Goal: Task Accomplishment & Management: Complete application form

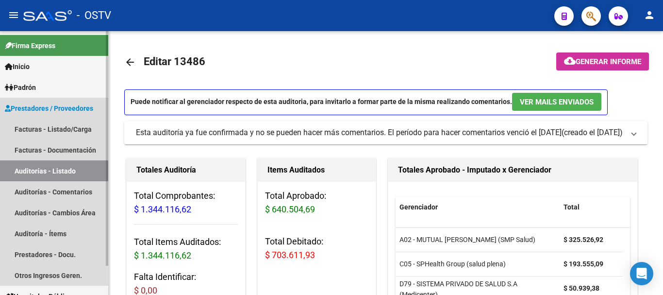
click at [52, 175] on link "Auditorías - Listado" at bounding box center [54, 170] width 108 height 21
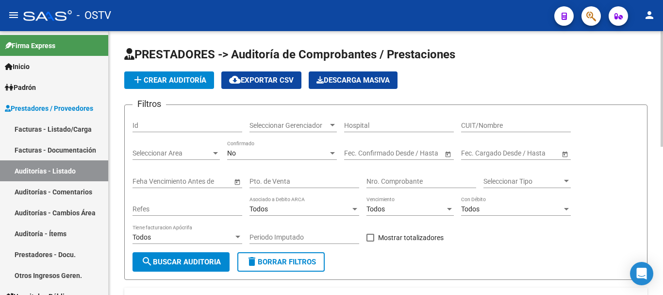
click at [165, 85] on button "add Crear Auditoría" at bounding box center [169, 79] width 90 height 17
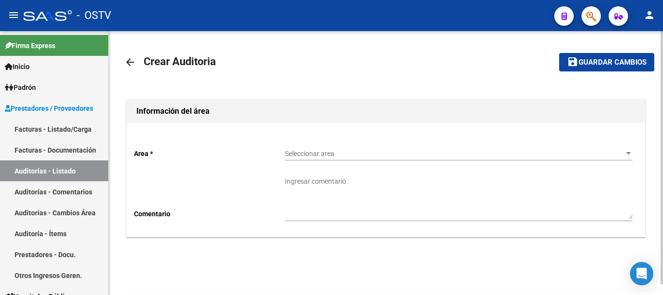
click at [321, 154] on span "Seleccionar area" at bounding box center [454, 153] width 339 height 8
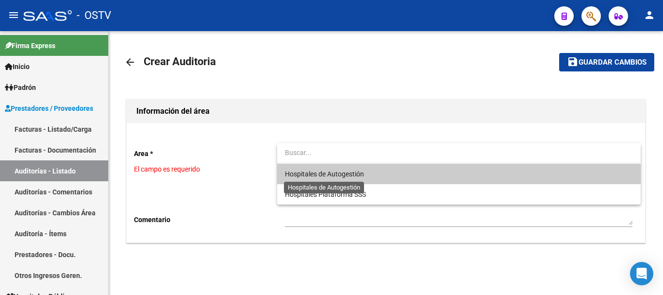
drag, startPoint x: 317, startPoint y: 172, endPoint x: 312, endPoint y: 178, distance: 7.9
click at [316, 172] on span "Hospitales de Autogestión" at bounding box center [324, 174] width 79 height 8
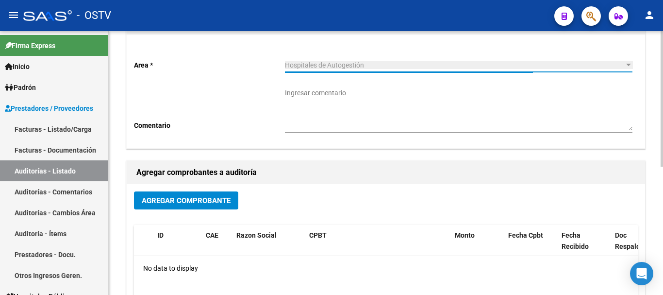
scroll to position [97, 0]
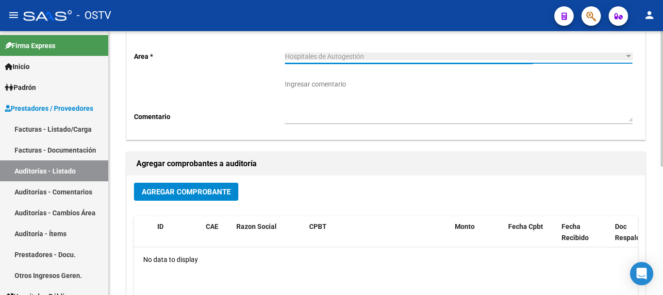
click at [204, 190] on span "Agregar Comprobante" at bounding box center [186, 191] width 89 height 9
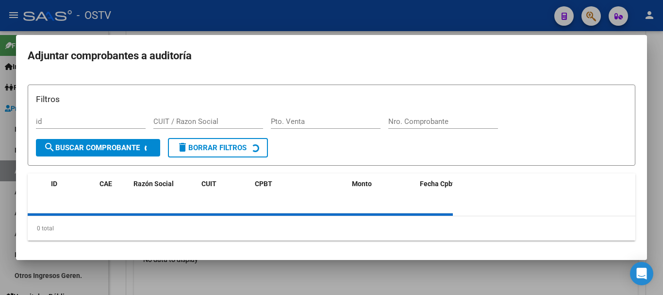
click at [444, 113] on div "Filtros id CUIT / Razon Social Pto. Venta Nro. Comprobante" at bounding box center [331, 115] width 591 height 45
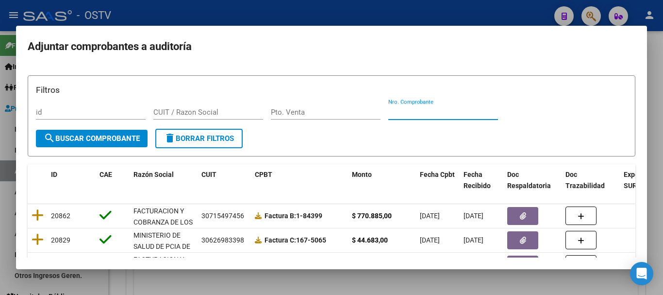
click at [444, 113] on input "Nro. Comprobante" at bounding box center [443, 112] width 110 height 9
paste input "3310"
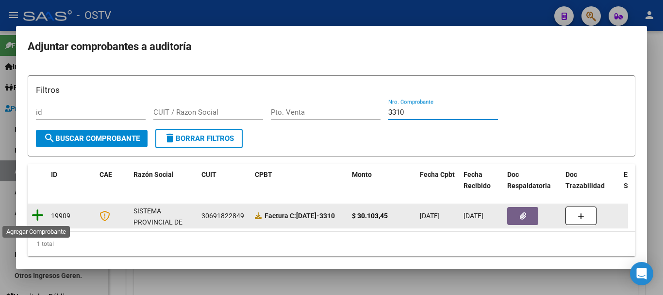
type input "3310"
click at [34, 213] on icon at bounding box center [38, 215] width 12 height 14
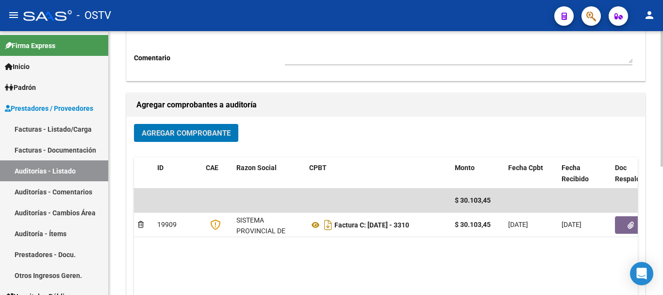
scroll to position [248, 0]
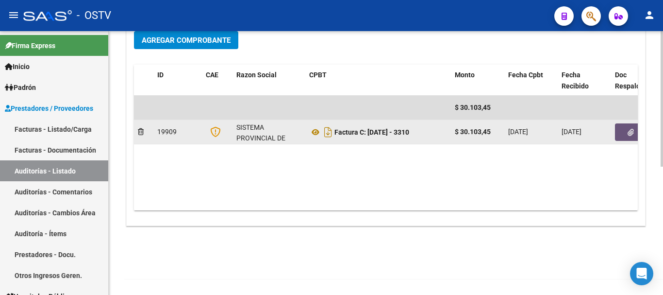
click at [632, 135] on icon "button" at bounding box center [630, 132] width 6 height 7
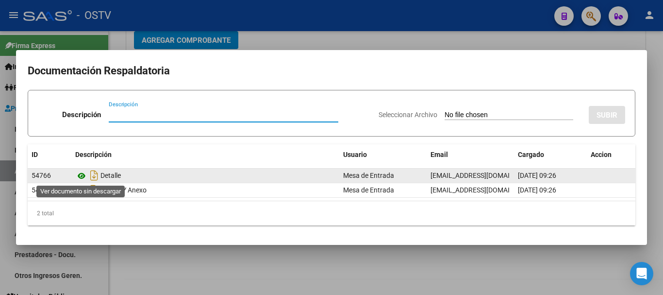
click at [82, 174] on icon at bounding box center [81, 176] width 13 height 12
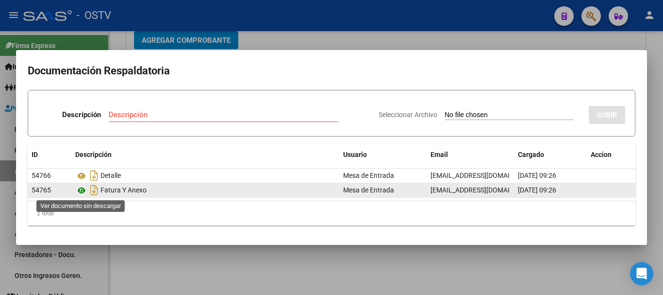
click at [79, 190] on icon at bounding box center [81, 190] width 13 height 12
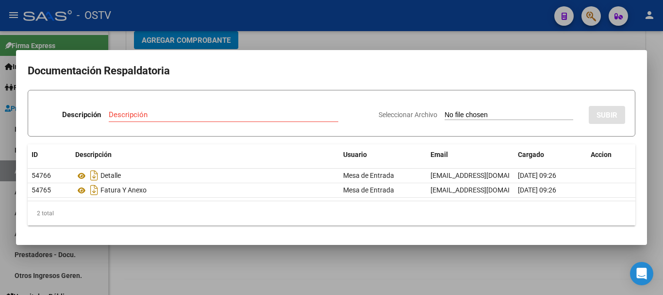
drag, startPoint x: 270, startPoint y: 38, endPoint x: 379, endPoint y: 43, distance: 109.8
click at [271, 38] on div at bounding box center [331, 147] width 663 height 295
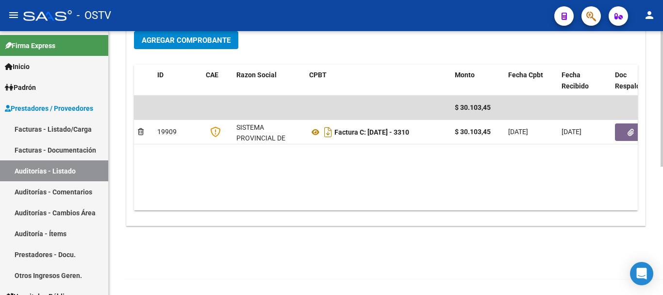
scroll to position [0, 0]
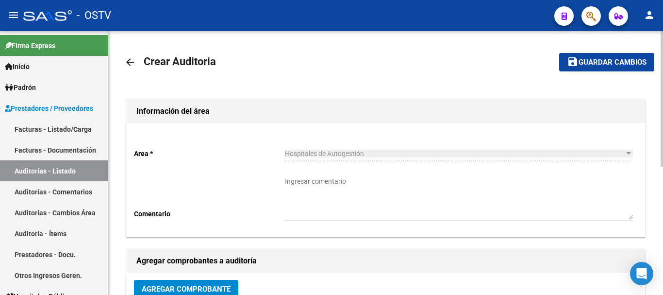
click at [606, 68] on button "save Guardar cambios" at bounding box center [606, 62] width 95 height 18
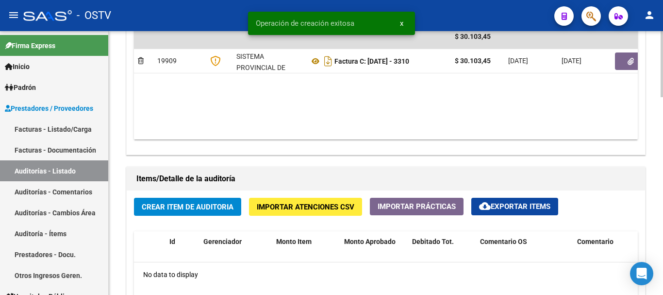
scroll to position [582, 0]
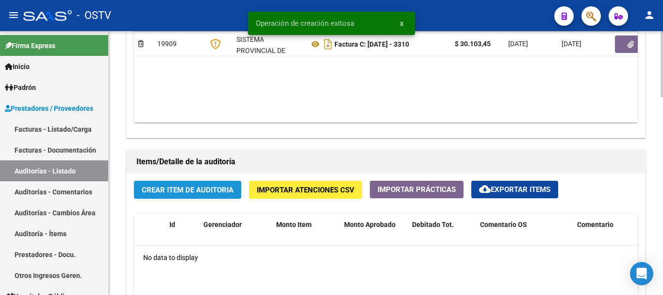
click at [229, 182] on button "Crear Item de Auditoria" at bounding box center [187, 190] width 107 height 18
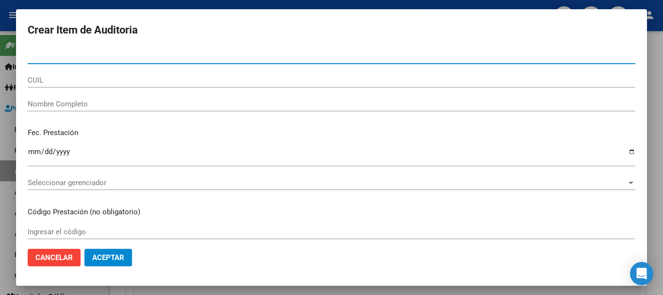
type input "22805853"
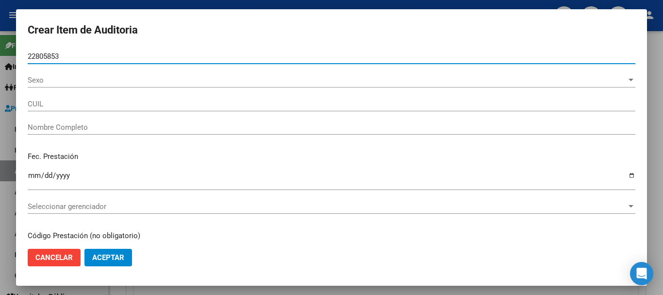
type input "27228058535"
type input "[PERSON_NAME] [PERSON_NAME] -"
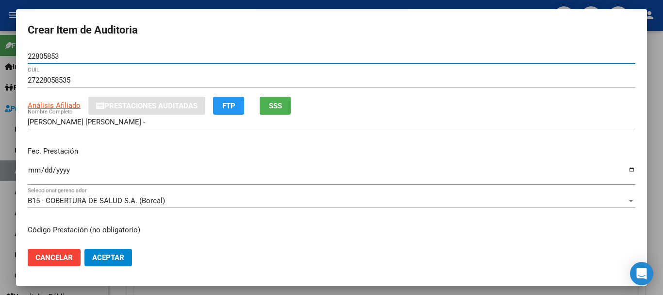
type input "22805853"
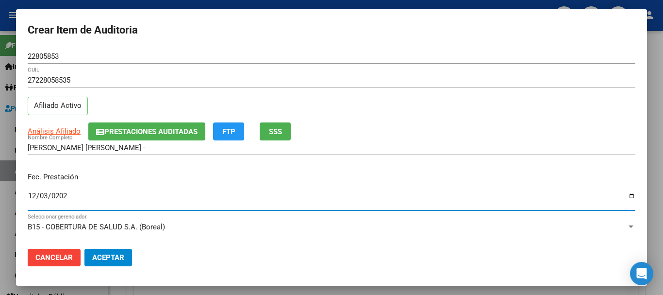
type input "[DATE]"
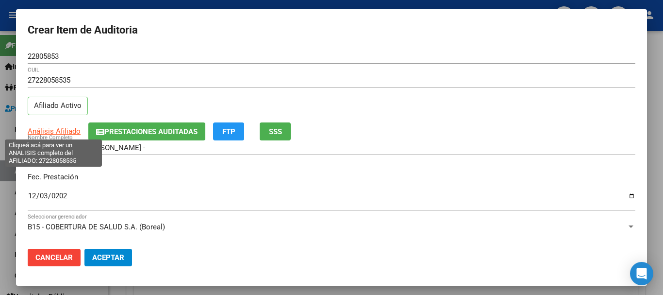
click at [45, 133] on span "Análisis Afiliado" at bounding box center [54, 131] width 53 height 9
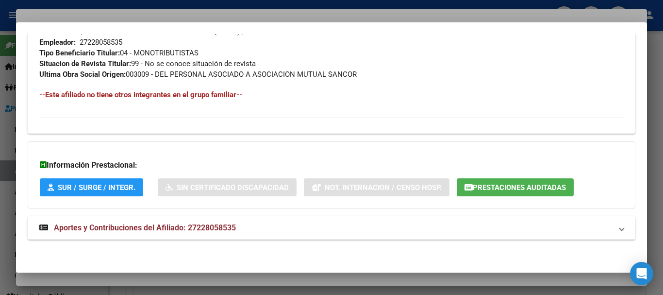
click at [209, 223] on span "Aportes y Contribuciones del Afiliado: 27228058535" at bounding box center [145, 227] width 182 height 9
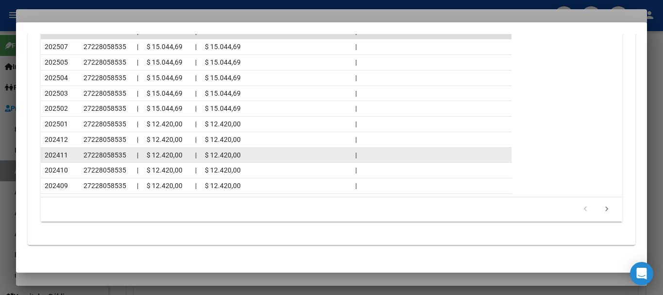
scroll to position [936, 0]
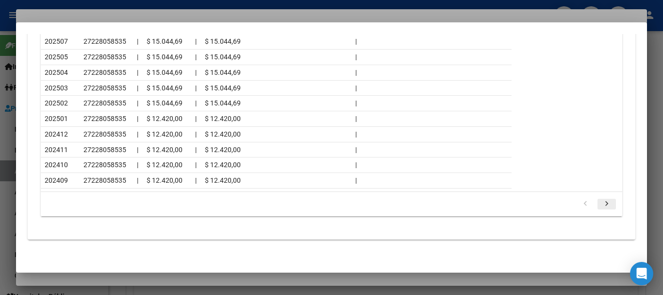
click at [600, 201] on icon "go to next page" at bounding box center [606, 205] width 13 height 12
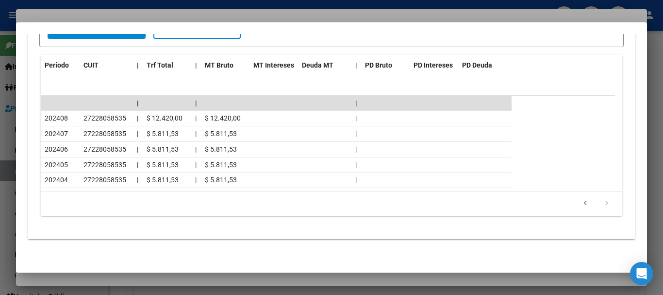
scroll to position [859, 0]
click at [580, 202] on icon "go to previous page" at bounding box center [585, 204] width 13 height 12
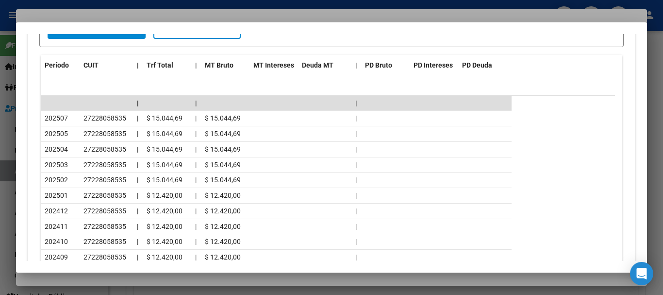
click at [178, 15] on div at bounding box center [331, 147] width 663 height 295
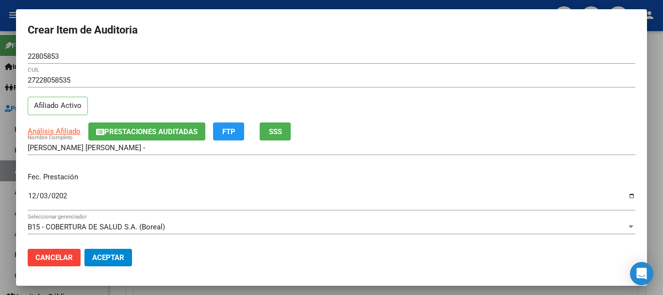
click at [445, 114] on div "27228058535 CUIL Afiliado Activo" at bounding box center [332, 97] width 608 height 49
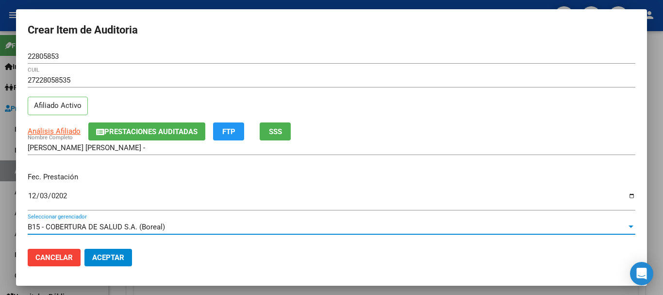
scroll to position [131, 0]
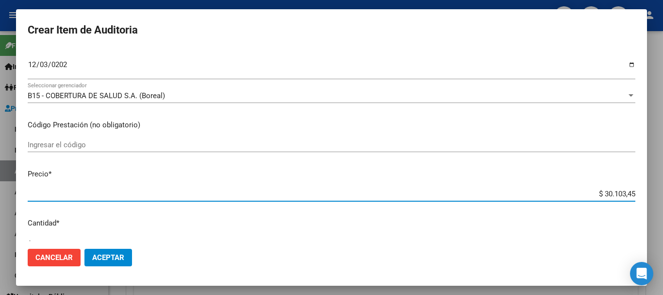
type input "$ 0,01"
type input "$ 0,10"
type input "$ 1,00"
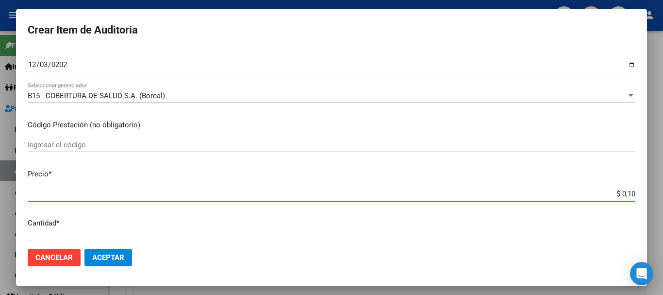
type input "$ 1,00"
type input "$ 10,00"
type input "$ 100,00"
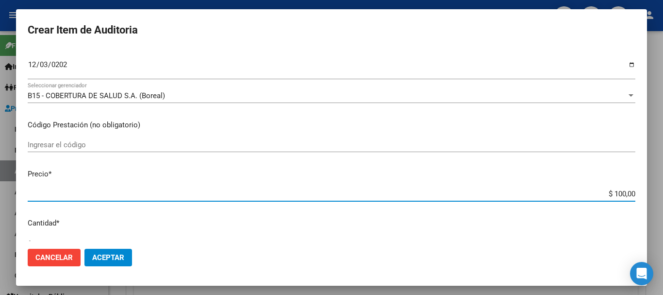
type input "$ 1.000,00"
type input "$ 10.000,00"
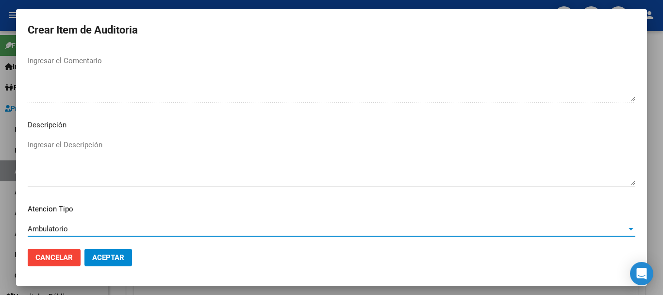
scroll to position [682, 0]
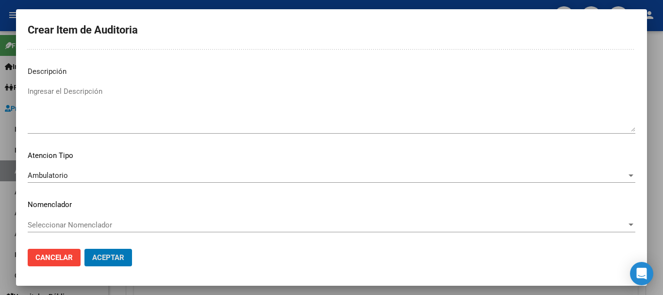
click at [84, 248] on button "Aceptar" at bounding box center [108, 256] width 48 height 17
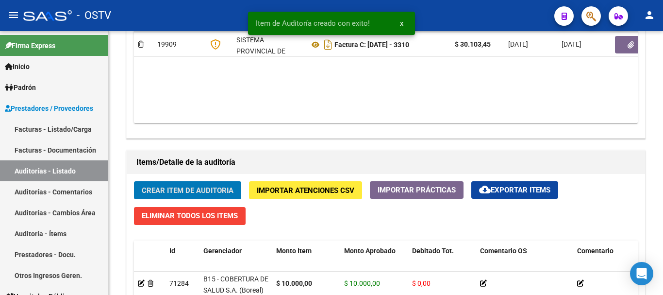
click at [134, 181] on button "Crear Item de Auditoria" at bounding box center [187, 190] width 107 height 18
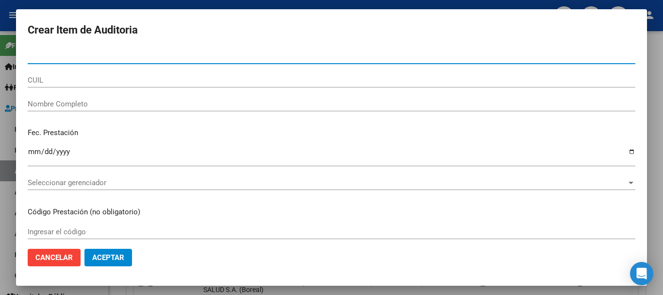
paste input "32459839"
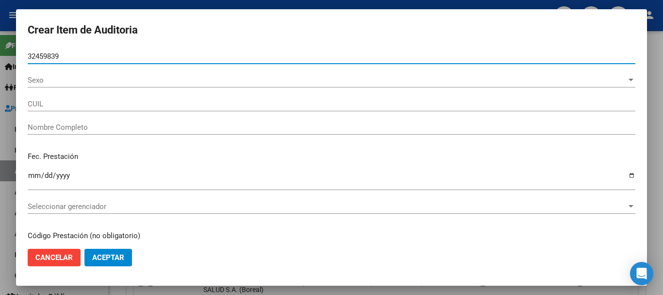
type input "32459839"
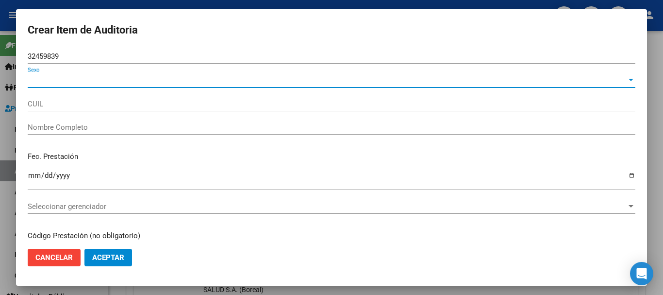
type input "20324598392"
type input "GUERRERO [PERSON_NAME]"
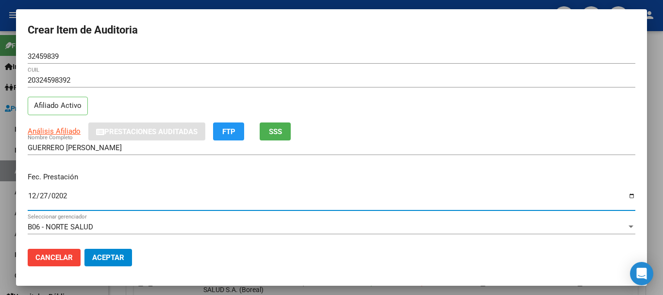
type input "[DATE]"
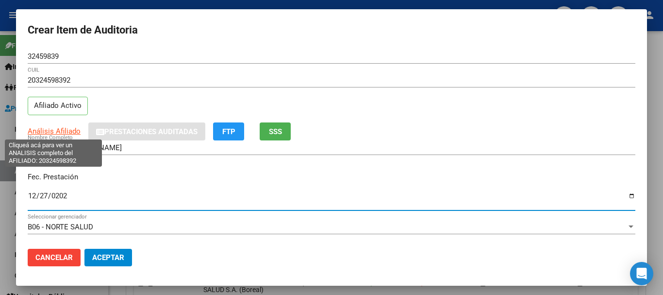
click at [63, 131] on span "Análisis Afiliado" at bounding box center [54, 131] width 53 height 9
type textarea "20324598392"
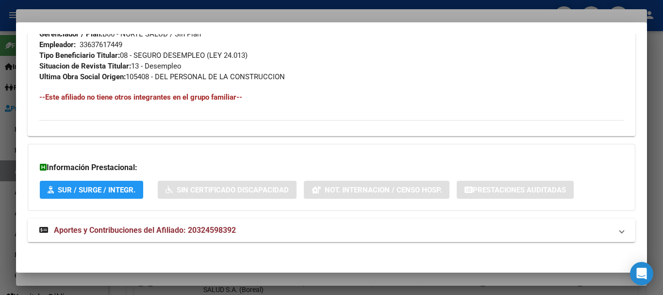
scroll to position [511, 0]
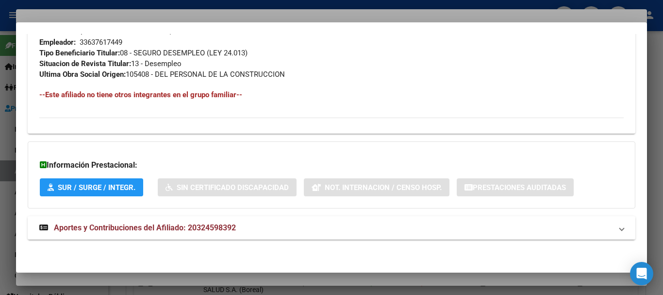
click at [221, 221] on mat-expansion-panel-header "Aportes y Contribuciones del Afiliado: 20324598392" at bounding box center [332, 227] width 608 height 23
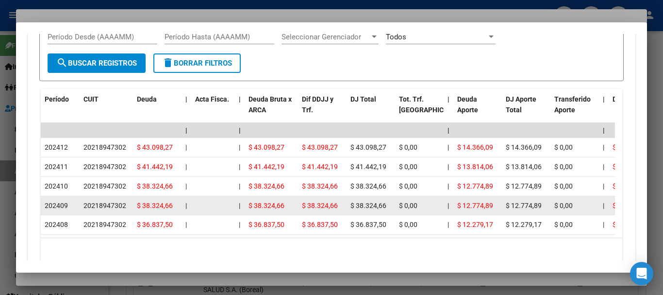
scroll to position [852, 0]
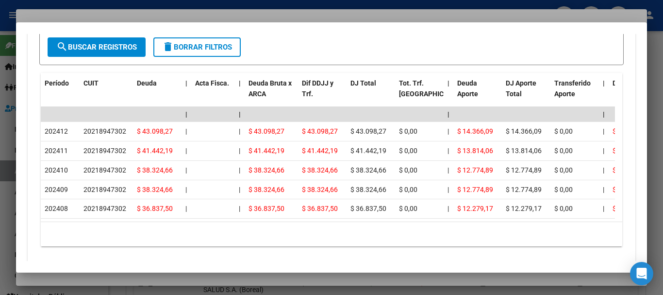
click at [311, 7] on div at bounding box center [331, 147] width 663 height 295
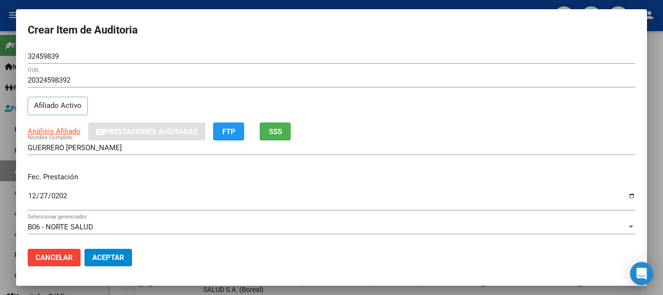
click at [451, 120] on div "20324598392 CUIL Afiliado Activo" at bounding box center [332, 97] width 608 height 49
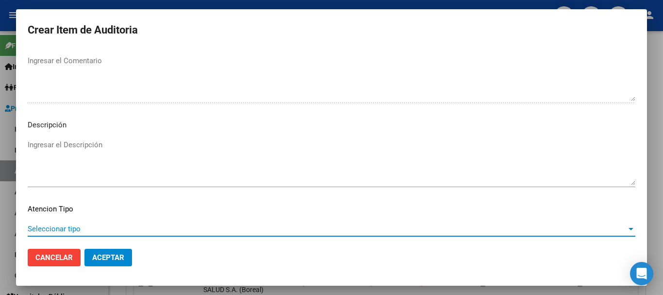
scroll to position [682, 0]
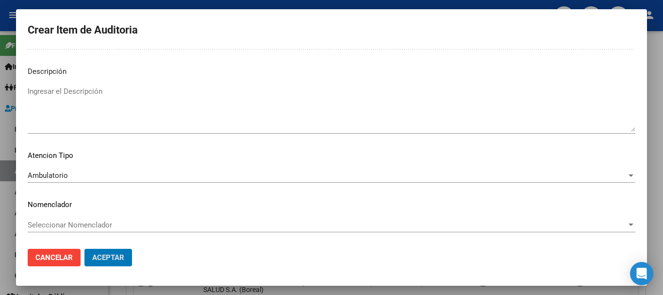
click at [84, 248] on button "Aceptar" at bounding box center [108, 256] width 48 height 17
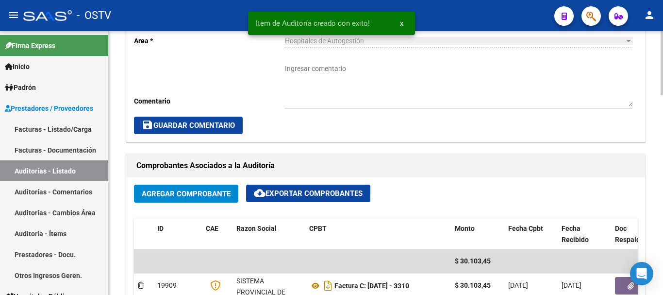
scroll to position [340, 0]
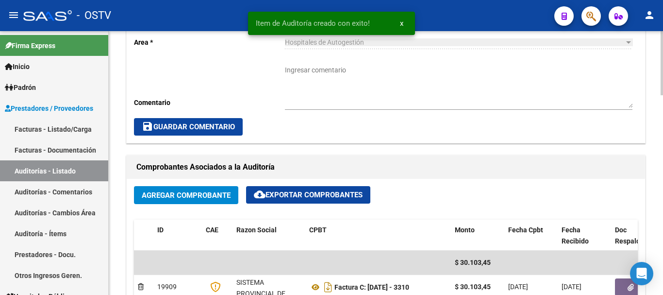
click at [385, 82] on textarea "Ingresar comentario" at bounding box center [458, 86] width 347 height 43
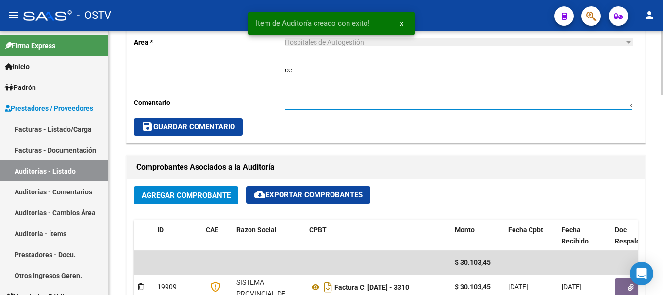
type textarea "c"
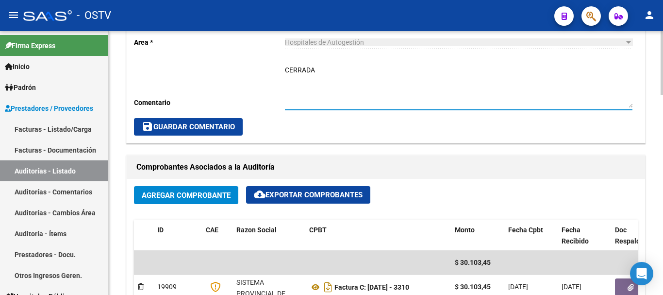
type textarea "CERRADA"
click at [208, 132] on button "save Guardar Comentario" at bounding box center [188, 126] width 109 height 17
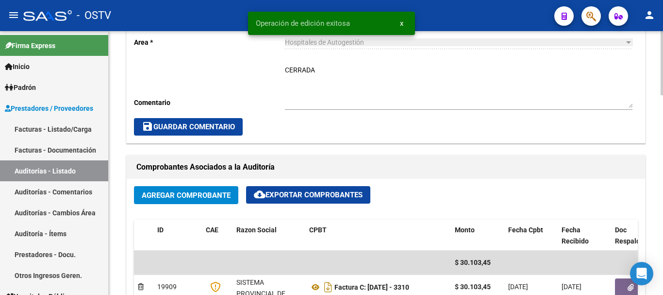
scroll to position [0, 0]
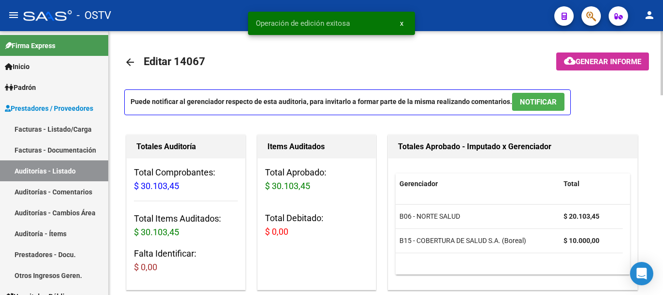
click at [128, 60] on mat-icon "arrow_back" at bounding box center [130, 62] width 12 height 12
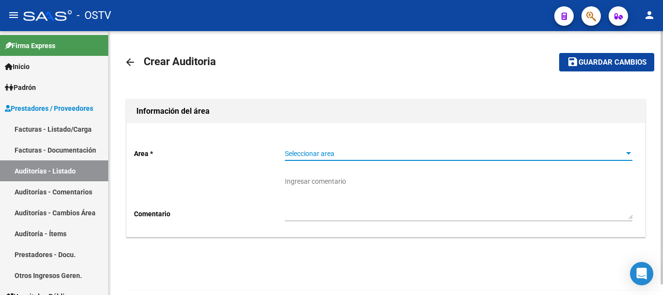
click at [339, 155] on span "Seleccionar area" at bounding box center [454, 153] width 339 height 8
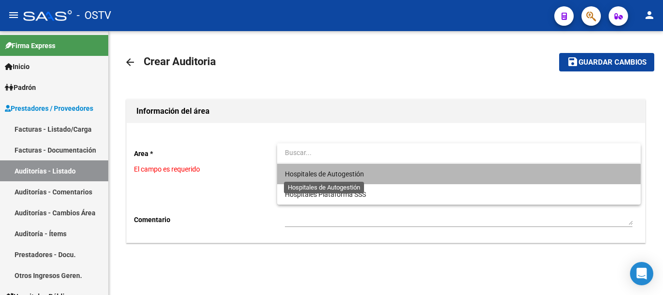
click at [313, 173] on span "Hospitales de Autogestión" at bounding box center [324, 174] width 79 height 8
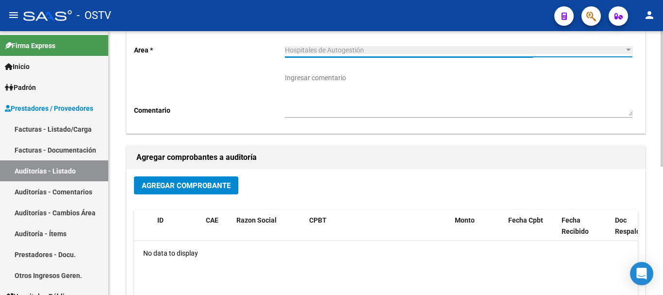
scroll to position [146, 0]
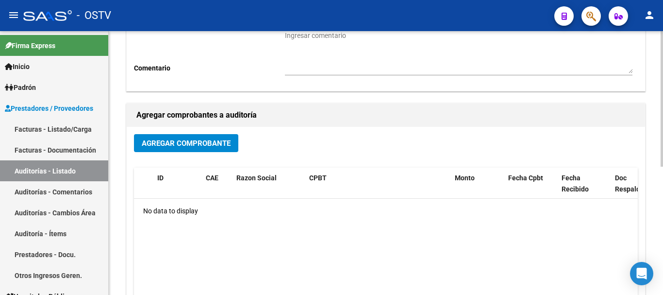
click at [203, 143] on span "Agregar Comprobante" at bounding box center [186, 143] width 89 height 9
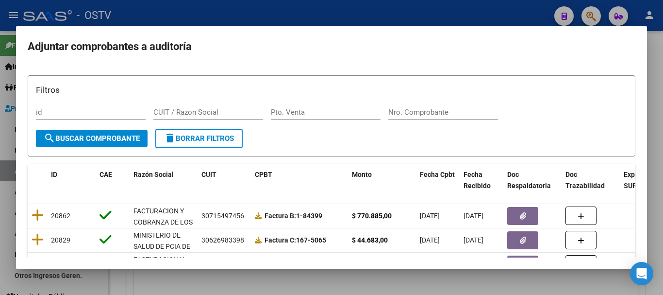
click at [391, 117] on div "Nro. Comprobante" at bounding box center [443, 112] width 110 height 15
click at [420, 110] on input "Nro. Comprobante" at bounding box center [443, 112] width 110 height 9
paste input "3246"
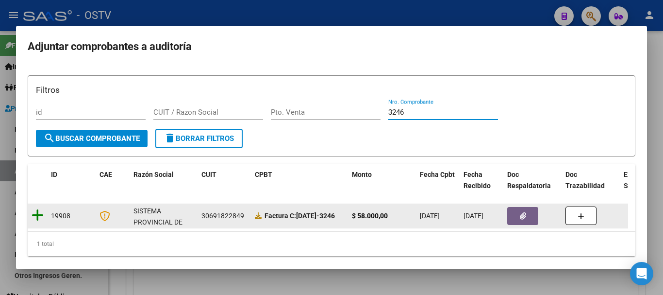
type input "3246"
click at [36, 211] on icon at bounding box center [38, 215] width 12 height 14
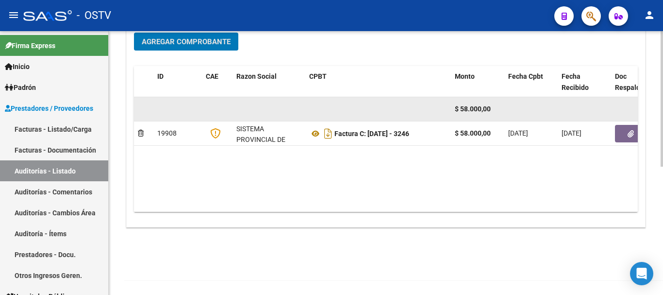
scroll to position [248, 0]
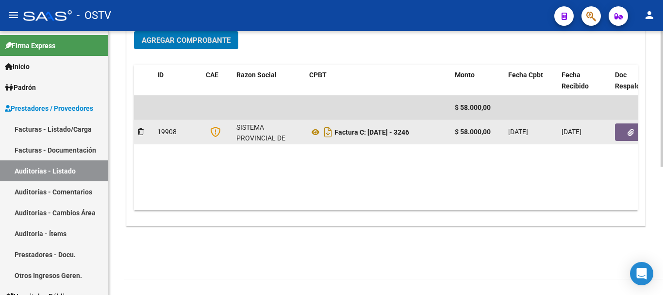
click at [629, 135] on icon "button" at bounding box center [630, 132] width 6 height 7
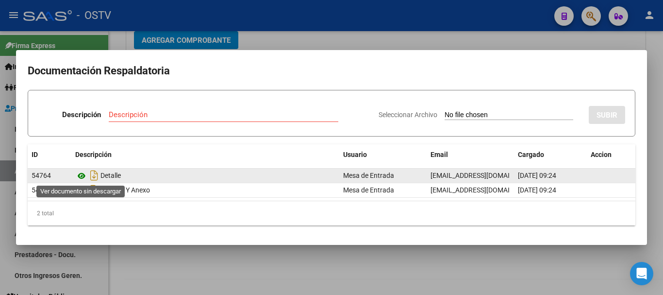
click at [80, 173] on icon at bounding box center [81, 176] width 13 height 12
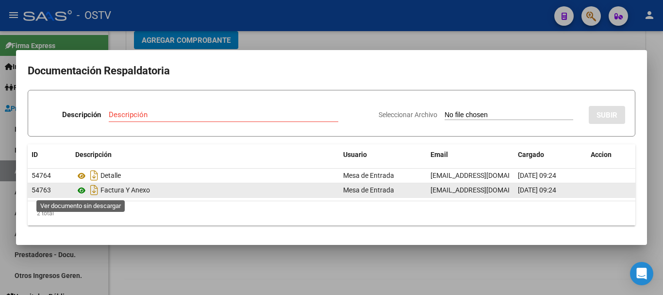
click at [82, 190] on icon at bounding box center [81, 190] width 13 height 12
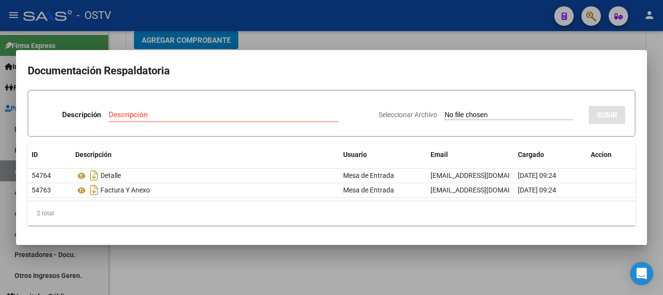
click at [546, 43] on div at bounding box center [331, 147] width 663 height 295
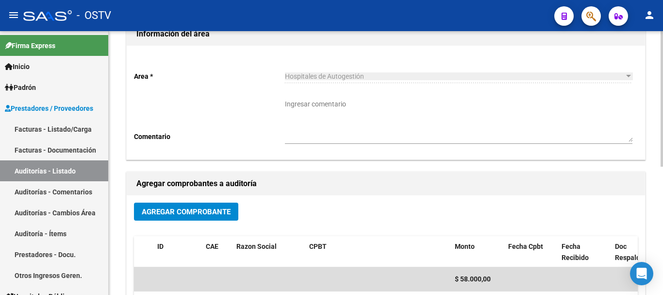
scroll to position [6, 0]
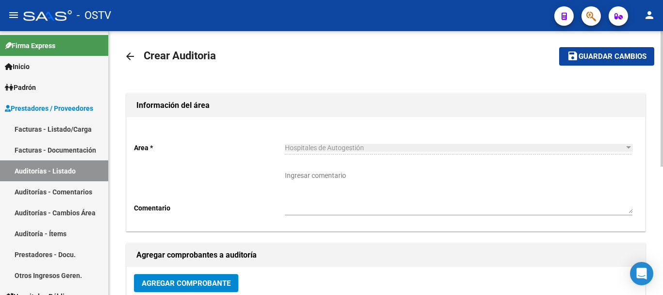
click at [617, 56] on span "Guardar cambios" at bounding box center [612, 56] width 68 height 9
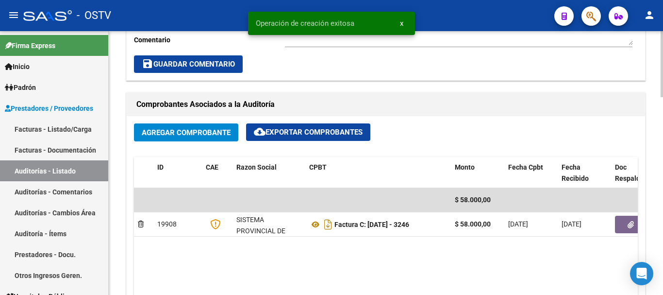
scroll to position [631, 0]
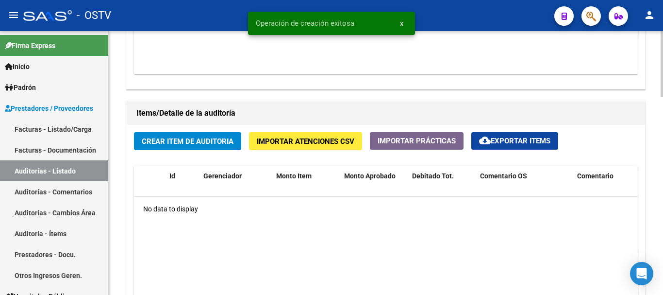
click at [207, 144] on span "Crear Item de Auditoria" at bounding box center [188, 141] width 92 height 9
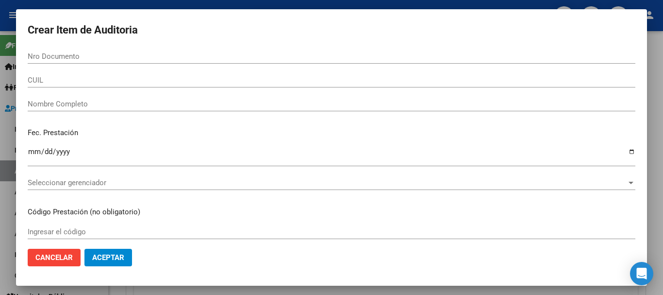
paste input "296508659"
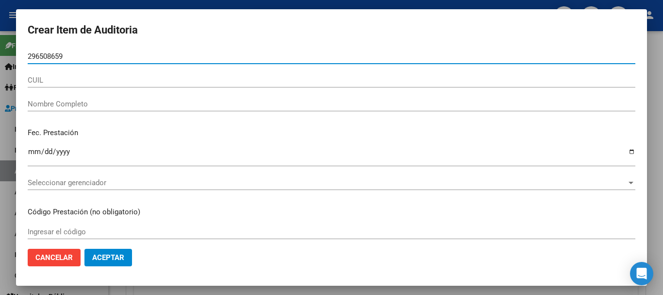
type input "296508659"
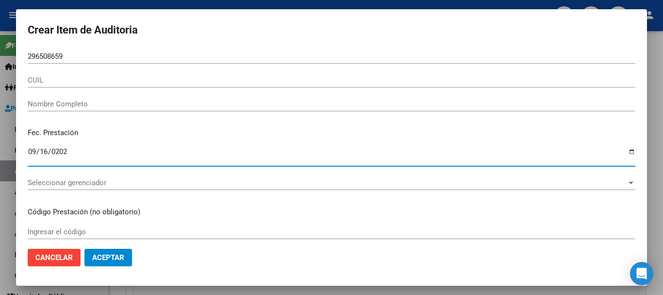
type input "[DATE]"
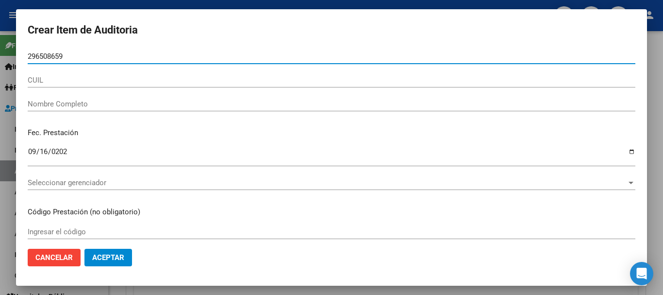
type input "29650865"
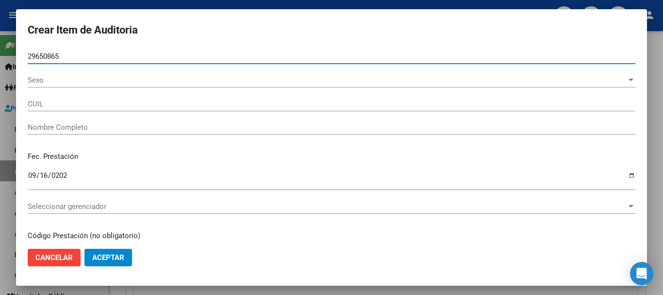
type input "23296508659"
type input "[PERSON_NAME]"
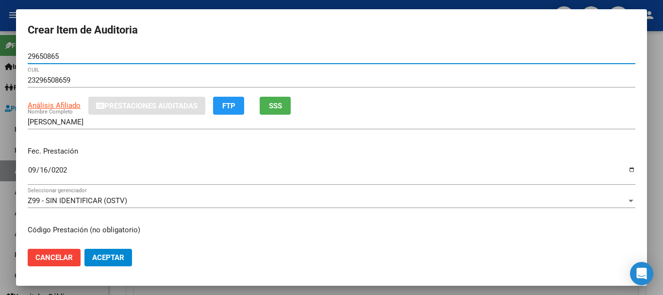
type input "29650865"
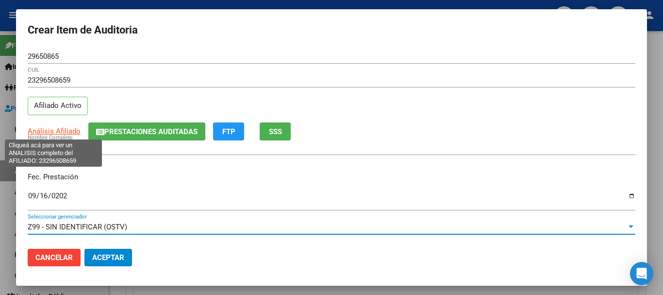
click at [62, 130] on span "Análisis Afiliado" at bounding box center [54, 131] width 53 height 9
type textarea "23296508659"
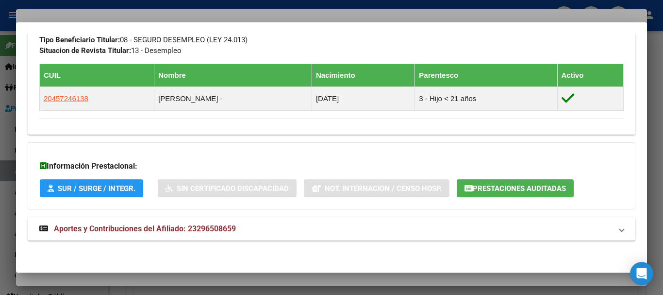
scroll to position [525, 0]
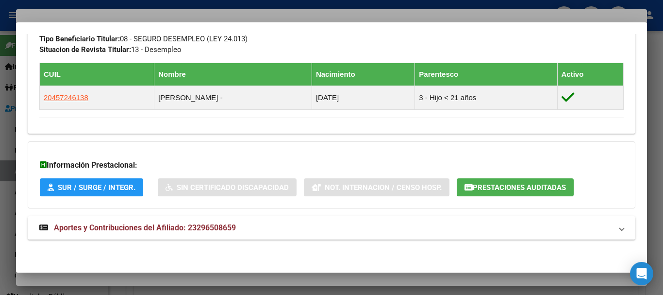
click at [244, 227] on mat-panel-title "Aportes y Contribuciones del Afiliado: 23296508659" at bounding box center [325, 228] width 573 height 12
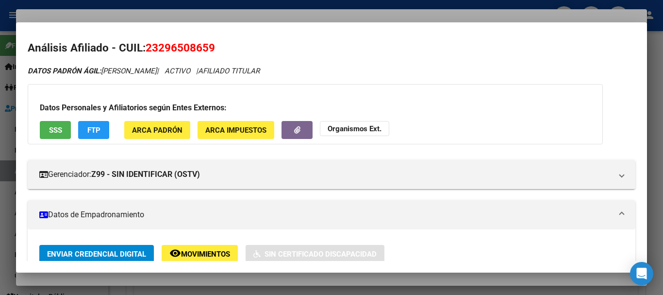
scroll to position [0, 0]
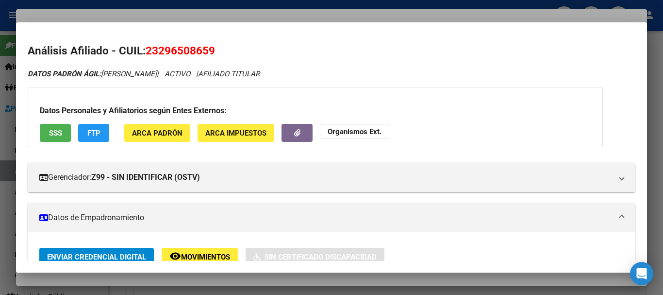
click at [368, 124] on button "Organismos Ext." at bounding box center [354, 131] width 69 height 15
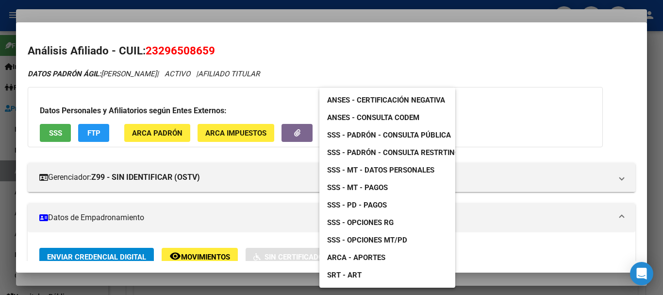
click at [414, 139] on span "SSS - Padrón - Consulta Pública" at bounding box center [389, 135] width 124 height 9
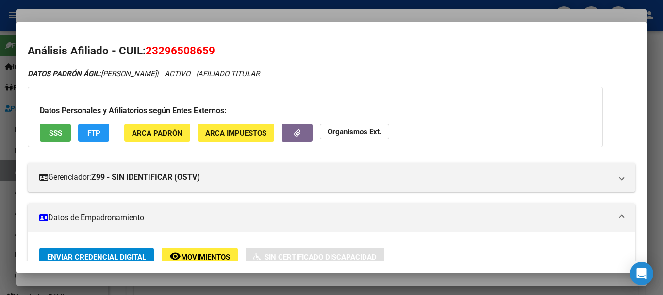
click at [218, 9] on div at bounding box center [331, 147] width 663 height 295
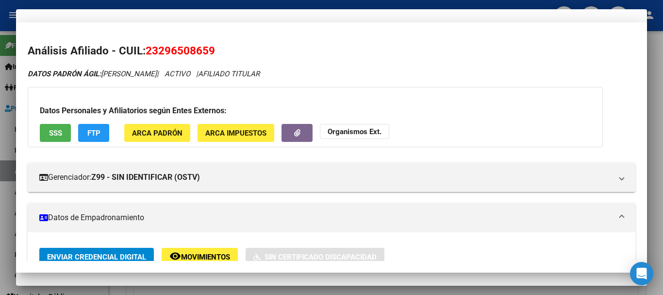
click at [381, 81] on input "23296508659" at bounding box center [332, 80] width 608 height 9
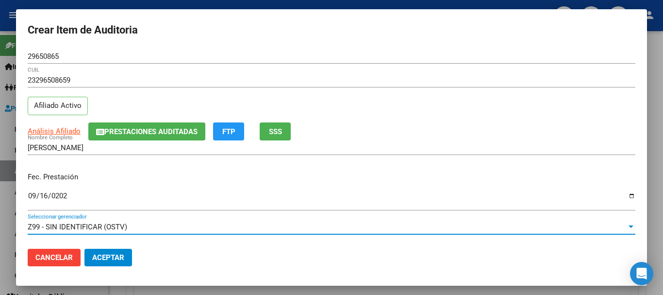
scroll to position [131, 0]
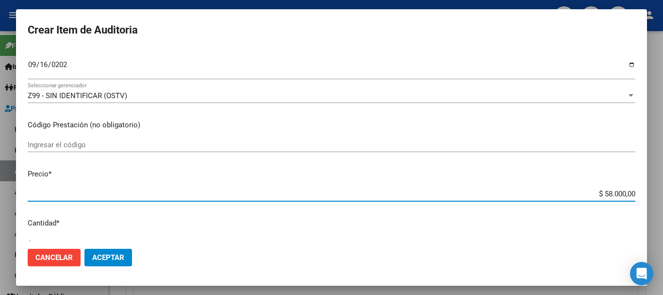
type input "$ 0,01"
type input "$ 0,16"
type input "$ 1,60"
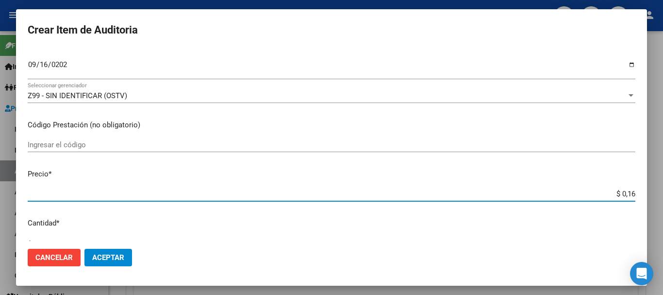
type input "$ 1,60"
type input "$ 16,00"
type input "$ 160,00"
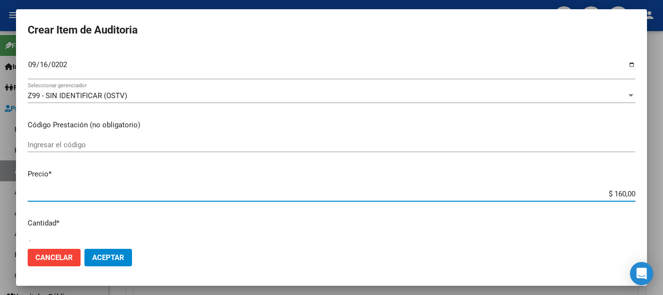
type input "$ 1.600,00"
type input "$ 16.000,00"
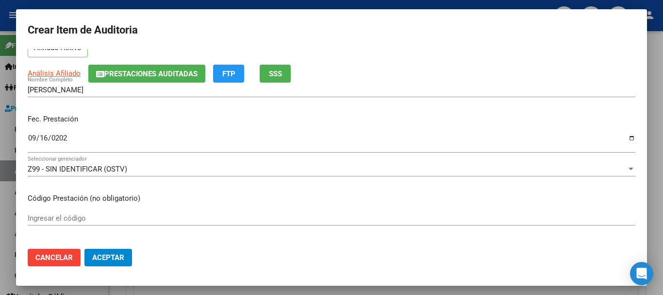
scroll to position [0, 0]
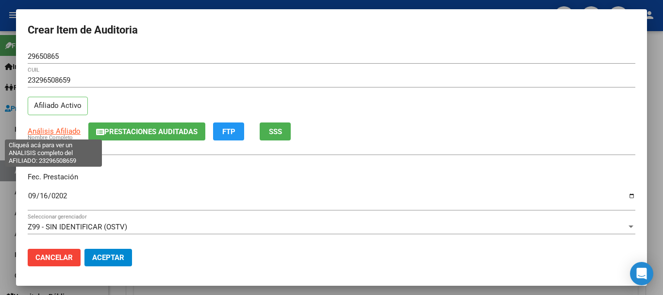
click at [52, 134] on span "Análisis Afiliado" at bounding box center [54, 131] width 53 height 9
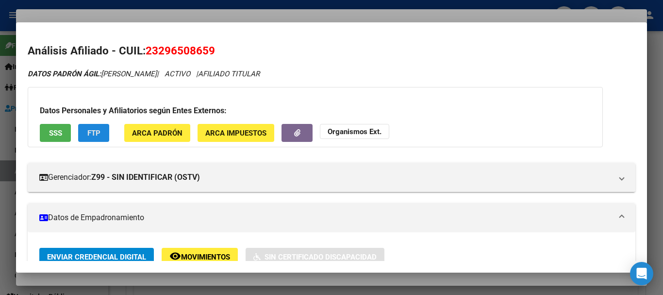
click at [95, 132] on span "FTP" at bounding box center [93, 133] width 13 height 9
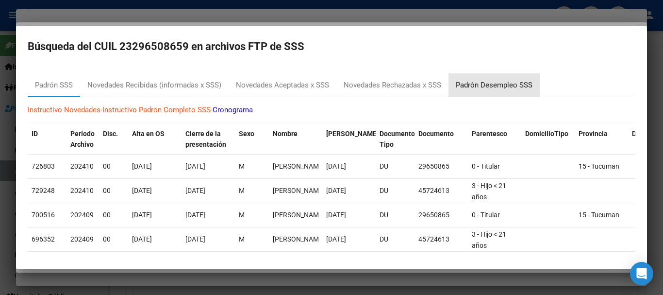
click at [477, 84] on div "Padrón Desempleo SSS" at bounding box center [494, 85] width 77 height 11
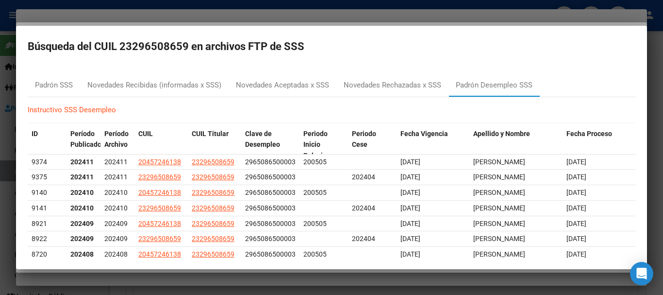
click at [405, 16] on div at bounding box center [331, 147] width 663 height 295
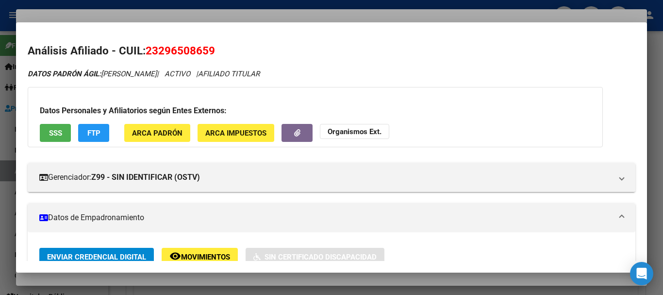
click at [472, 89] on div "Datos Personales y Afiliatorios según Entes Externos: SSS FTP ARCA Padrón ARCA …" at bounding box center [315, 117] width 575 height 60
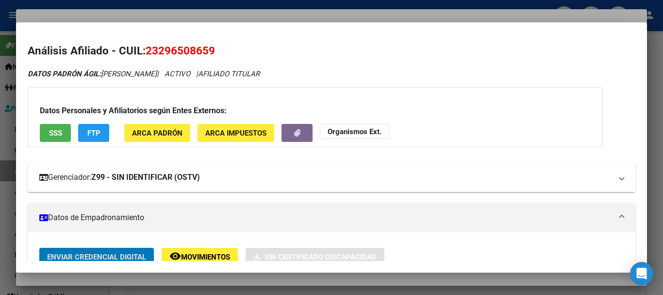
scroll to position [4, 0]
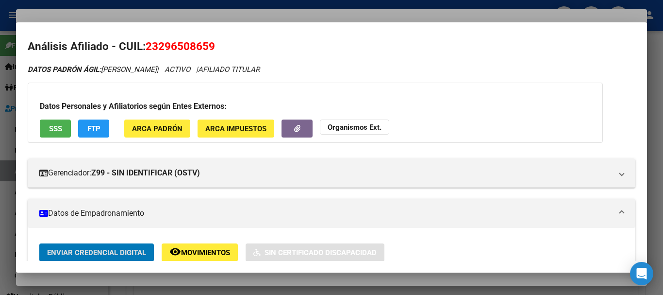
click at [244, 13] on div at bounding box center [331, 147] width 663 height 295
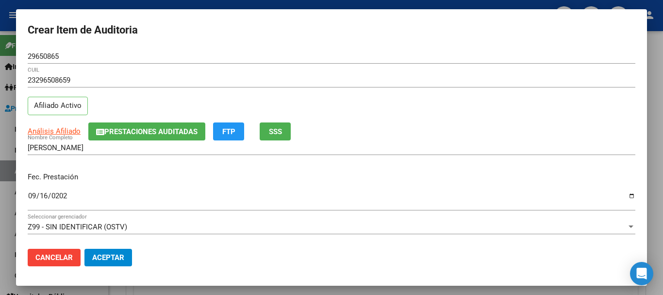
click at [485, 153] on div "[PERSON_NAME] Nombre Completo" at bounding box center [332, 147] width 608 height 15
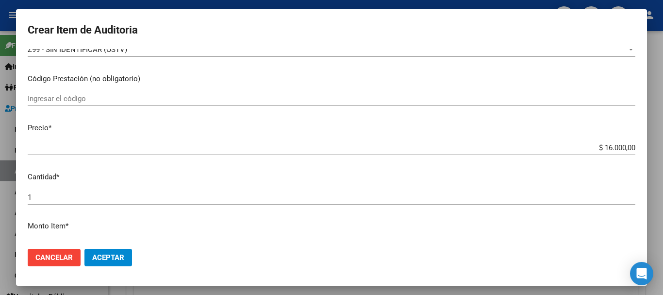
scroll to position [340, 0]
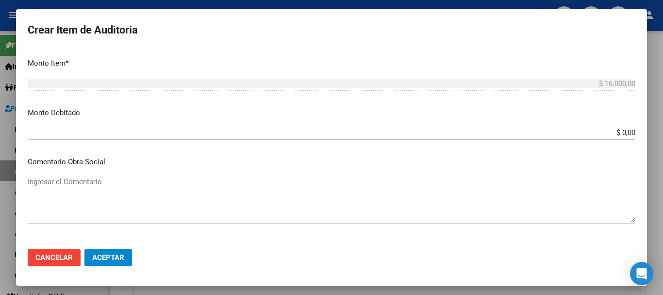
click at [425, 181] on textarea "Ingresar el Comentario" at bounding box center [332, 199] width 608 height 46
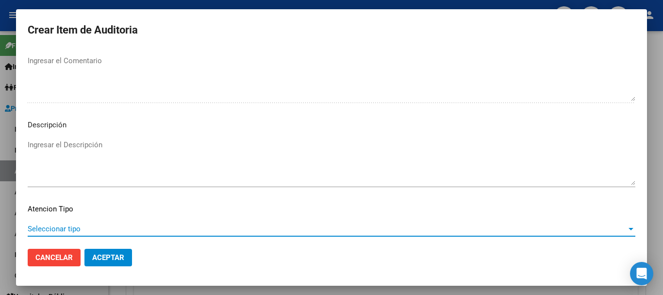
scroll to position [682, 0]
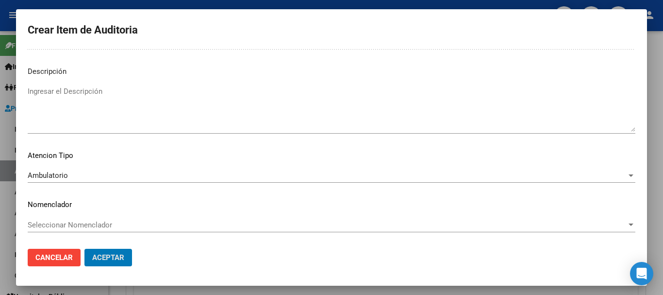
click at [84, 248] on button "Aceptar" at bounding box center [108, 256] width 48 height 17
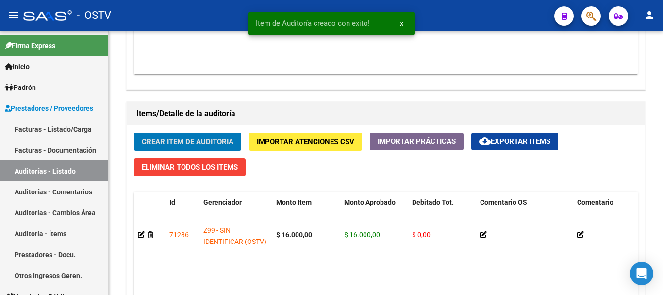
scroll to position [631, 0]
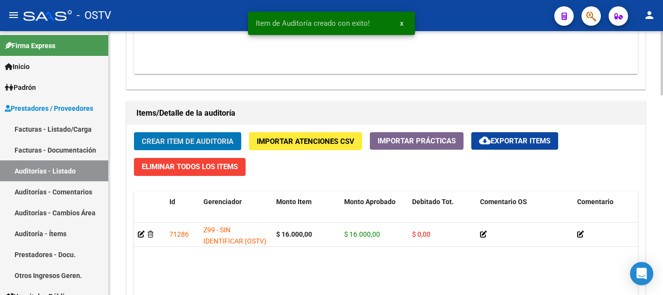
click at [185, 140] on span "Crear Item de Auditoria" at bounding box center [188, 141] width 92 height 9
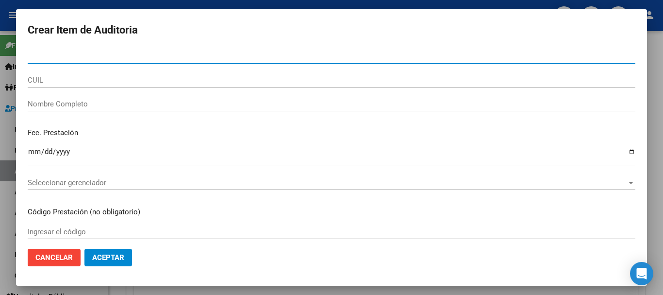
paste input "23296508659"
type input "29650865"
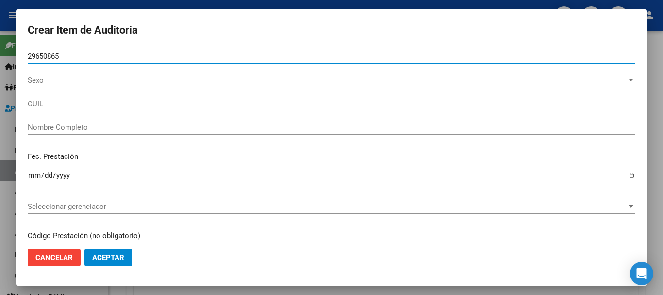
type input "23296508659"
type input "[PERSON_NAME]"
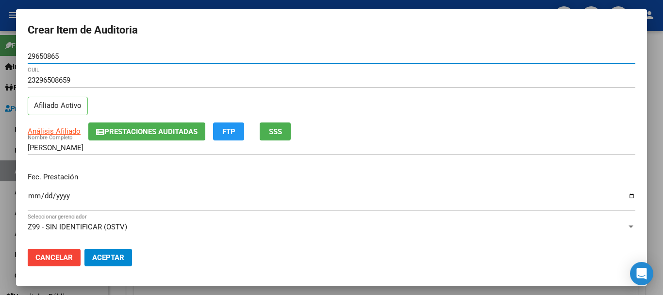
type input "29650865"
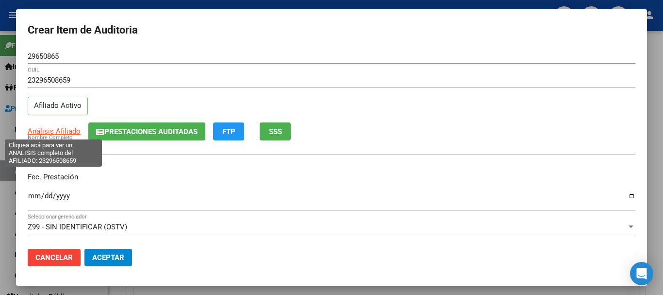
click at [50, 127] on span "Análisis Afiliado" at bounding box center [54, 131] width 53 height 9
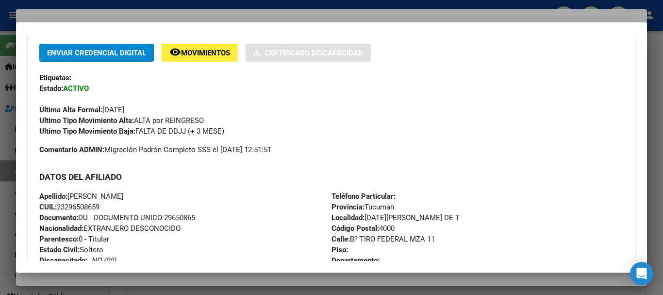
scroll to position [243, 0]
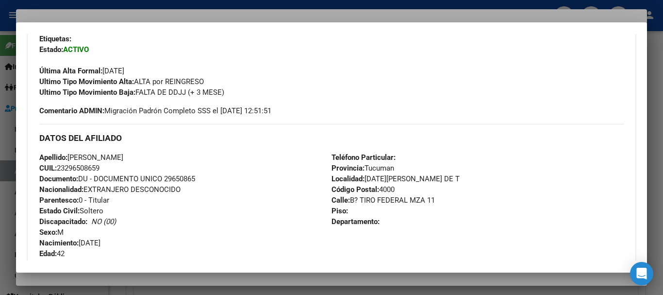
click at [198, 12] on div at bounding box center [331, 147] width 663 height 295
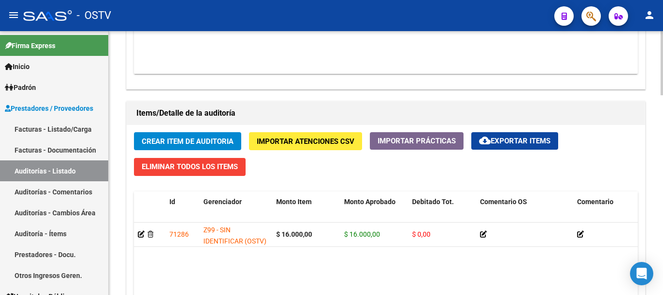
click at [213, 140] on span "Crear Item de Auditoria" at bounding box center [188, 141] width 92 height 9
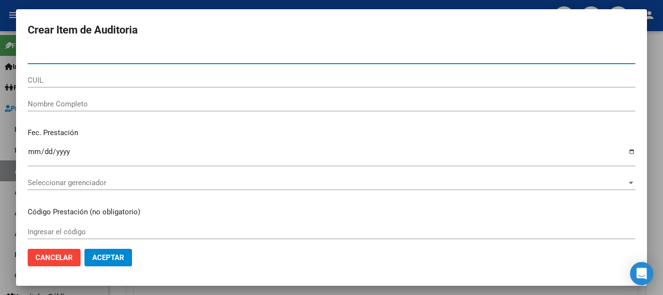
paste input "23296508659"
type input "29650865"
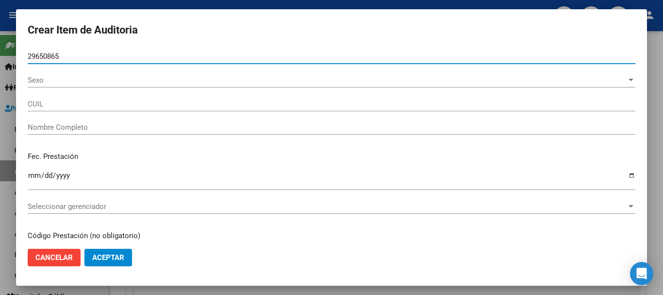
type input "23296508659"
type input "[PERSON_NAME]"
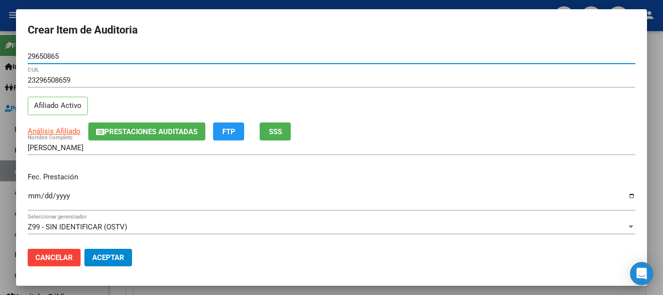
click at [33, 56] on input "29650865" at bounding box center [332, 56] width 608 height 9
type input "29650865"
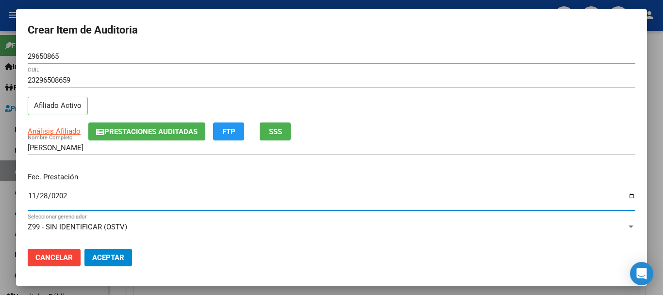
type input "[DATE]"
click at [372, 124] on div "Análisis Afiliado Prestaciones Auditadas FTP SSS" at bounding box center [332, 131] width 608 height 18
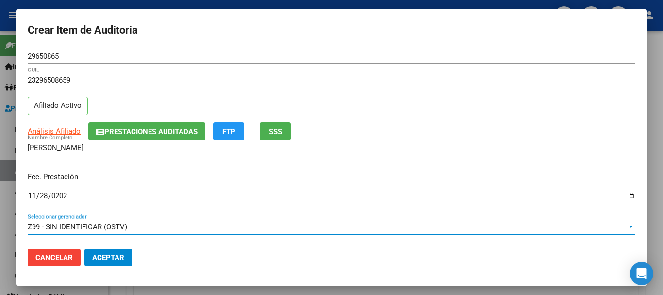
scroll to position [131, 0]
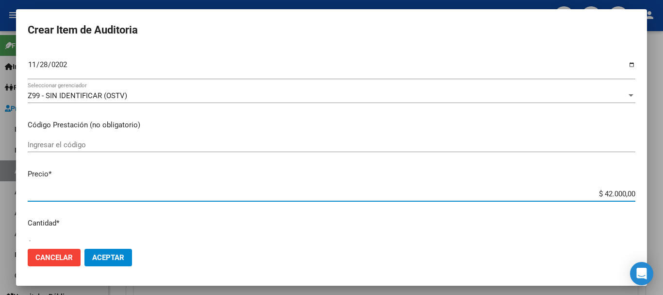
type input "$ 0,01"
type input "$ 0,16"
type input "$ 1,60"
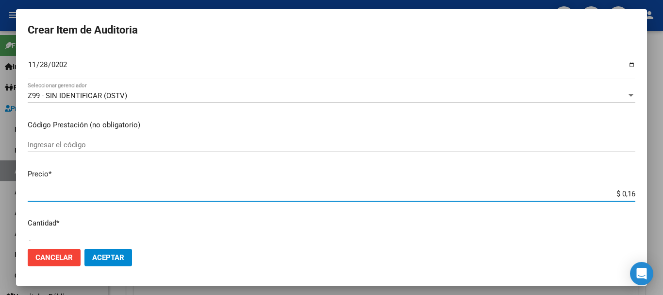
type input "$ 1,60"
type input "$ 16,00"
type input "$ 160,00"
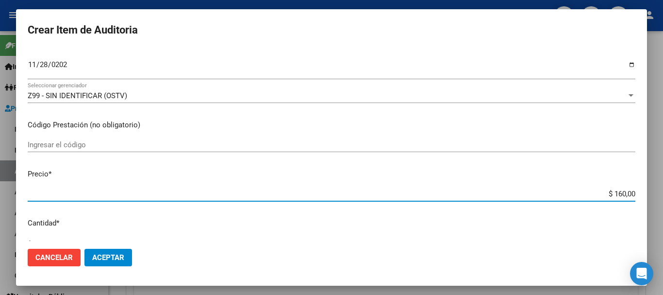
type input "$ 1.600,00"
type input "$ 16.000,00"
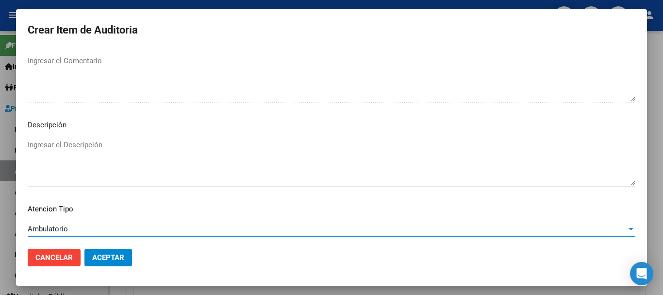
scroll to position [682, 0]
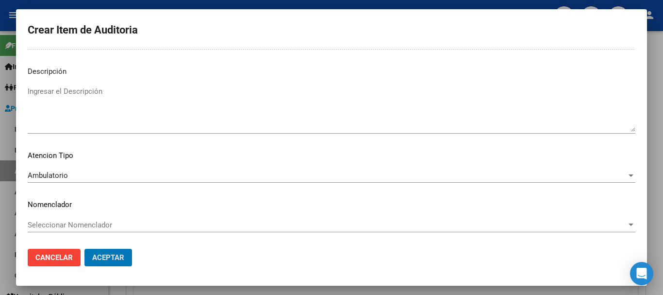
click at [84, 248] on button "Aceptar" at bounding box center [108, 256] width 48 height 17
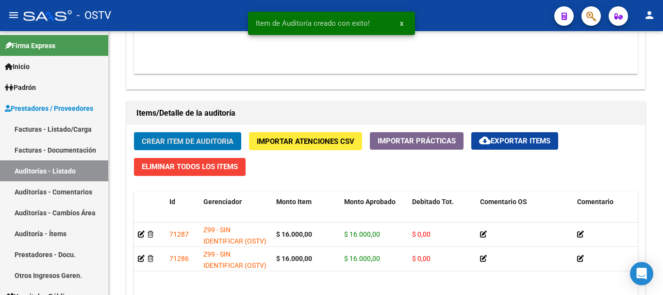
click at [134, 132] on button "Crear Item de Auditoria" at bounding box center [187, 141] width 107 height 18
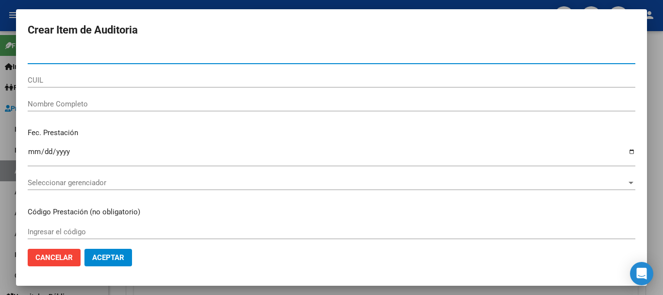
paste input "29650865"
type input "29650865"
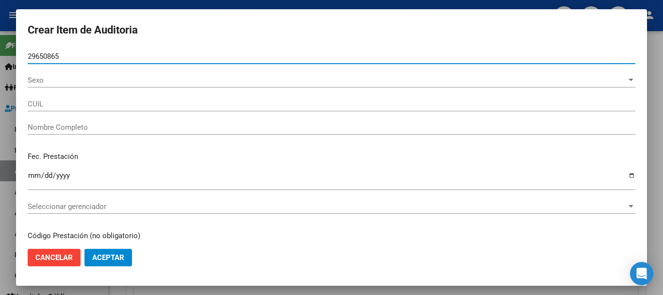
type input "23296508659"
type input "[PERSON_NAME]"
type input "29650865"
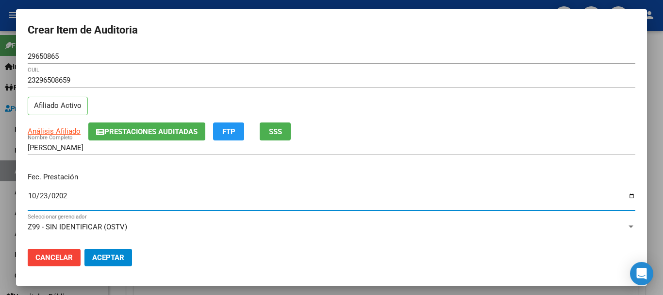
type input "[DATE]"
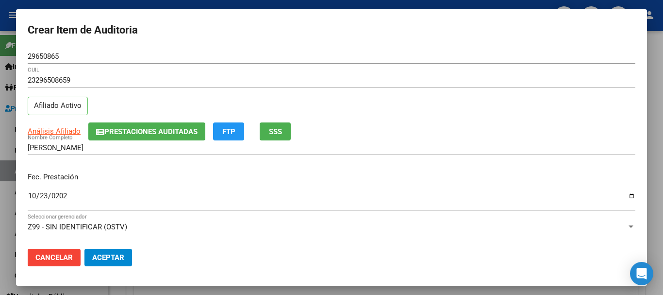
scroll to position [131, 0]
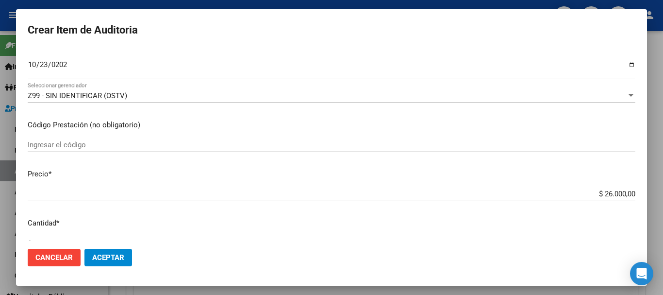
type input "$ 0,01"
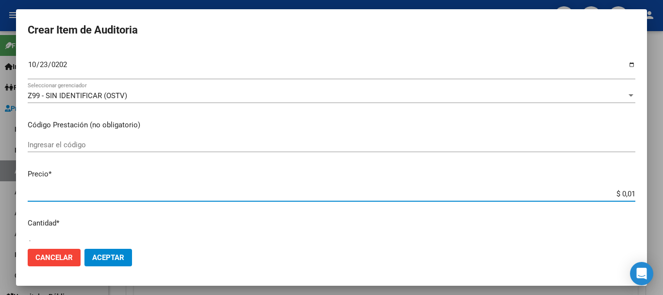
type input "$ 0,16"
type input "$ 1,60"
type input "$ 16,00"
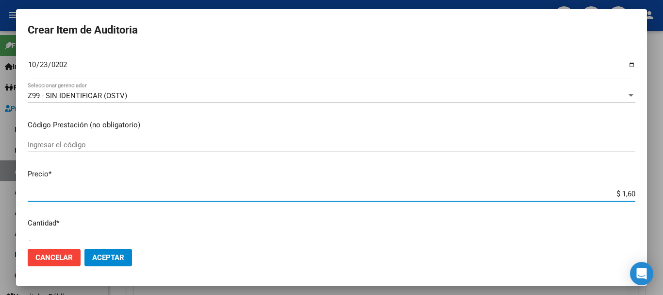
type input "$ 16,00"
type input "$ 160,00"
type input "$ 1.600,00"
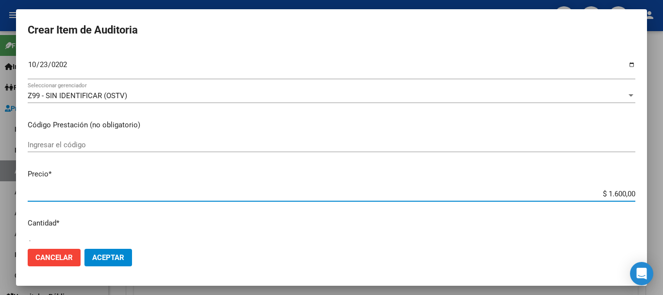
type input "$ 16.000,00"
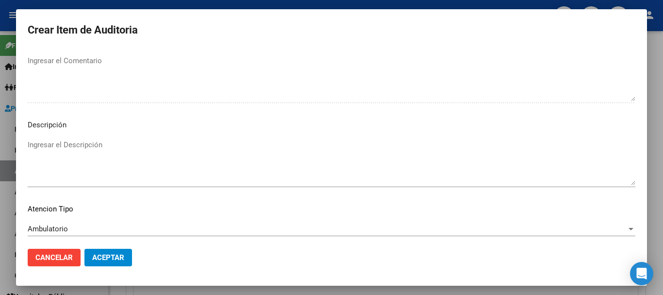
scroll to position [682, 0]
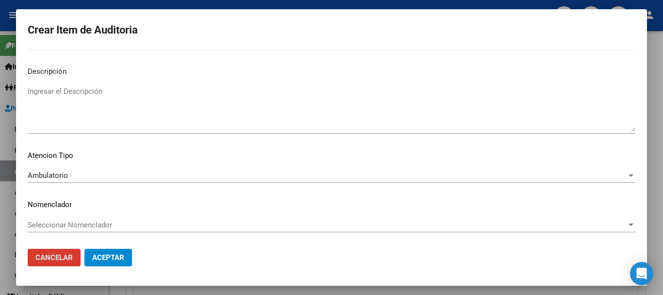
click at [84, 248] on button "Aceptar" at bounding box center [108, 256] width 48 height 17
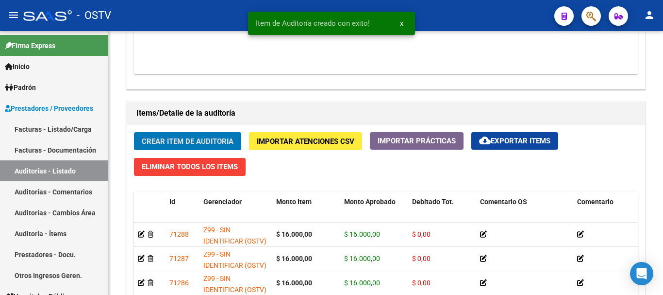
click at [134, 132] on button "Crear Item de Auditoria" at bounding box center [187, 141] width 107 height 18
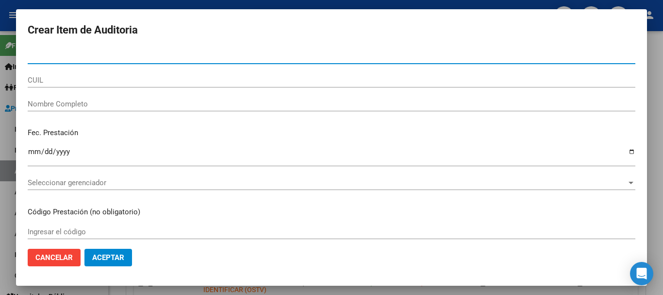
paste input "29650865"
type input "29650865"
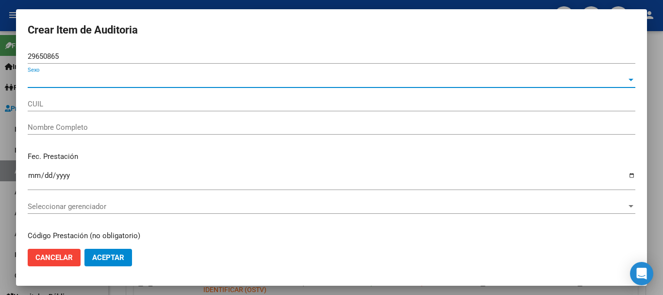
type input "23296508659"
type input "[PERSON_NAME]"
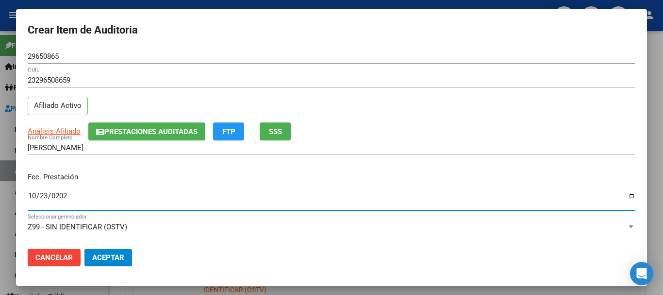
type input "[DATE]"
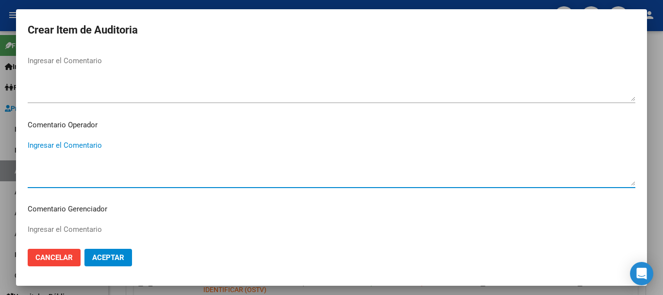
scroll to position [629, 0]
type textarea "A"
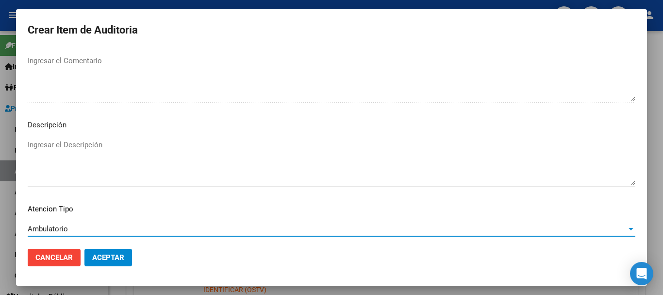
scroll to position [682, 0]
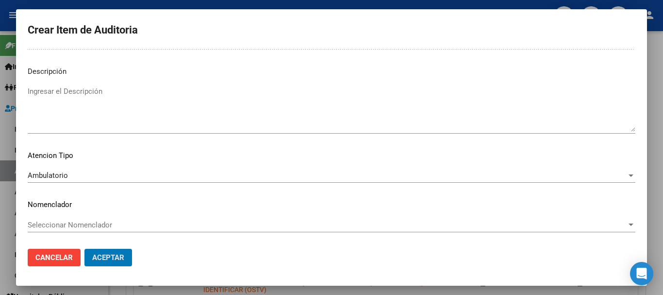
click at [84, 248] on button "Aceptar" at bounding box center [108, 256] width 48 height 17
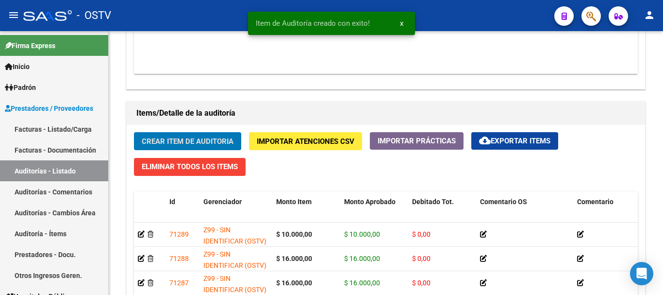
scroll to position [292, 0]
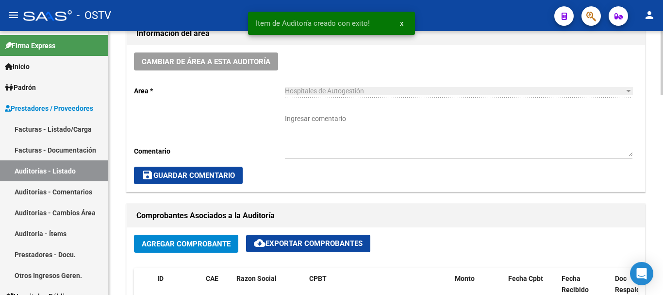
click at [338, 105] on div "Hospitales de Autogestión Seleccionar area" at bounding box center [458, 92] width 347 height 28
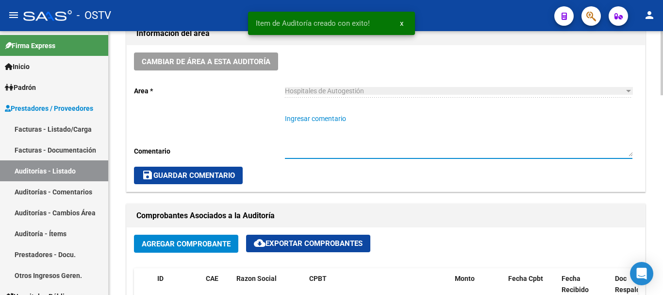
click at [338, 116] on textarea "Ingresar comentario" at bounding box center [458, 135] width 347 height 43
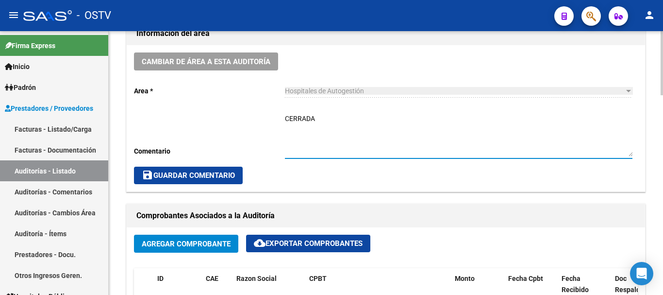
type textarea "CERRADA"
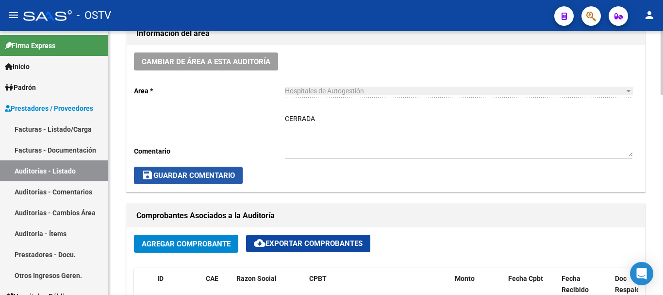
click at [195, 177] on span "save Guardar Comentario" at bounding box center [188, 175] width 93 height 9
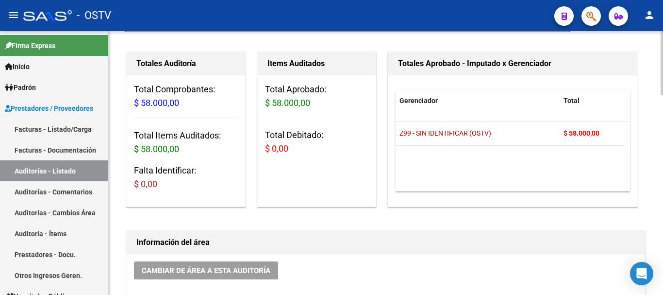
scroll to position [0, 0]
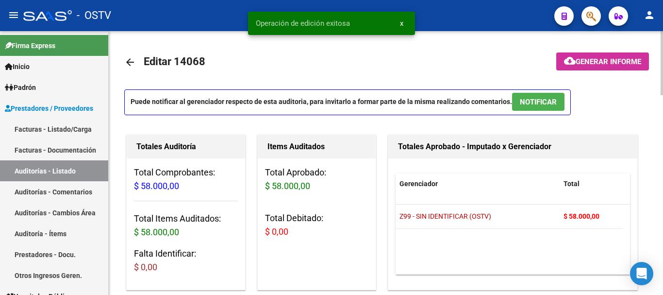
click at [132, 58] on mat-icon "arrow_back" at bounding box center [130, 62] width 12 height 12
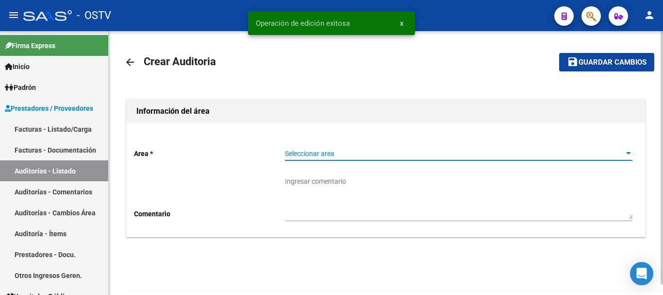
click at [340, 150] on span "Seleccionar area" at bounding box center [454, 153] width 339 height 8
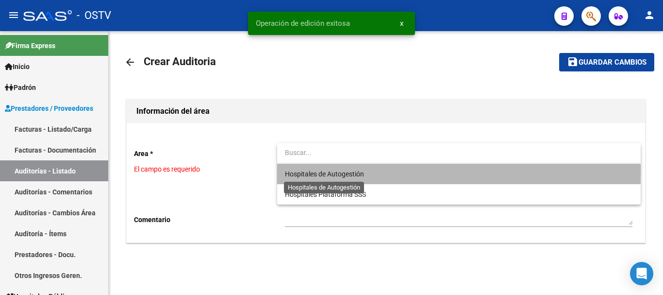
click at [330, 170] on span "Hospitales de Autogestión" at bounding box center [324, 174] width 79 height 8
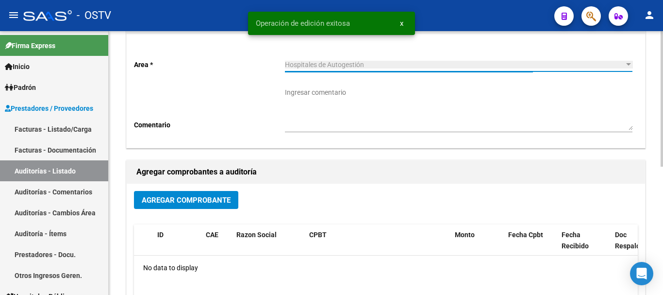
scroll to position [97, 0]
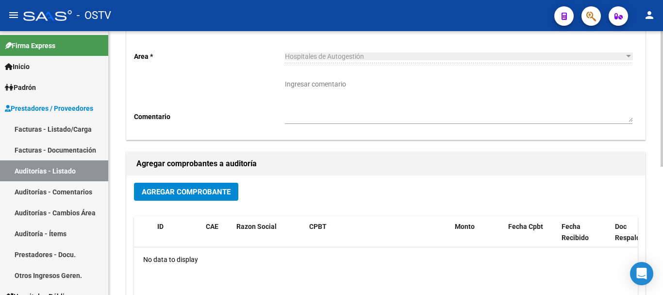
drag, startPoint x: 221, startPoint y: 172, endPoint x: 218, endPoint y: 179, distance: 6.9
click at [218, 176] on div "Agregar comprobantes a auditoría Agregar Comprobante ID CAE Razon Social CPBT M…" at bounding box center [385, 264] width 519 height 226
click at [212, 191] on span "Agregar Comprobante" at bounding box center [186, 191] width 89 height 9
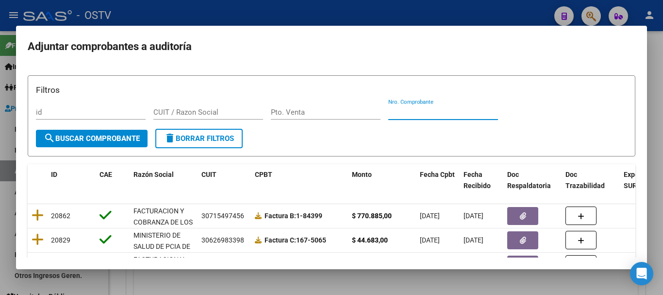
click at [426, 109] on input "Nro. Comprobante" at bounding box center [443, 112] width 110 height 9
paste input "4287"
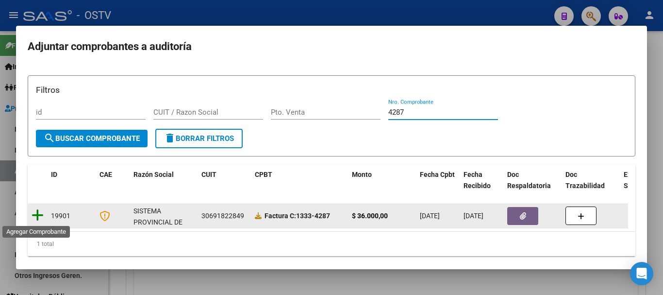
type input "4287"
click at [33, 215] on icon at bounding box center [38, 215] width 12 height 14
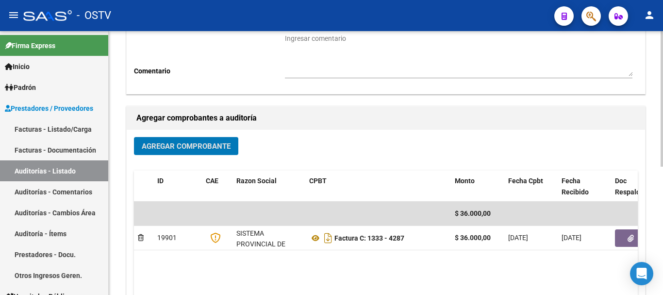
scroll to position [248, 0]
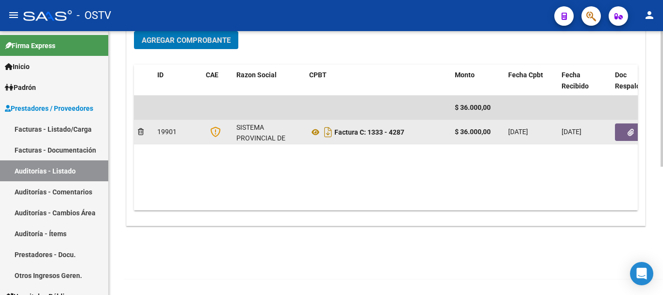
click at [631, 126] on button "button" at bounding box center [630, 131] width 31 height 17
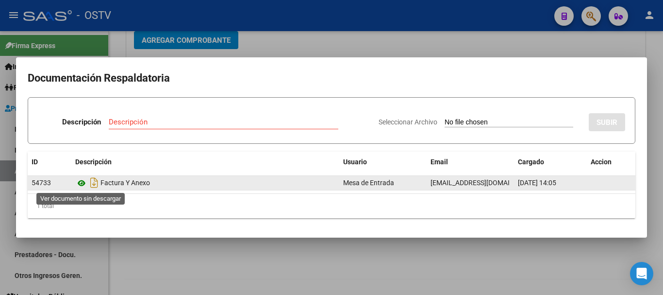
click at [81, 183] on icon at bounding box center [81, 183] width 13 height 12
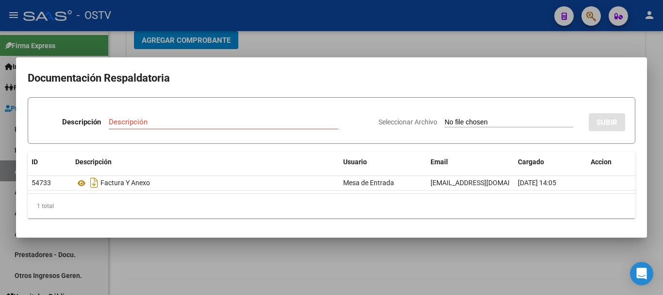
drag, startPoint x: 300, startPoint y: 53, endPoint x: 353, endPoint y: 39, distance: 54.9
click at [302, 52] on div at bounding box center [331, 147] width 663 height 295
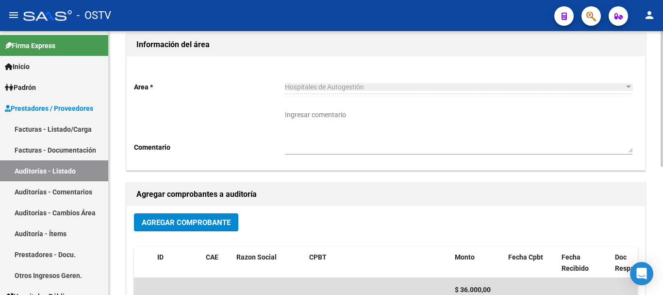
scroll to position [0, 0]
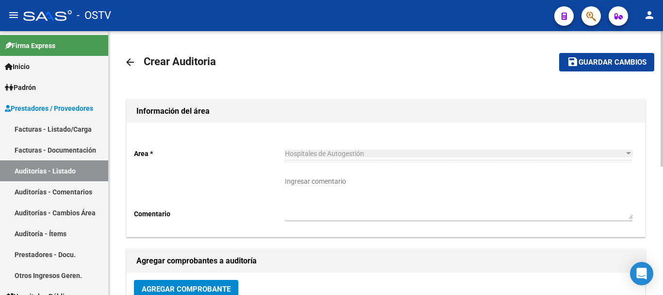
click at [595, 60] on span "Guardar cambios" at bounding box center [612, 62] width 68 height 9
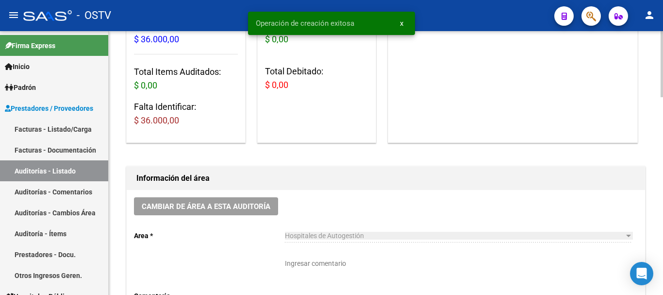
scroll to position [340, 0]
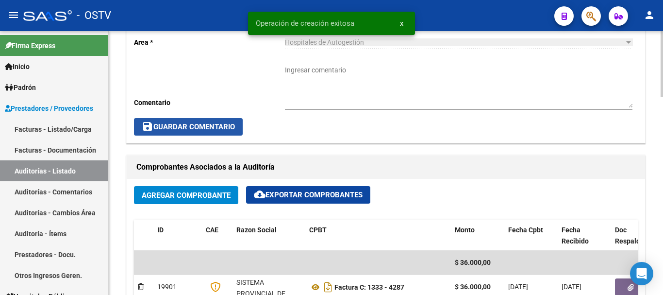
click at [195, 125] on span "save Guardar Comentario" at bounding box center [188, 126] width 93 height 9
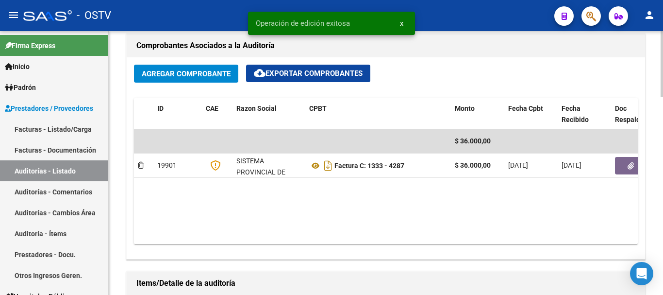
scroll to position [728, 0]
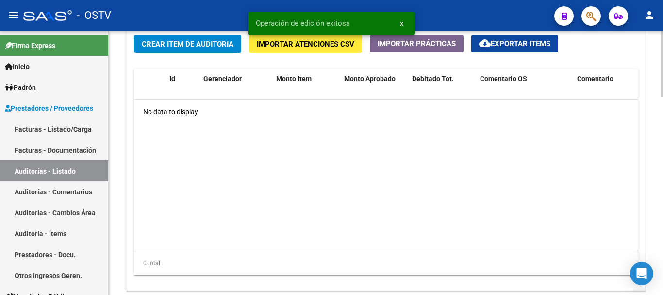
click at [202, 38] on button "Crear Item de Auditoria" at bounding box center [187, 44] width 107 height 18
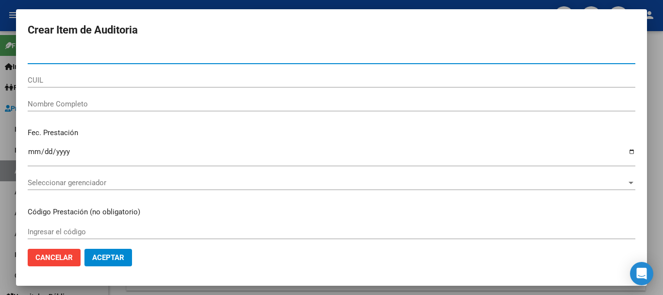
paste input "260292650"
type input "26029265"
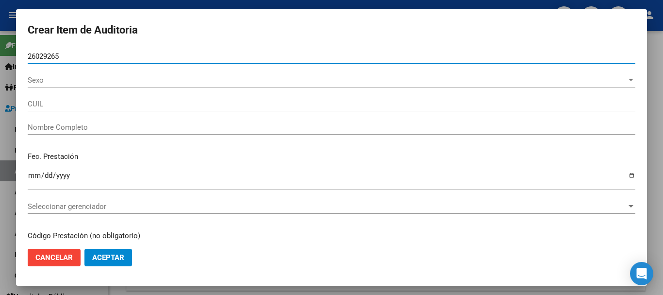
type input "20260292650"
type input "OVEJERO [PERSON_NAME]"
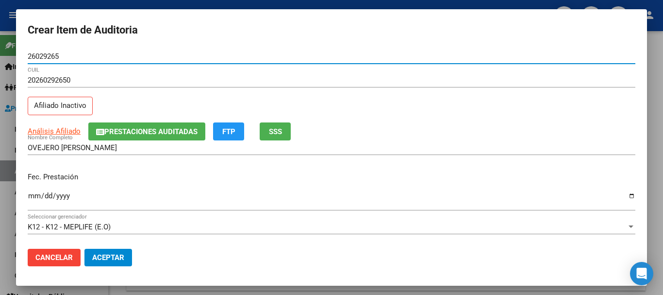
type input "26029265"
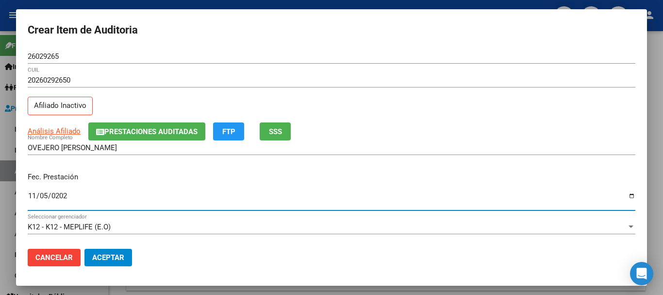
type input "[DATE]"
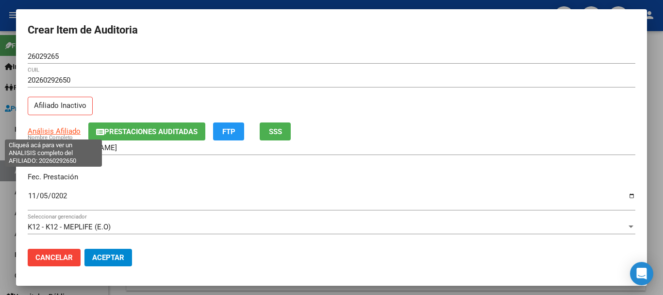
click at [69, 129] on span "Análisis Afiliado" at bounding box center [54, 131] width 53 height 9
type textarea "20260292650"
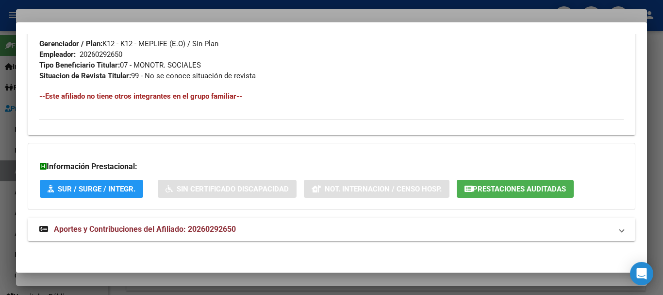
scroll to position [511, 0]
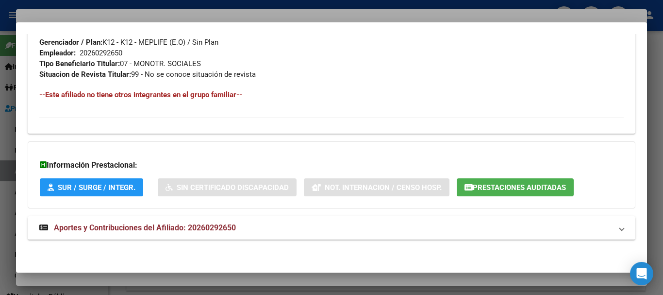
click at [208, 220] on mat-expansion-panel-header "Aportes y Contribuciones del Afiliado: 20260292650" at bounding box center [332, 227] width 608 height 23
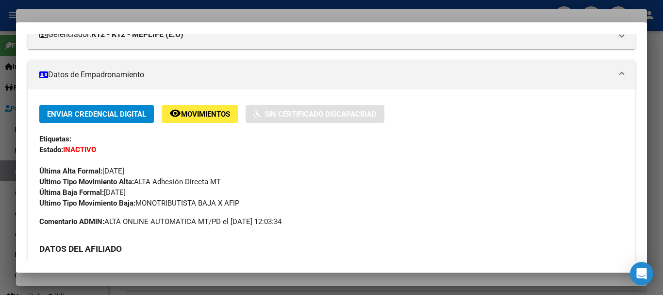
scroll to position [0, 0]
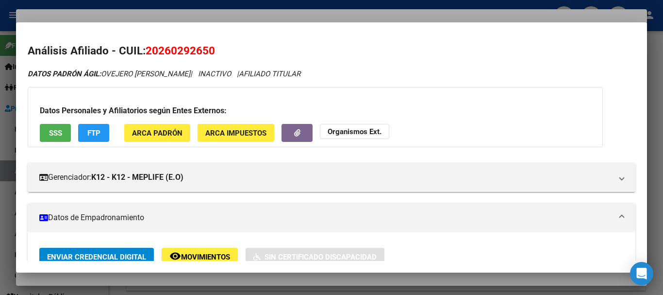
click at [372, 130] on strong "Organismos Ext." at bounding box center [355, 131] width 54 height 9
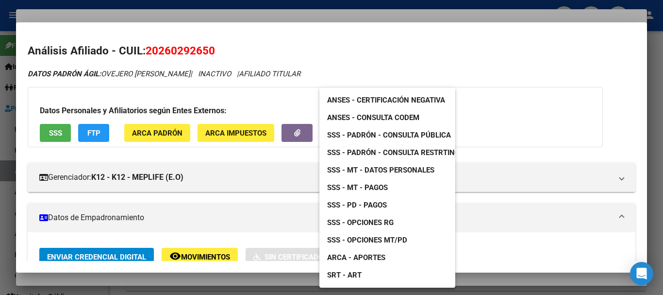
click at [411, 131] on span "SSS - Padrón - Consulta Pública" at bounding box center [389, 135] width 124 height 9
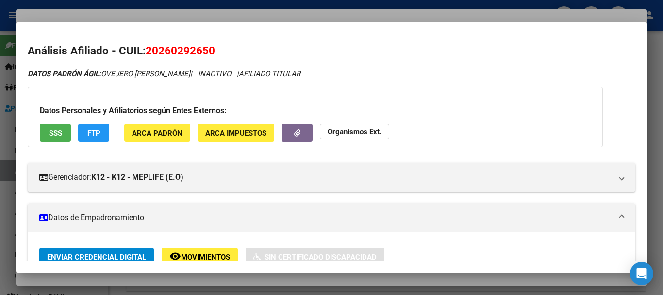
click at [210, 12] on div at bounding box center [331, 147] width 663 height 295
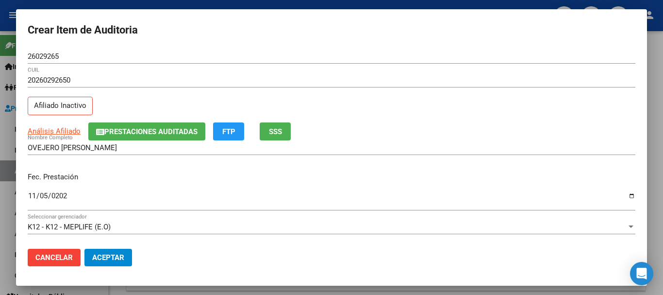
click at [170, 128] on span "Prestaciones Auditadas" at bounding box center [150, 131] width 93 height 9
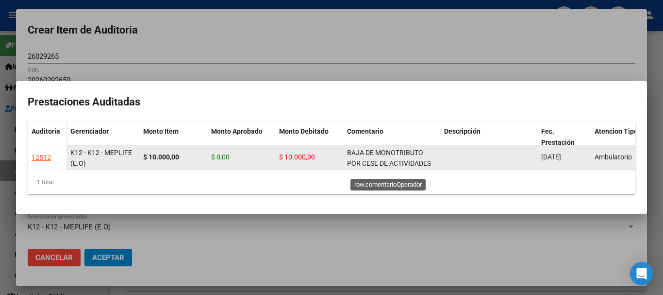
click at [385, 157] on span "BAJA DE MONOTRIBUTO POR CESE DE ACTIVIDADES 08/2024" at bounding box center [389, 163] width 84 height 30
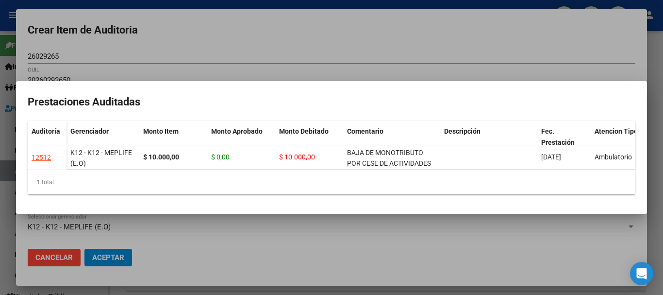
copy span "BAJA DE MONOTRIBUTO POR CESE DE ACTIVIDADES 08/2024"
click at [189, 31] on div at bounding box center [331, 147] width 663 height 295
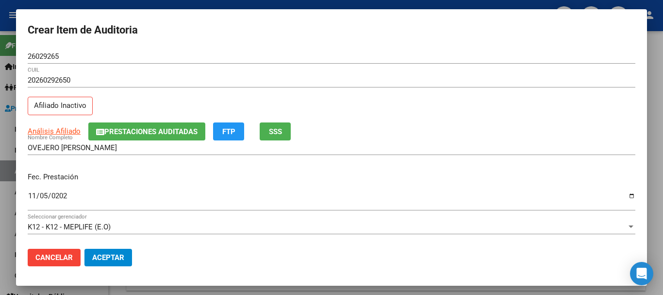
click at [149, 129] on span "Prestaciones Auditadas" at bounding box center [150, 131] width 93 height 9
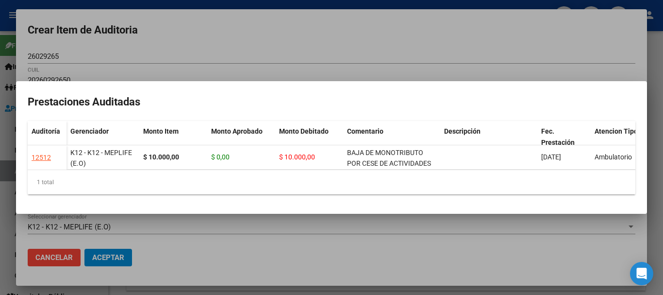
click at [180, 55] on div at bounding box center [331, 147] width 663 height 295
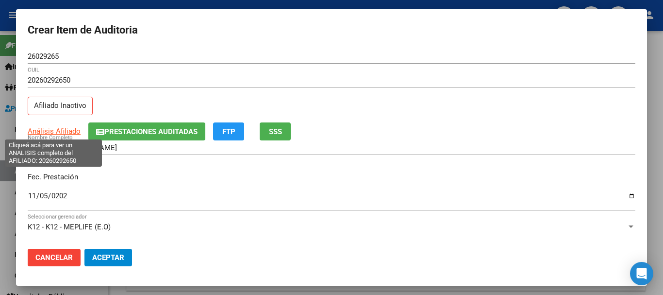
click at [67, 129] on span "Análisis Afiliado" at bounding box center [54, 131] width 53 height 9
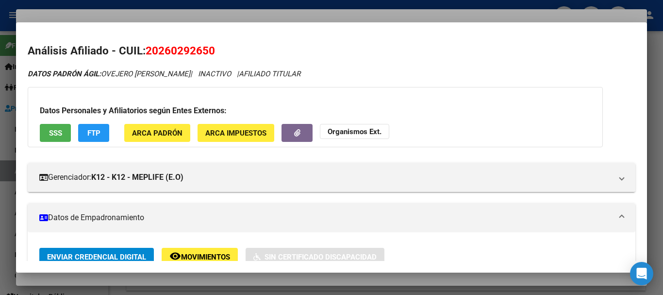
click at [369, 129] on strong "Organismos Ext." at bounding box center [355, 131] width 54 height 9
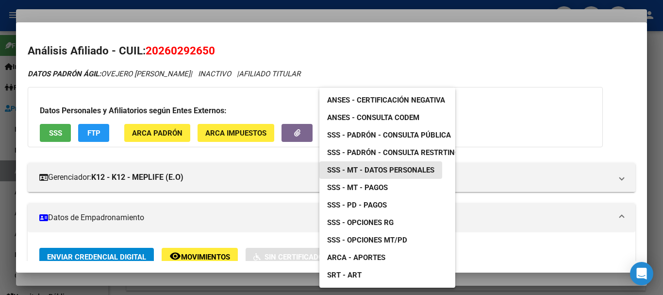
click at [409, 168] on span "SSS - MT - Datos Personales" at bounding box center [380, 169] width 107 height 9
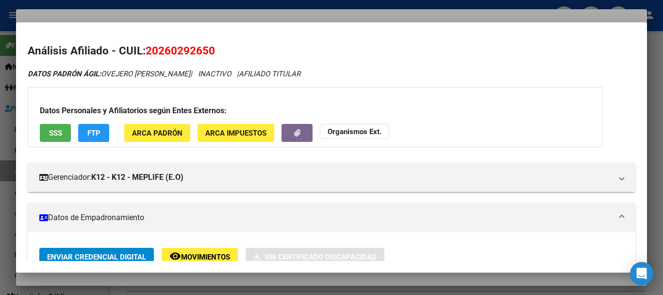
click at [227, 15] on div at bounding box center [331, 147] width 663 height 295
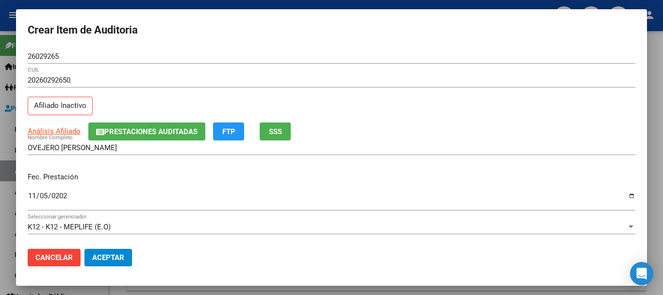
click at [174, 128] on span "Prestaciones Auditadas" at bounding box center [150, 131] width 93 height 9
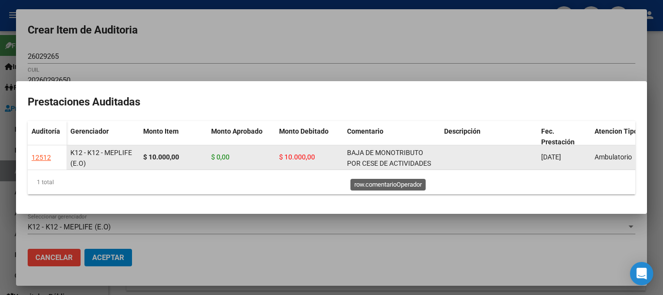
click at [373, 153] on div "BAJA DE MONOTRIBUTO POR CESE DE ACTIVIDADES 08/2024" at bounding box center [391, 157] width 89 height 20
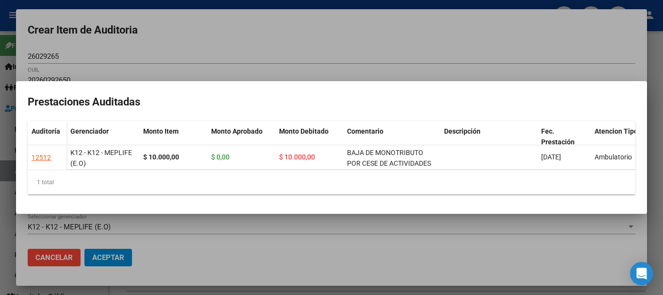
copy span "BAJA DE MONOTRIBUTO POR CESE DE ACTIVIDADES 08/2024"
click at [359, 49] on div at bounding box center [331, 147] width 663 height 295
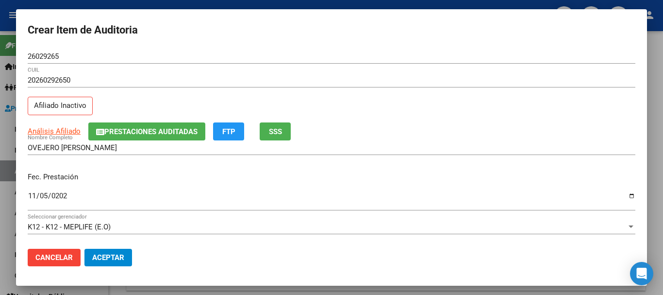
drag, startPoint x: 440, startPoint y: 118, endPoint x: 423, endPoint y: 164, distance: 48.8
click at [440, 119] on div "20260292650 CUIL Afiliado Inactivo" at bounding box center [332, 97] width 608 height 49
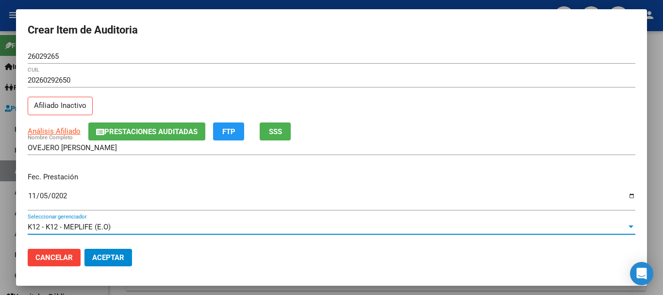
scroll to position [131, 0]
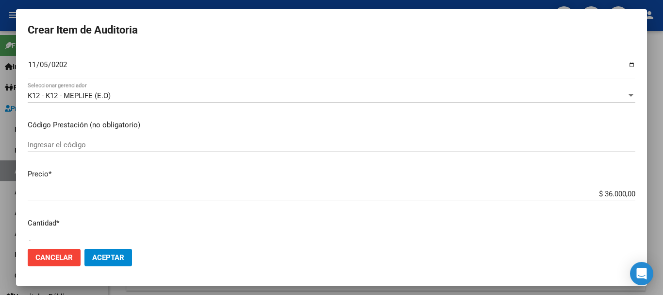
type input "$ 0,01"
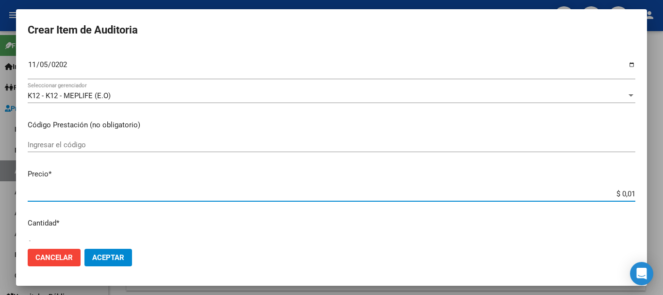
type input "$ 0,10"
type input "$ 1,00"
type input "$ 10,00"
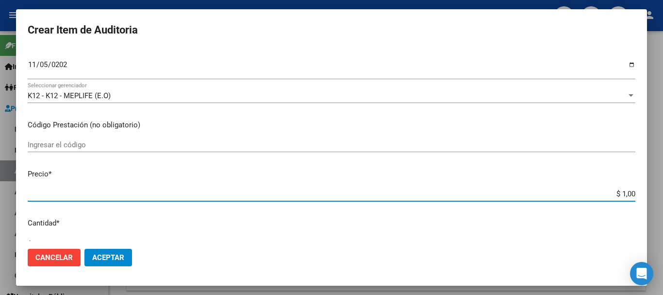
type input "$ 10,00"
type input "$ 100,00"
type input "$ 1.000,00"
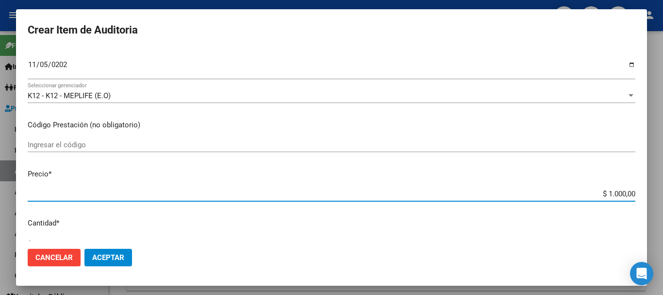
type input "$ 10.000,00"
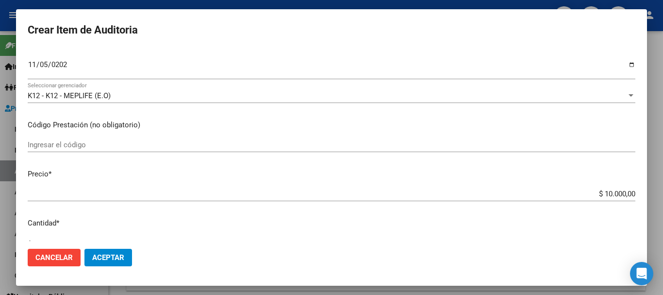
scroll to position [328, 0]
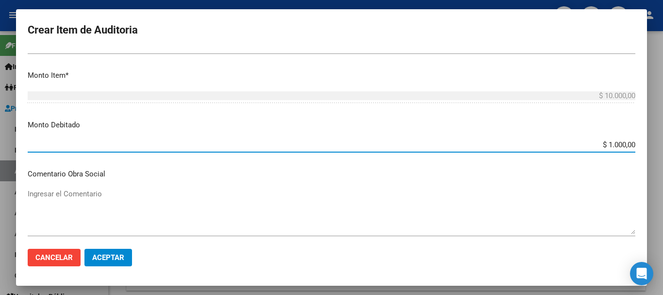
type input "$ 10.000,00"
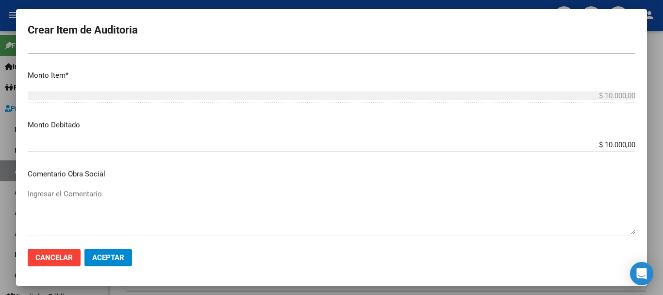
scroll to position [461, 0]
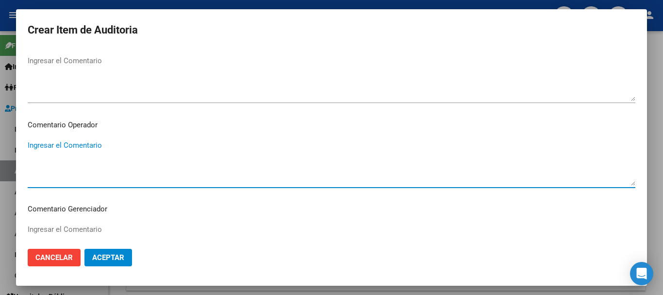
paste textarea "BAJA DE MONOTRIBUTO POR CESE DE ACTIVIDADES 08/2024"
type textarea "BAJA DE MONOTRIBUTO POR CESE DE ACTIVIDADES 08/2024"
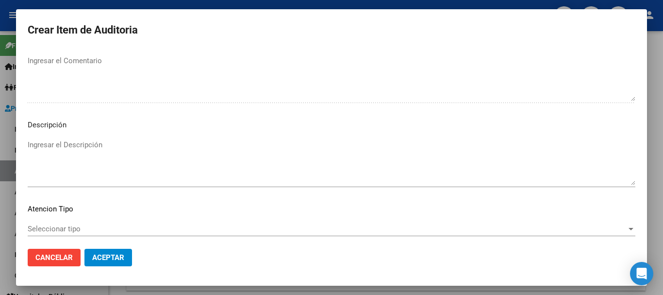
scroll to position [682, 0]
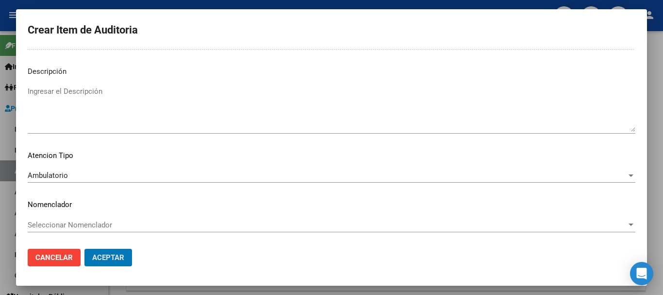
click at [84, 248] on button "Aceptar" at bounding box center [108, 256] width 48 height 17
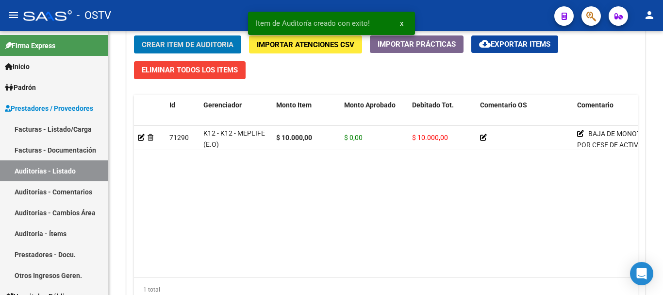
scroll to position [728, 0]
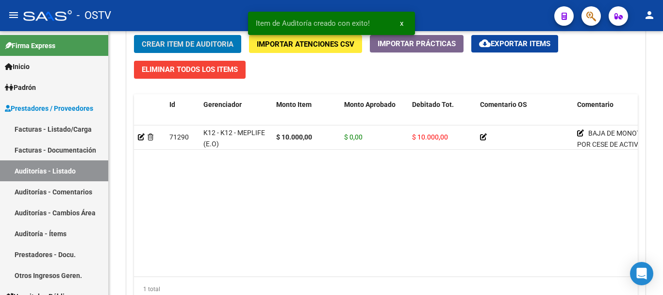
click at [134, 35] on button "Crear Item de Auditoria" at bounding box center [187, 44] width 107 height 18
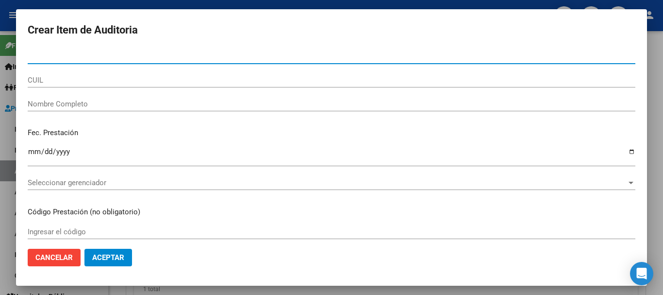
paste input "727201712"
type input "27201712"
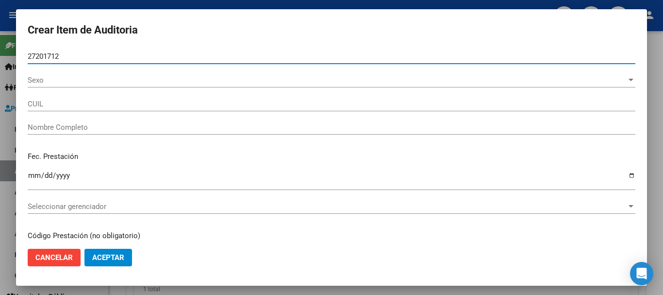
type input "27272017129"
type input "[PERSON_NAME]"
type input "27201712"
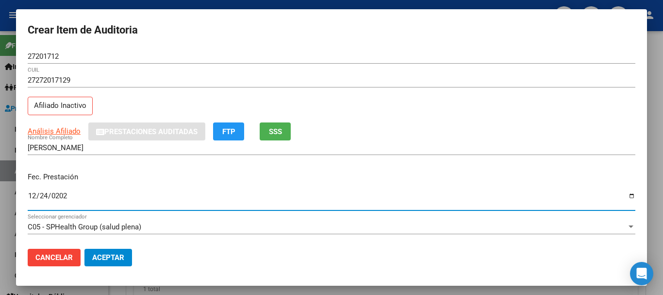
type input "[DATE]"
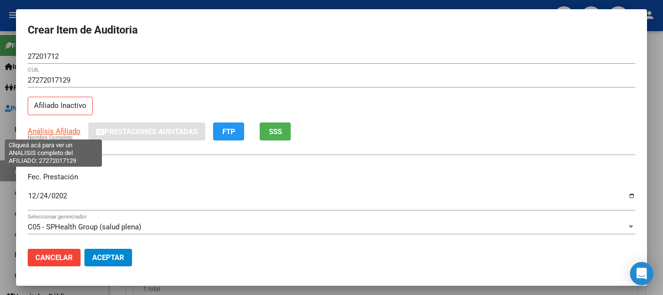
click at [64, 134] on span "Análisis Afiliado" at bounding box center [54, 131] width 53 height 9
type textarea "27272017129"
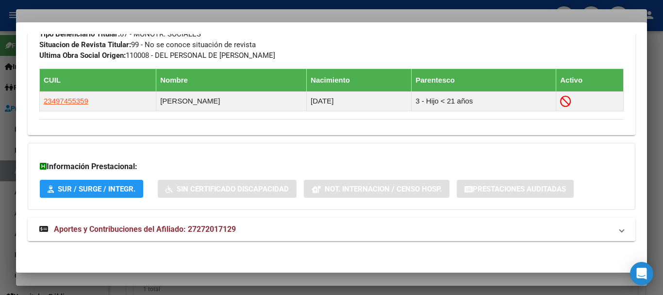
scroll to position [543, 0]
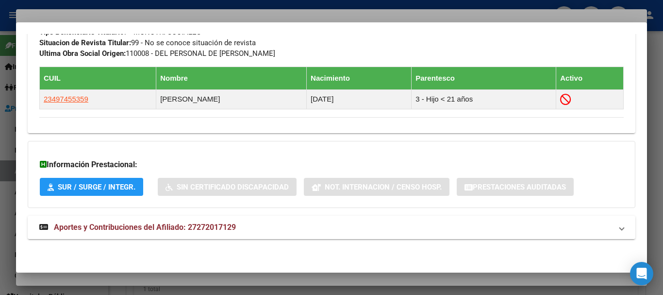
click at [187, 224] on span "Aportes y Contribuciones del Afiliado: 27272017129" at bounding box center [145, 226] width 182 height 9
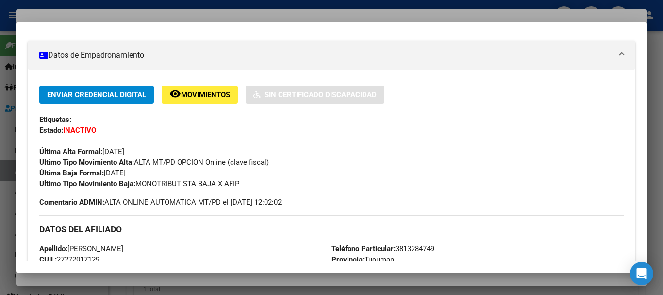
scroll to position [0, 0]
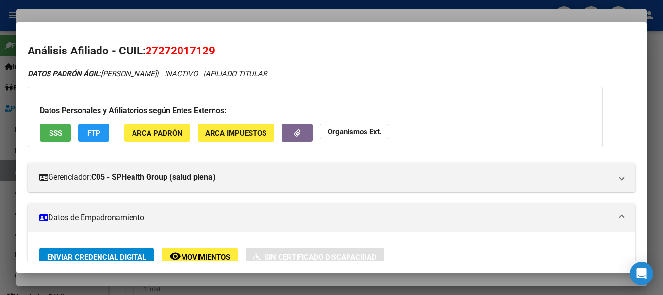
click at [292, 14] on div at bounding box center [331, 147] width 663 height 295
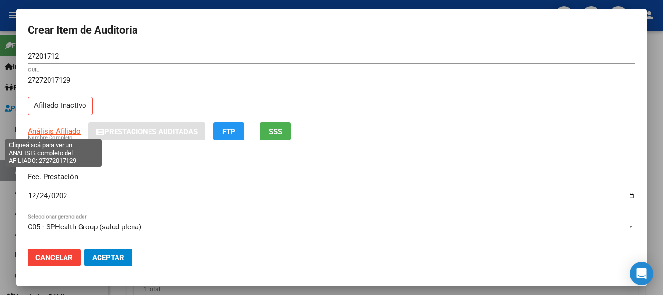
click at [48, 130] on span "Análisis Afiliado" at bounding box center [54, 131] width 53 height 9
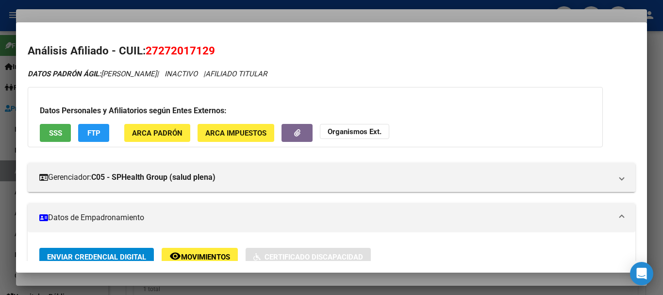
click at [345, 129] on strong "Organismos Ext." at bounding box center [355, 131] width 54 height 9
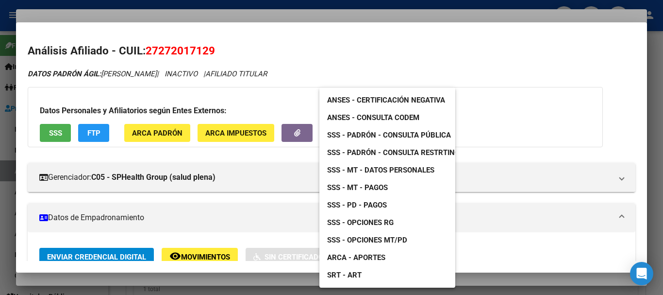
click at [405, 169] on span "SSS - MT - Datos Personales" at bounding box center [380, 169] width 107 height 9
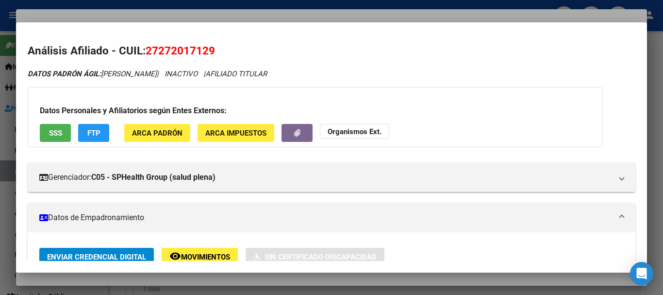
click at [236, 15] on div at bounding box center [331, 147] width 663 height 295
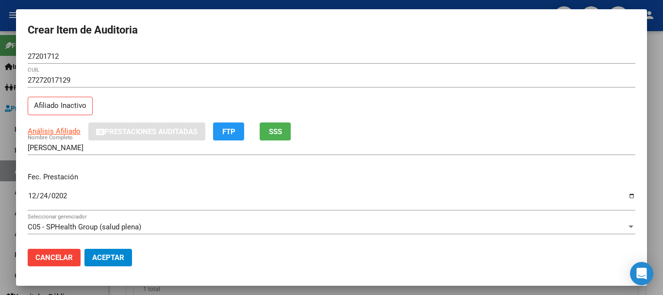
click at [377, 108] on div "27272017129 CUIL Afiliado Inactivo" at bounding box center [332, 97] width 608 height 49
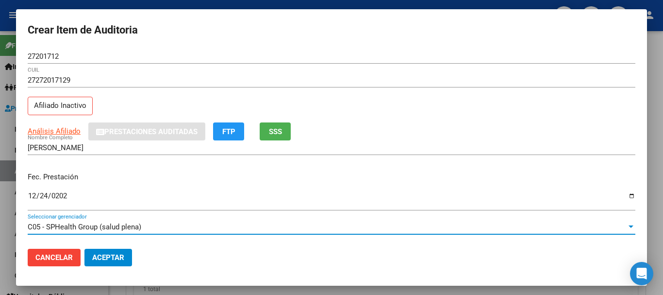
scroll to position [131, 0]
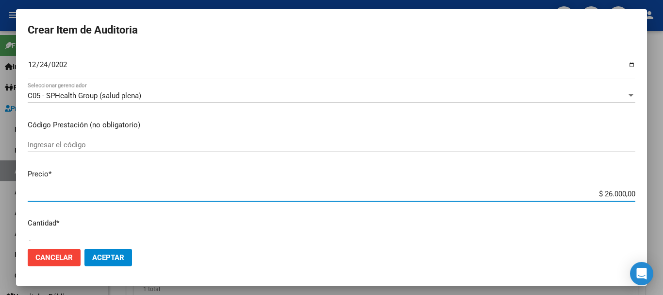
type input "$ 0,01"
type input "$ 0,16"
type input "$ 1,60"
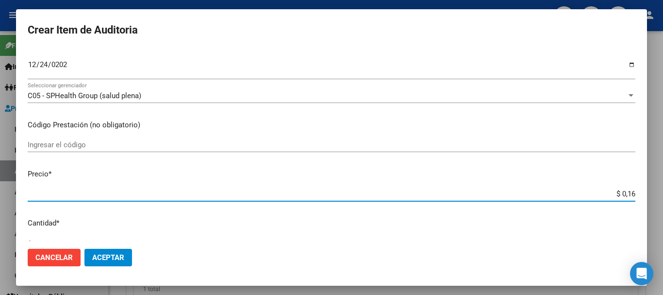
type input "$ 1,60"
type input "$ 16,00"
type input "$ 160,00"
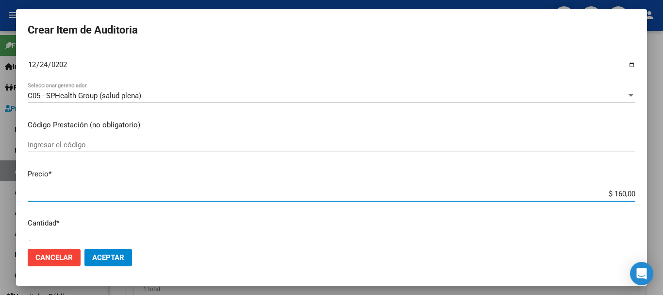
type input "$ 1.600,00"
type input "$ 16.000,00"
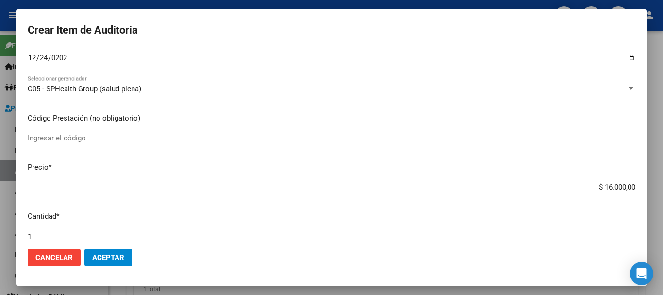
scroll to position [328, 0]
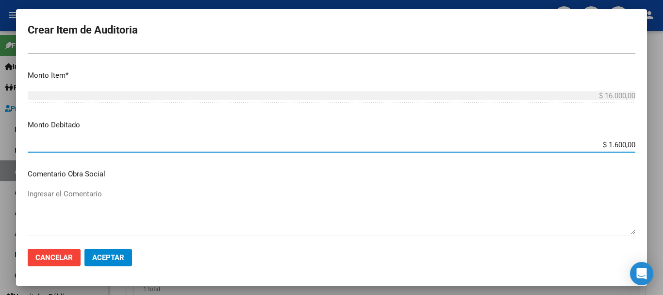
type input "$ 16.000,00"
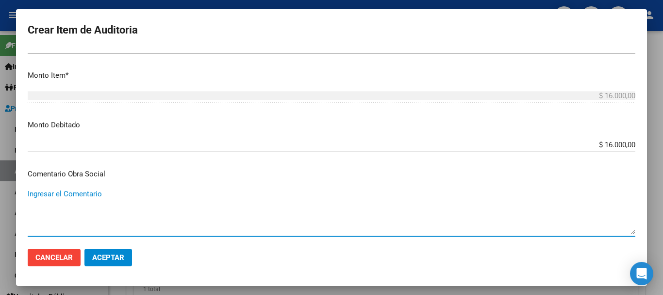
scroll to position [461, 0]
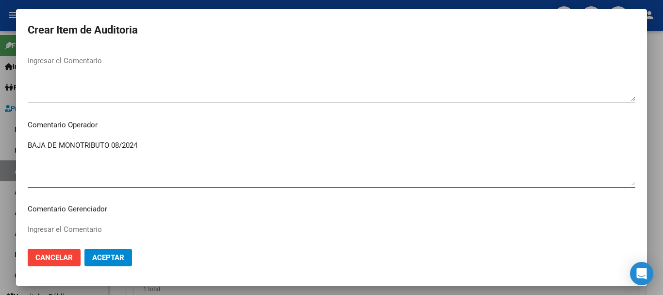
type textarea "BAJA DE MONOTRIBUTO 08/2024"
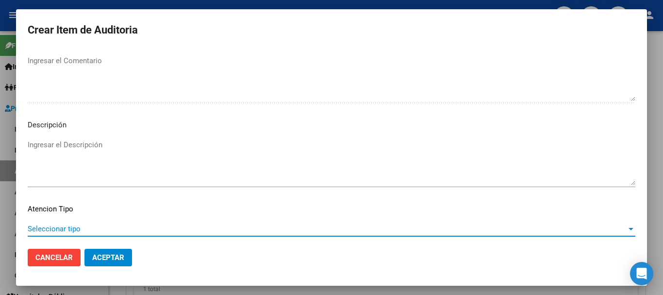
scroll to position [682, 0]
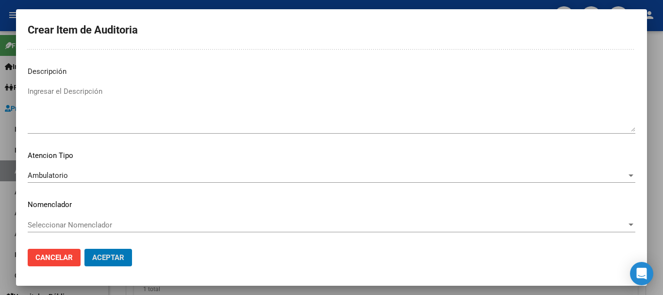
click at [84, 248] on button "Aceptar" at bounding box center [108, 256] width 48 height 17
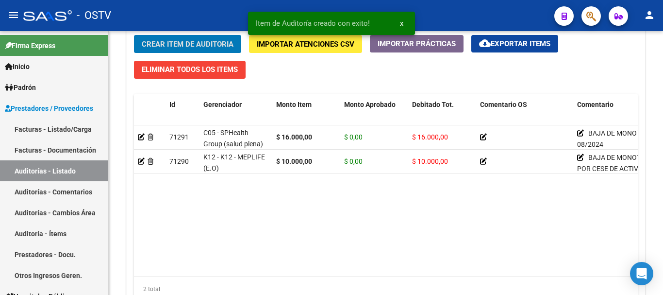
click at [134, 35] on button "Crear Item de Auditoria" at bounding box center [187, 44] width 107 height 18
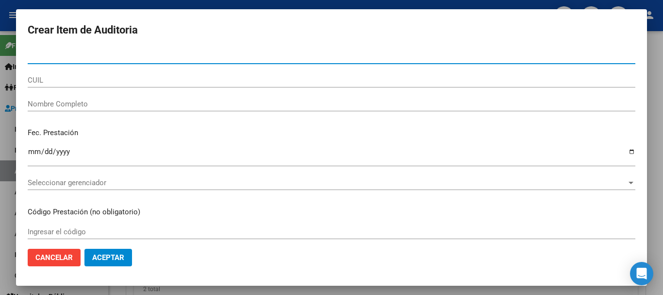
paste input "21028157"
type input "21028157"
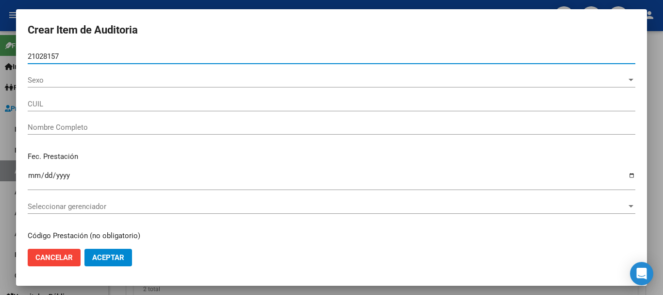
type input "27210281571"
type input "[PERSON_NAME]"
type input "21028157"
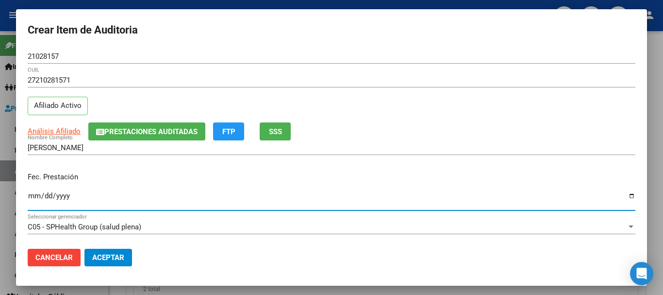
type input "[DATE]"
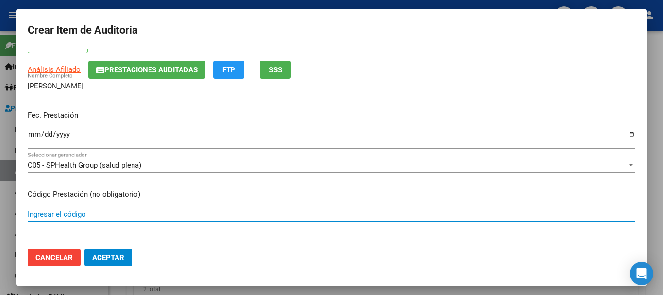
scroll to position [0, 0]
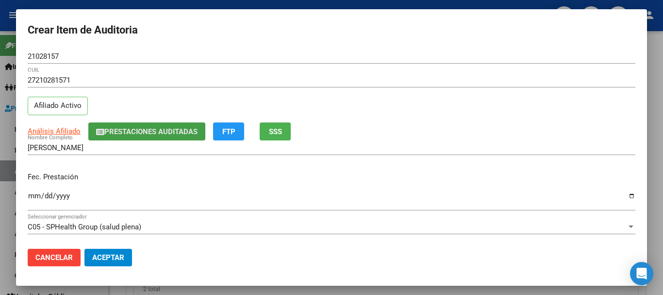
click at [119, 130] on span "Prestaciones Auditadas" at bounding box center [150, 131] width 93 height 9
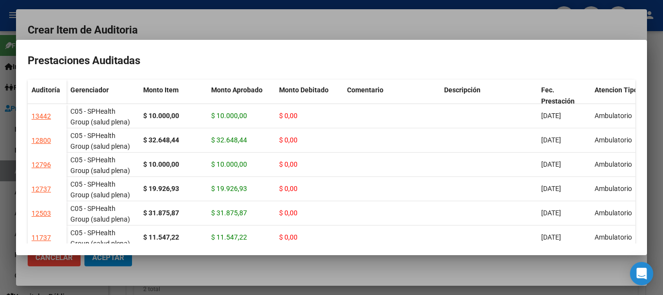
click at [217, 39] on div at bounding box center [331, 147] width 663 height 295
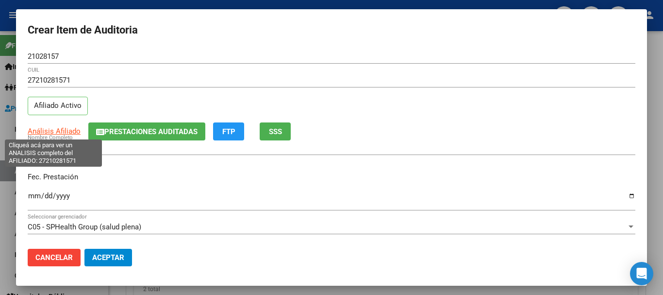
click at [64, 128] on span "Análisis Afiliado" at bounding box center [54, 131] width 53 height 9
type textarea "27210281571"
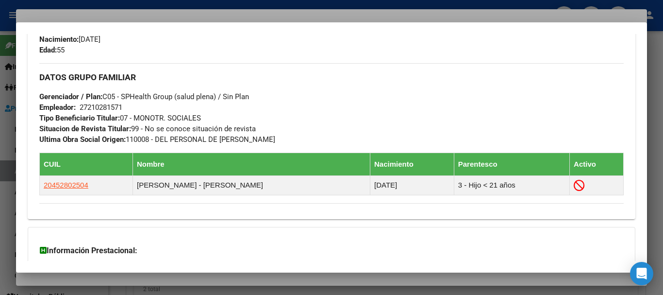
scroll to position [521, 0]
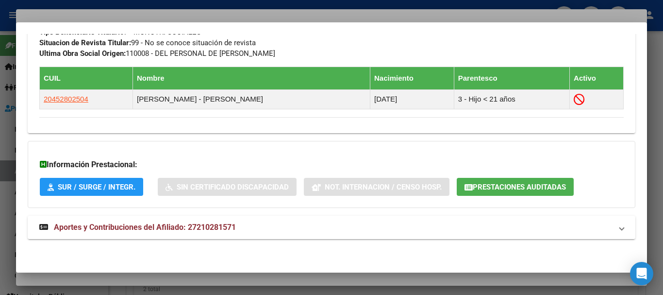
click at [104, 226] on span "Aportes y Contribuciones del Afiliado: 27210281571" at bounding box center [145, 226] width 182 height 9
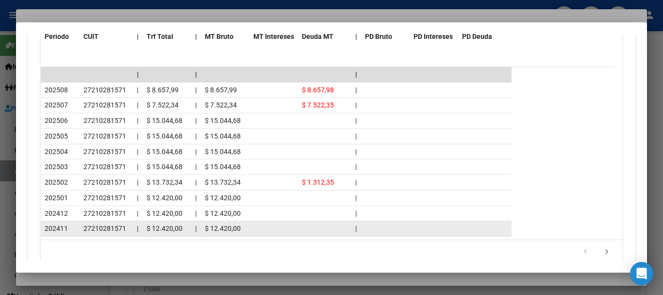
scroll to position [957, 0]
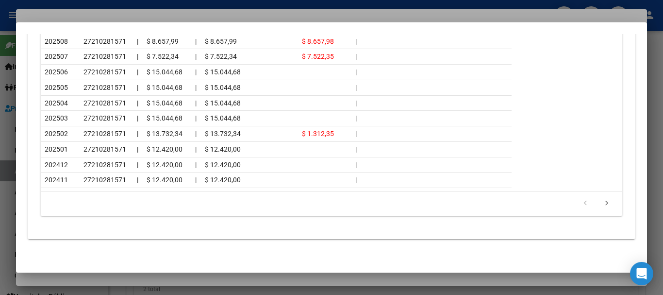
click at [300, 16] on div at bounding box center [331, 147] width 663 height 295
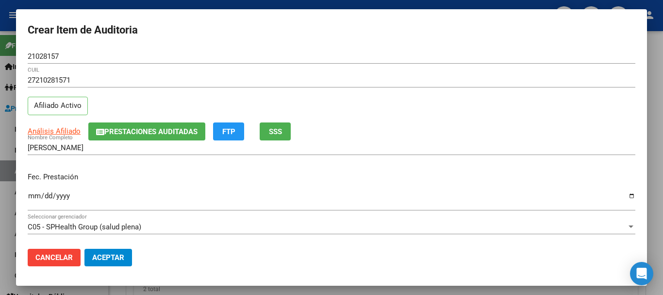
drag, startPoint x: 454, startPoint y: 124, endPoint x: 458, endPoint y: 139, distance: 16.1
click at [455, 126] on div "Análisis Afiliado Prestaciones Auditadas FTP SSS" at bounding box center [332, 131] width 608 height 18
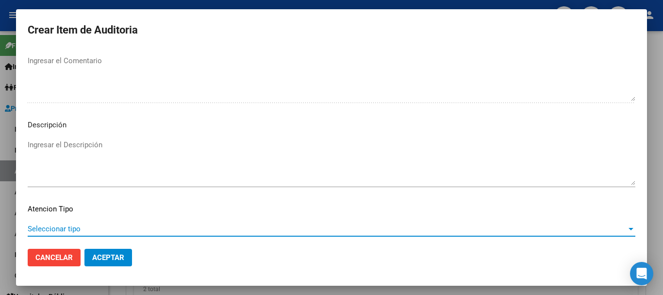
scroll to position [682, 0]
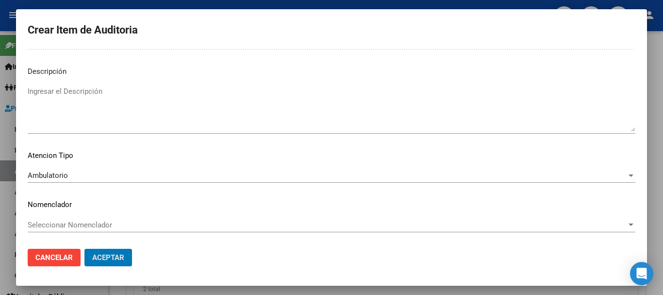
click at [84, 248] on button "Aceptar" at bounding box center [108, 256] width 48 height 17
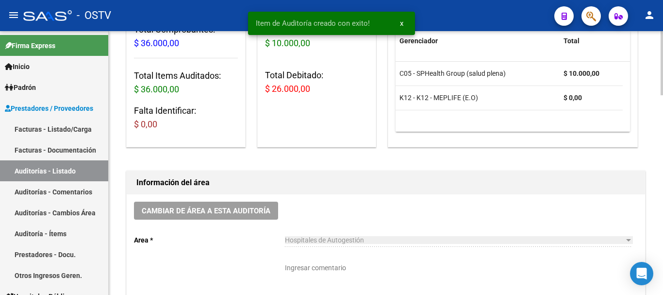
scroll to position [0, 0]
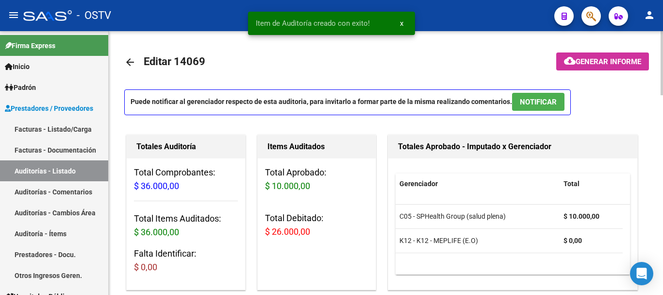
click at [592, 65] on button "cloud_download Generar informe" at bounding box center [602, 61] width 93 height 18
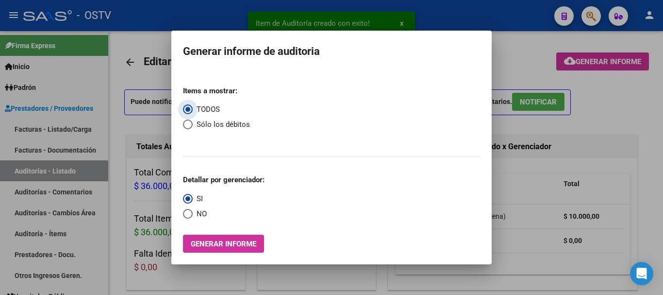
click at [189, 124] on span "Select an option" at bounding box center [188, 124] width 10 height 10
click at [189, 124] on input "Sólo los débitos" at bounding box center [188, 124] width 10 height 10
radio input "true"
click at [187, 212] on span "Select an option" at bounding box center [188, 214] width 10 height 10
click at [187, 212] on input "NO" at bounding box center [188, 214] width 10 height 10
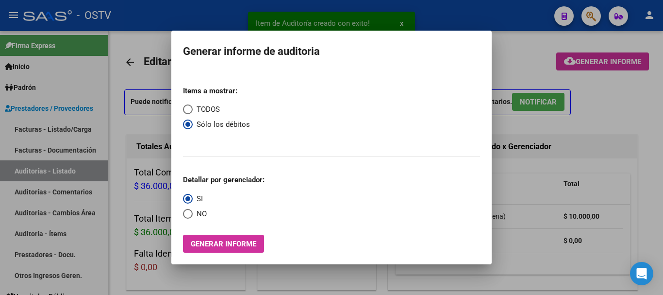
radio input "true"
click at [207, 241] on span "Generar informe" at bounding box center [224, 243] width 66 height 9
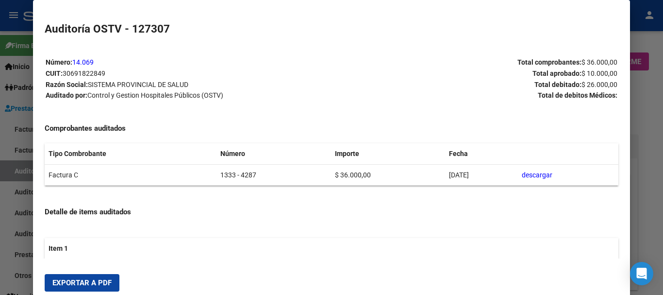
click at [84, 280] on span "Exportar a PDF" at bounding box center [81, 282] width 59 height 9
click at [662, 186] on div at bounding box center [331, 147] width 663 height 295
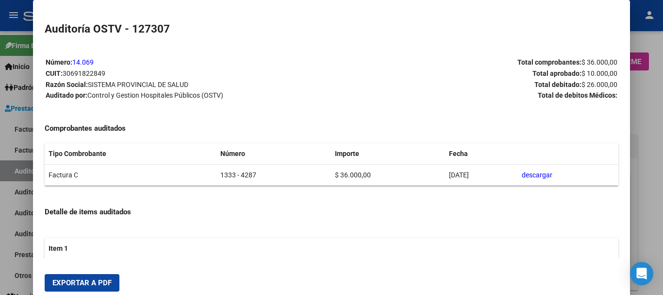
click at [662, 184] on div at bounding box center [331, 147] width 663 height 295
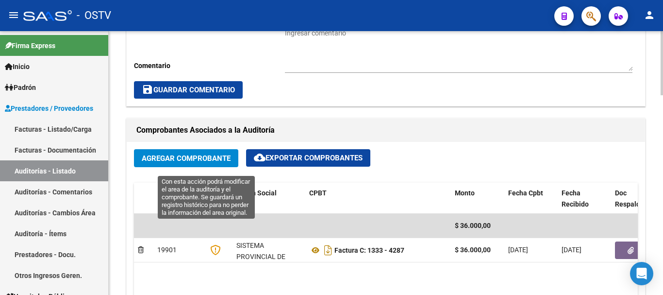
scroll to position [437, 0]
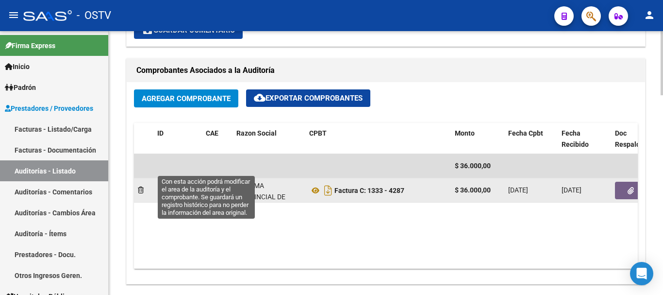
click at [625, 181] on button "button" at bounding box center [630, 189] width 31 height 17
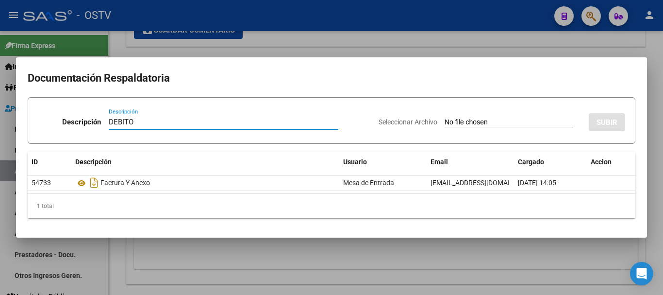
type input "DEBITO"
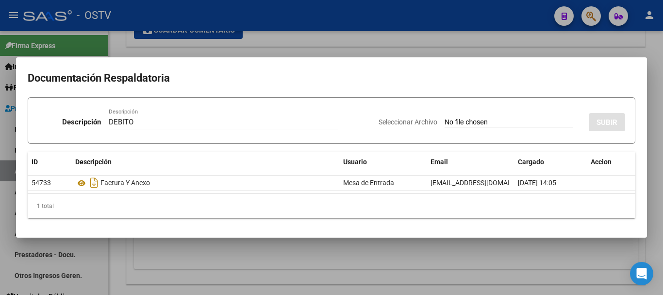
click at [445, 118] on input "Seleccionar Archivo" at bounding box center [509, 122] width 129 height 9
type input "C:\fakepath\DEBITO FC 1333-428.pdf"
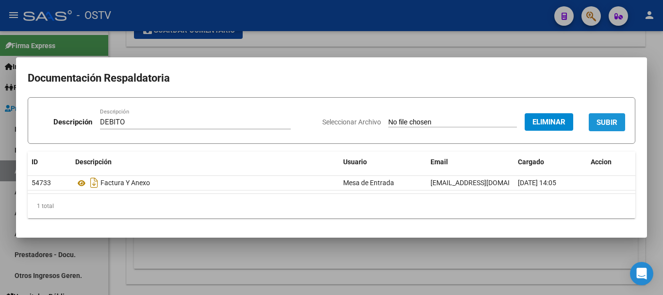
click at [609, 120] on span "SUBIR" at bounding box center [606, 122] width 21 height 9
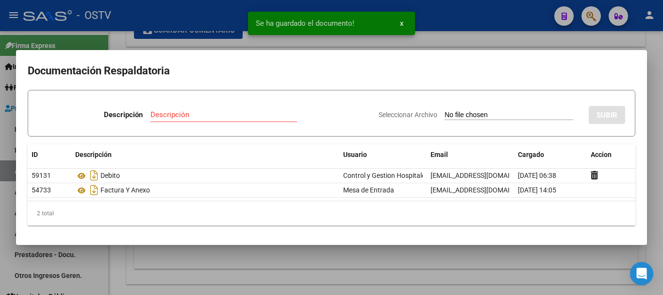
click at [449, 45] on div at bounding box center [331, 147] width 663 height 295
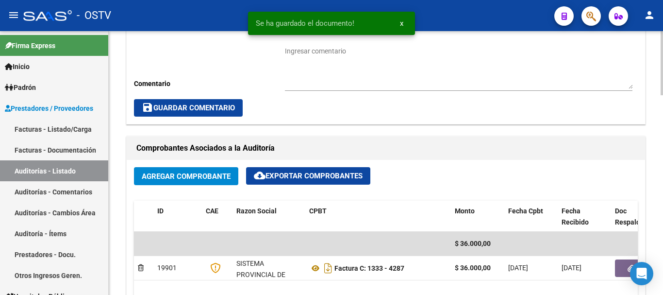
scroll to position [243, 0]
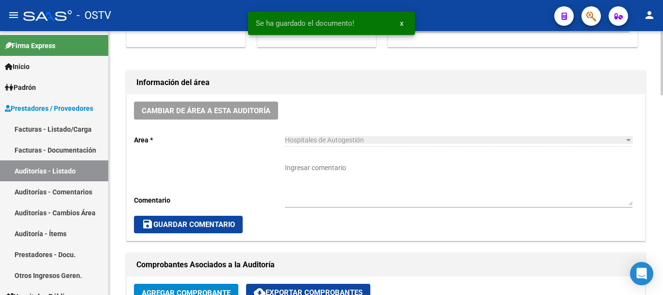
click at [321, 172] on textarea "Ingresar comentario" at bounding box center [458, 184] width 347 height 43
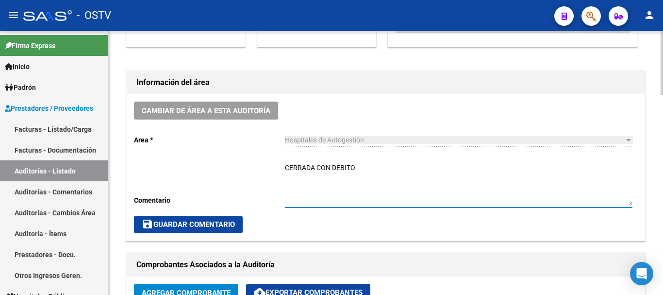
type textarea "CERRADA CON DEBITO"
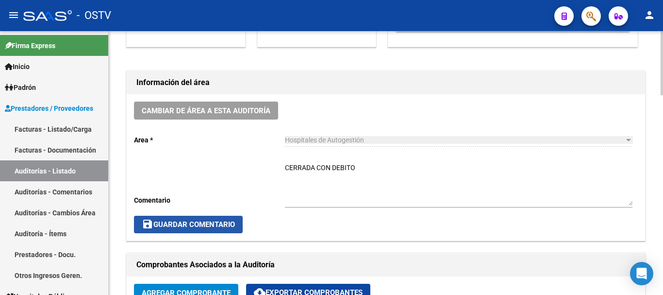
click at [201, 230] on button "save Guardar Comentario" at bounding box center [188, 223] width 109 height 17
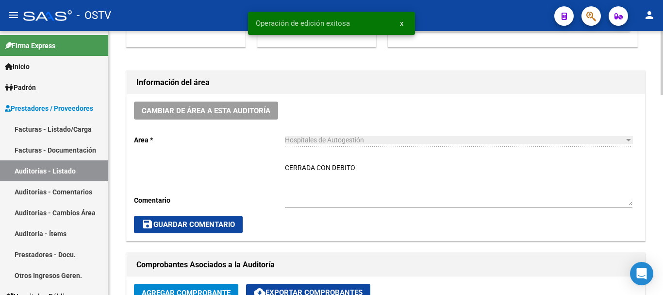
scroll to position [0, 0]
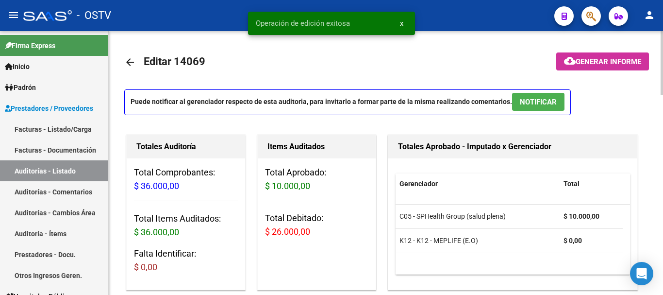
click at [126, 59] on mat-icon "arrow_back" at bounding box center [130, 62] width 12 height 12
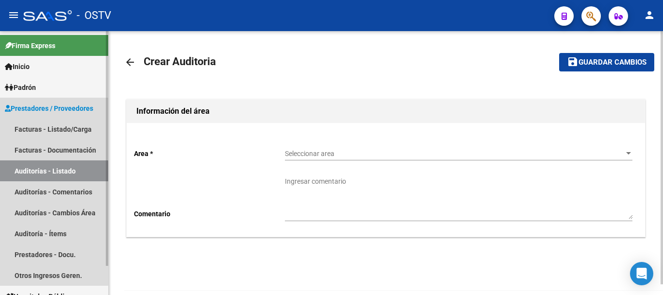
click at [50, 172] on link "Auditorías - Listado" at bounding box center [54, 170] width 108 height 21
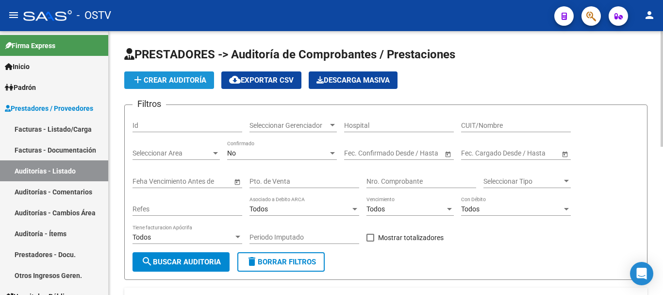
click at [179, 79] on span "add Crear Auditoría" at bounding box center [169, 80] width 74 height 9
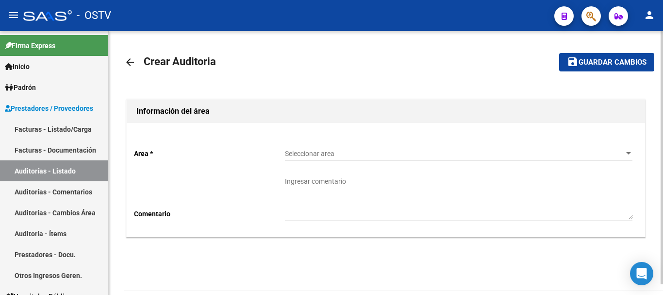
click at [356, 154] on span "Seleccionar area" at bounding box center [454, 153] width 339 height 8
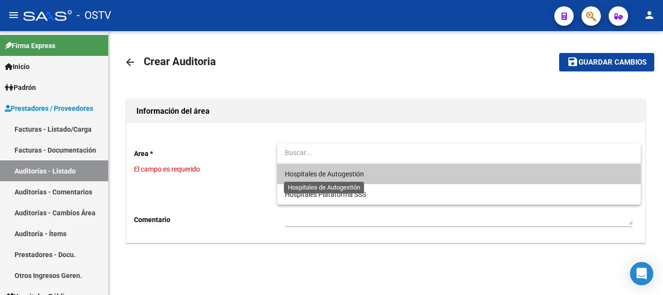
click at [332, 170] on span "Hospitales de Autogestión" at bounding box center [324, 174] width 79 height 8
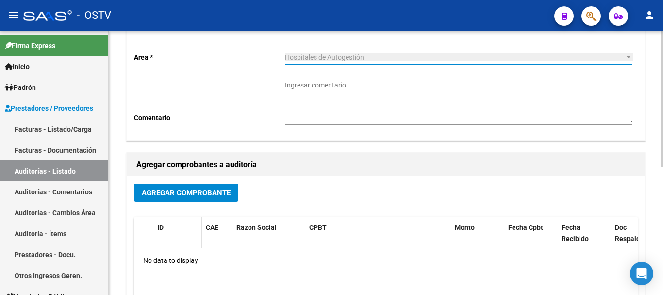
scroll to position [97, 0]
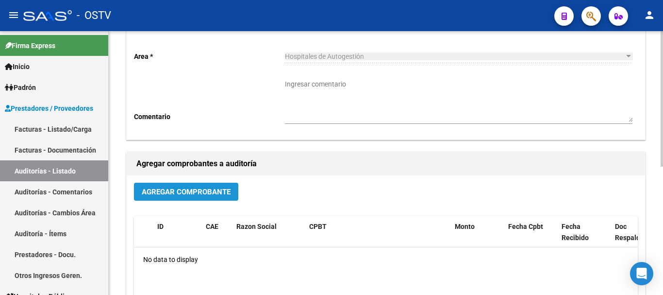
click at [187, 192] on button "Agregar Comprobante" at bounding box center [186, 191] width 104 height 18
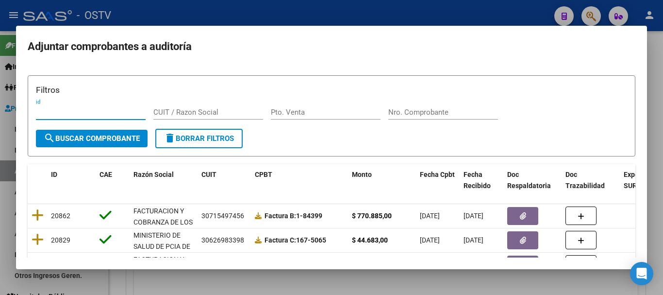
click at [455, 116] on div "Nro. Comprobante" at bounding box center [443, 112] width 110 height 15
paste input "4379"
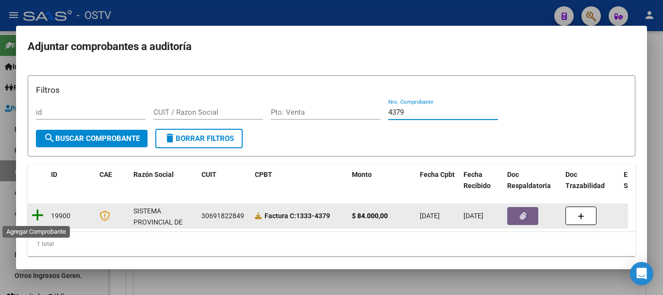
click at [41, 217] on icon at bounding box center [38, 215] width 12 height 14
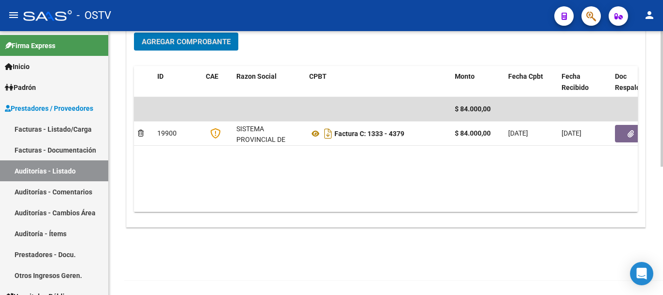
scroll to position [248, 0]
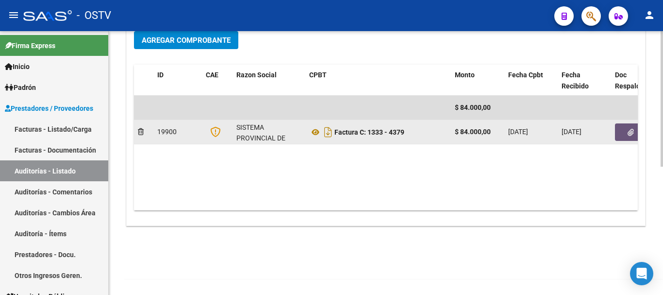
click at [626, 130] on button "button" at bounding box center [630, 131] width 31 height 17
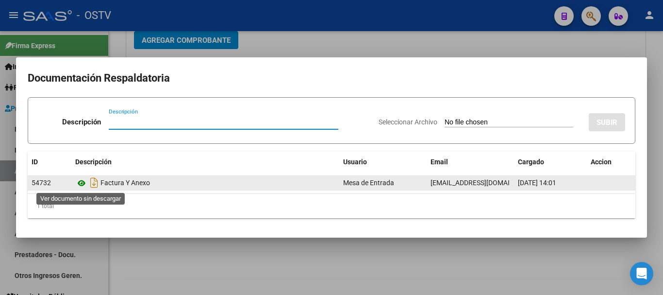
click at [80, 181] on icon at bounding box center [81, 183] width 13 height 12
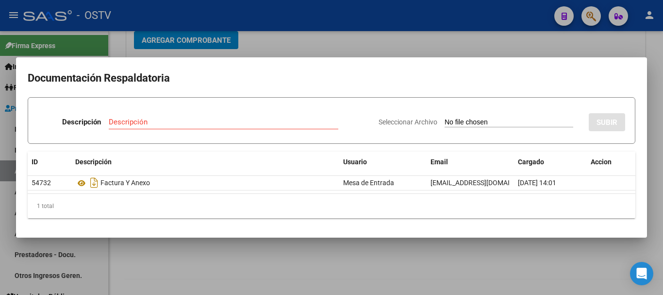
click at [295, 43] on div at bounding box center [331, 147] width 663 height 295
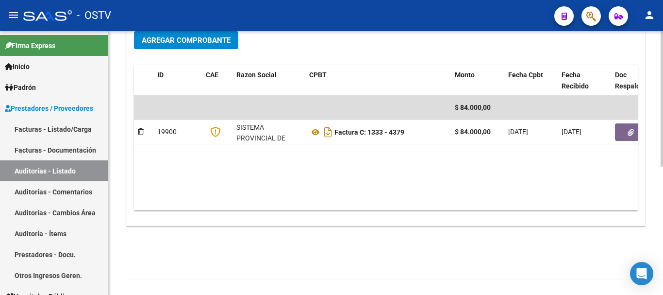
scroll to position [0, 0]
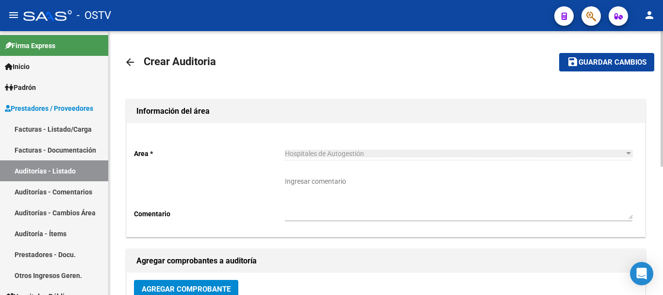
click at [632, 61] on span "Guardar cambios" at bounding box center [612, 62] width 68 height 9
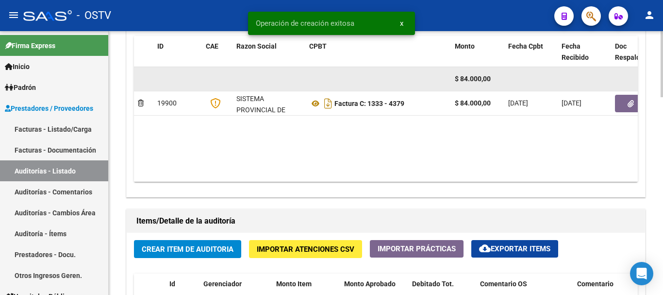
scroll to position [582, 0]
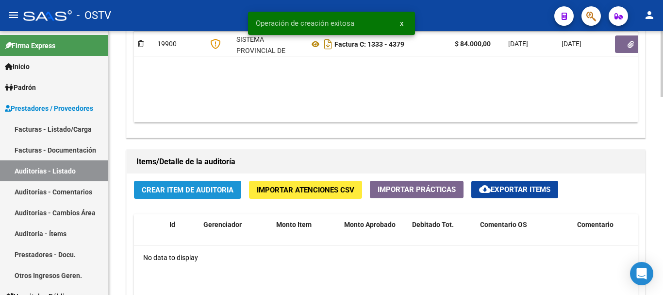
click at [216, 187] on span "Crear Item de Auditoria" at bounding box center [188, 189] width 92 height 9
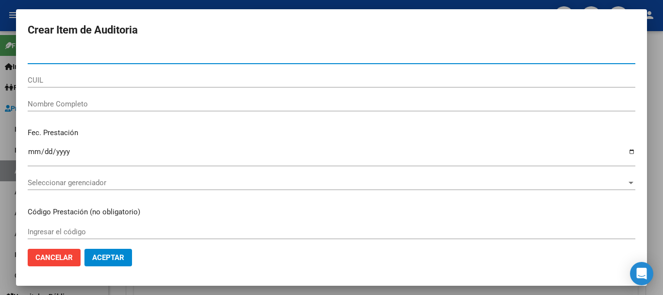
paste input "50935202"
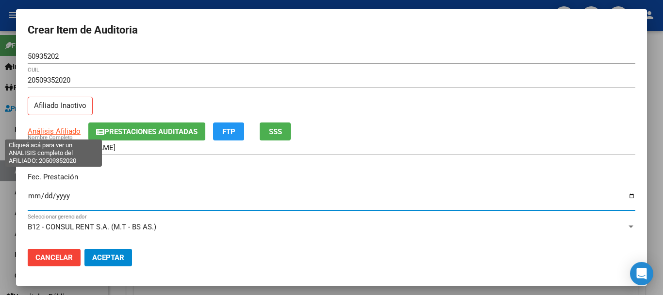
click at [66, 130] on span "Análisis Afiliado" at bounding box center [54, 131] width 53 height 9
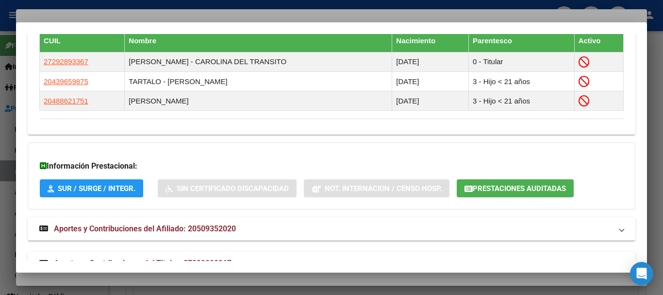
scroll to position [615, 0]
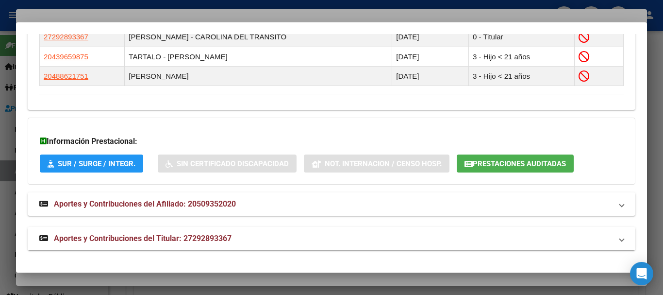
click at [205, 231] on mat-expansion-panel-header "Aportes y Contribuciones del Titular: 27292893367" at bounding box center [332, 238] width 608 height 23
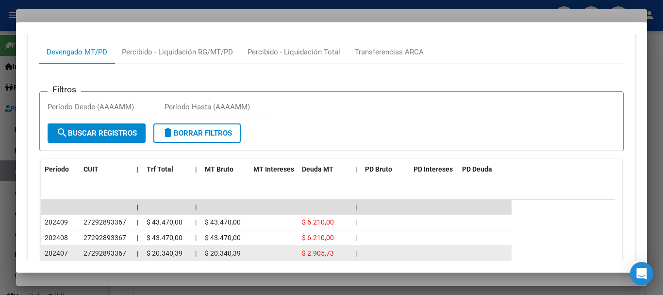
scroll to position [907, 0]
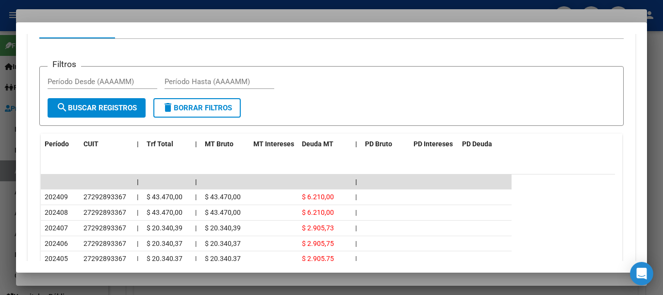
click at [227, 8] on div at bounding box center [331, 147] width 663 height 295
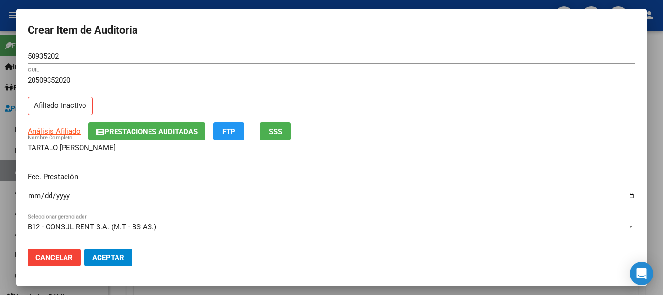
click at [415, 104] on div "20509352020 CUIL Afiliado Inactivo" at bounding box center [332, 97] width 608 height 49
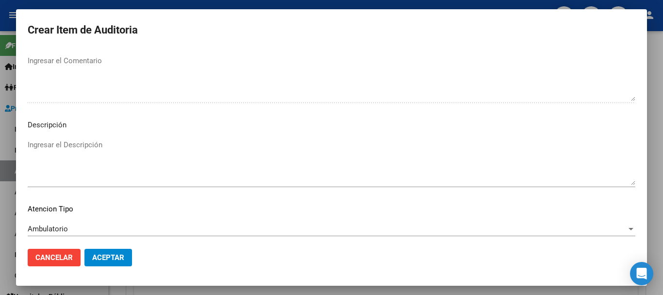
scroll to position [682, 0]
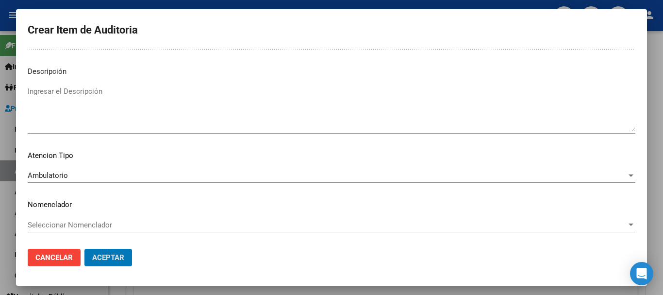
click at [84, 248] on button "Aceptar" at bounding box center [108, 256] width 48 height 17
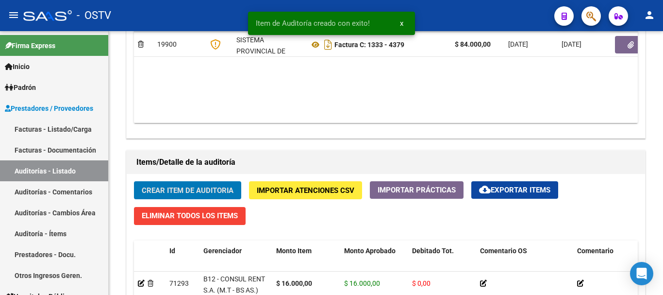
scroll to position [583, 0]
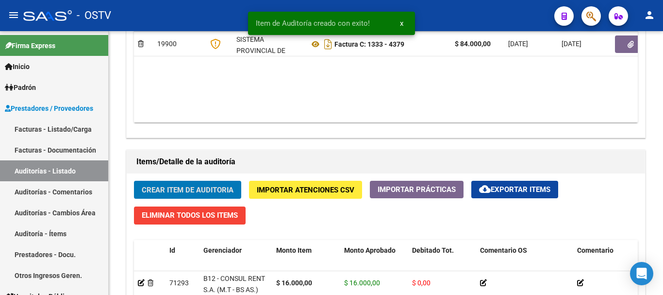
click at [134, 181] on button "Crear Item de Auditoria" at bounding box center [187, 190] width 107 height 18
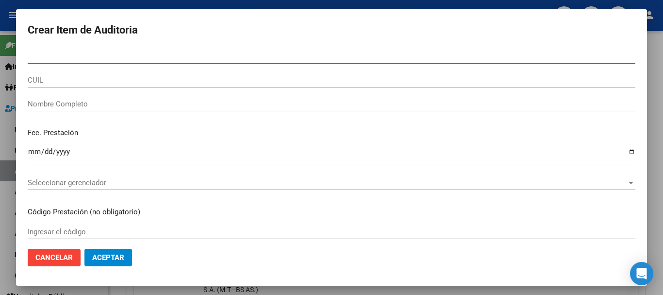
paste input "21028157"
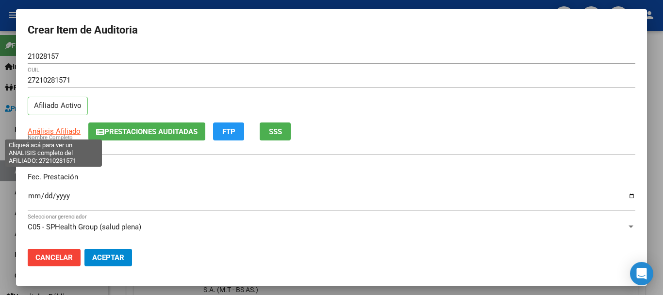
click at [69, 128] on span "Análisis Afiliado" at bounding box center [54, 131] width 53 height 9
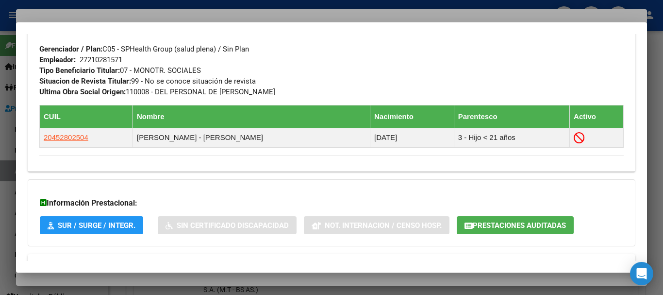
scroll to position [521, 0]
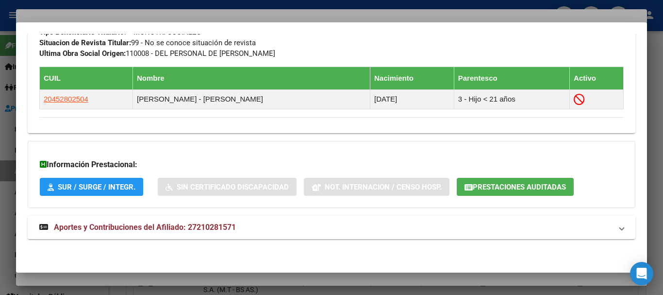
click at [252, 227] on mat-panel-title "Aportes y Contribuciones del Afiliado: 27210281571" at bounding box center [325, 227] width 573 height 12
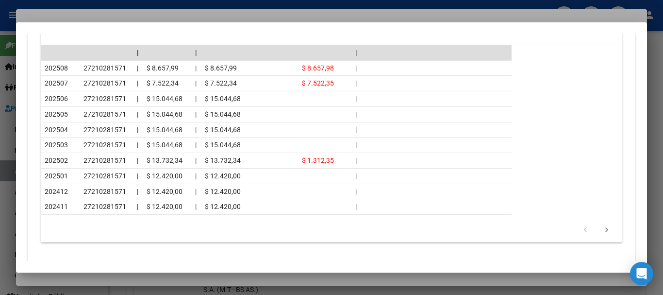
scroll to position [957, 0]
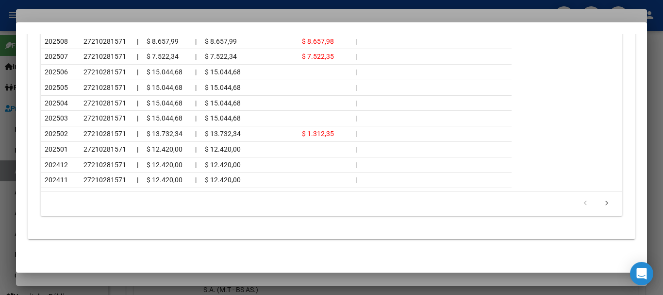
click at [179, 8] on div at bounding box center [331, 147] width 663 height 295
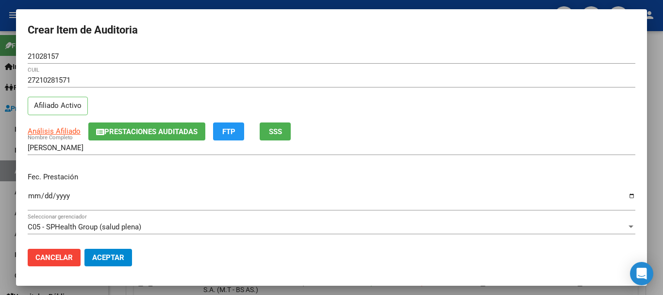
drag, startPoint x: 457, startPoint y: 91, endPoint x: 458, endPoint y: 119, distance: 28.2
click at [459, 98] on div "27210281571 CUIL Afiliado Activo" at bounding box center [332, 97] width 608 height 49
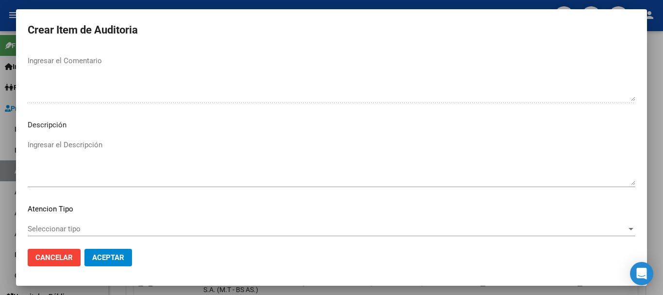
scroll to position [682, 0]
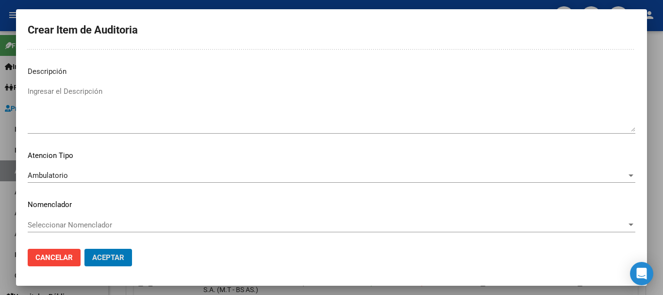
click at [84, 248] on button "Aceptar" at bounding box center [108, 256] width 48 height 17
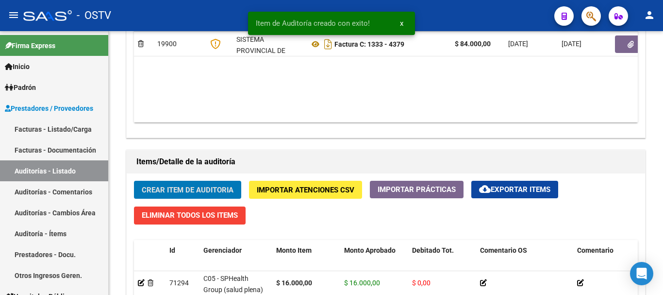
click at [134, 181] on button "Crear Item de Auditoria" at bounding box center [187, 190] width 107 height 18
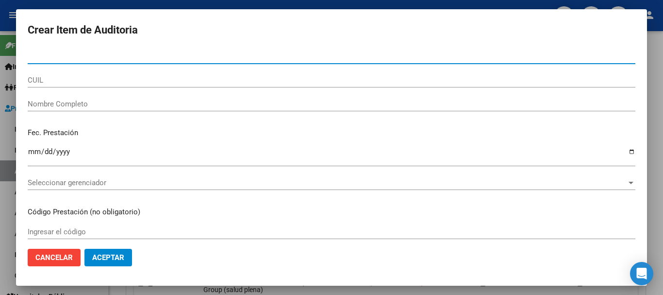
paste input "26029265"
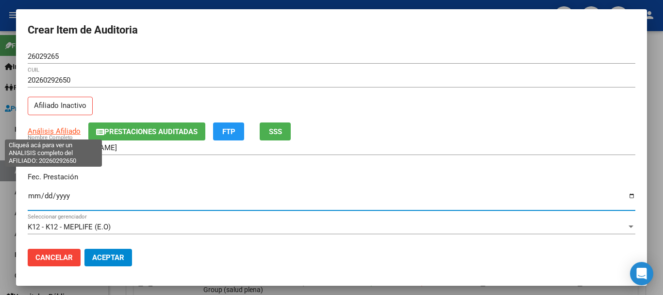
click at [68, 131] on span "Análisis Afiliado" at bounding box center [54, 131] width 53 height 9
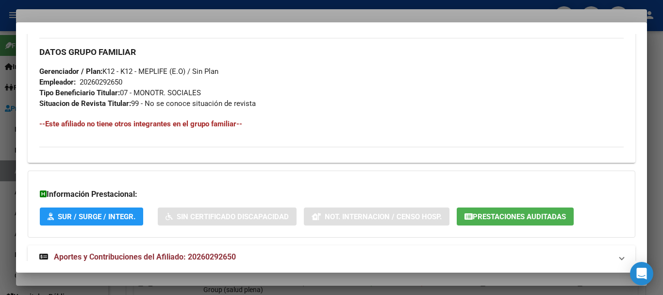
scroll to position [511, 0]
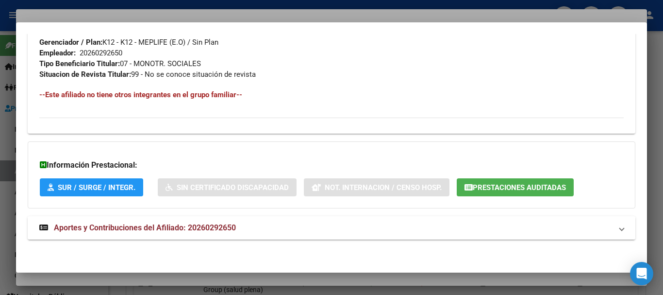
click at [198, 225] on span "Aportes y Contribuciones del Afiliado: 20260292650" at bounding box center [145, 227] width 182 height 9
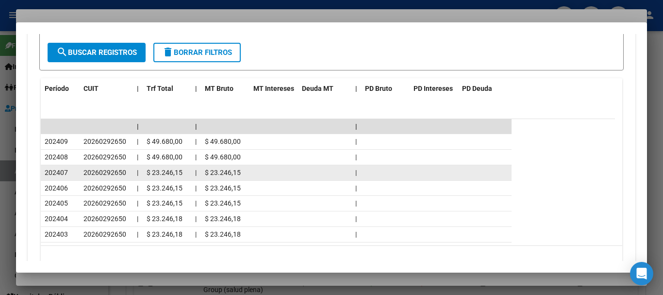
scroll to position [851, 0]
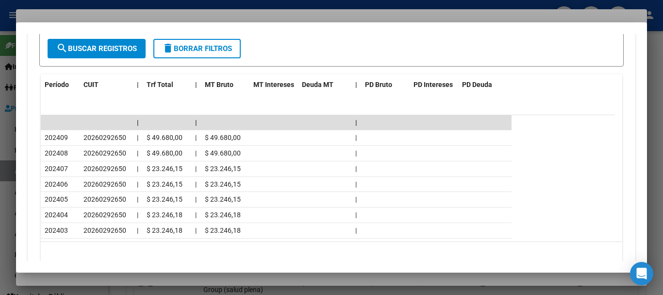
click at [166, 10] on div at bounding box center [331, 147] width 663 height 295
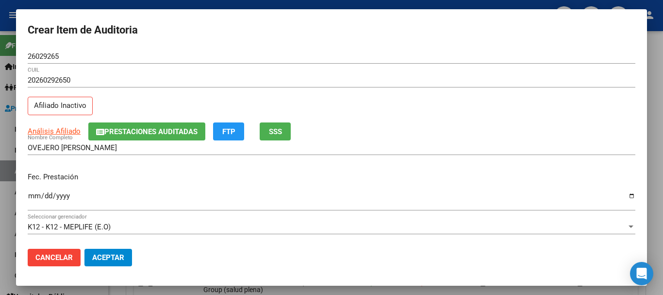
click at [346, 62] on div "26029265 Nro Documento" at bounding box center [332, 56] width 608 height 15
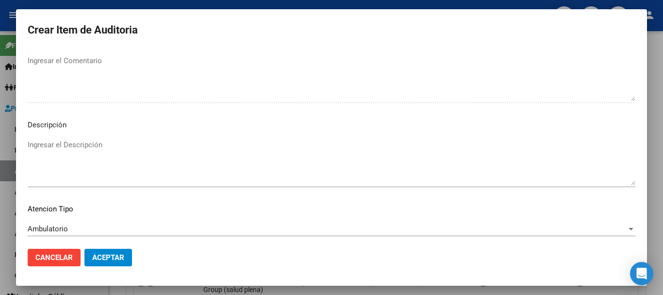
scroll to position [682, 0]
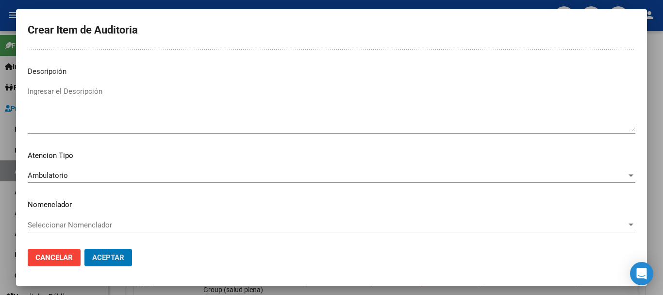
click at [84, 248] on button "Aceptar" at bounding box center [108, 256] width 48 height 17
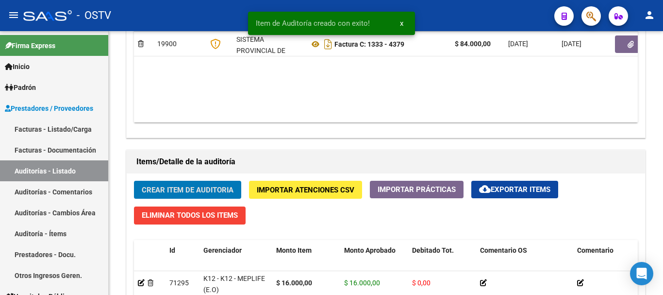
click at [134, 181] on button "Crear Item de Auditoria" at bounding box center [187, 190] width 107 height 18
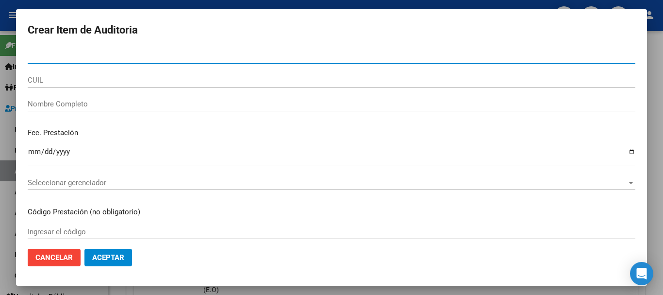
paste input "72017129"
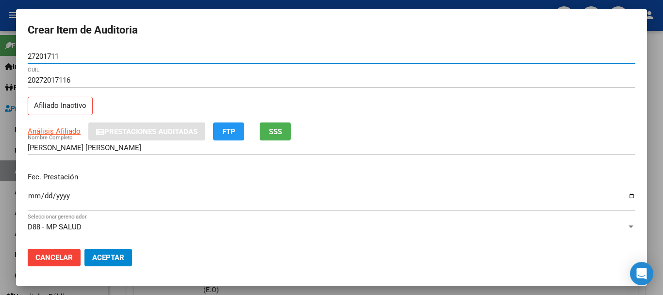
drag, startPoint x: 81, startPoint y: 57, endPoint x: 17, endPoint y: 55, distance: 63.6
click at [17, 55] on mat-dialog-content "27201711 Nro Documento 20272017116 CUIL Afiliado Inactivo Análisis Afiliado Pre…" at bounding box center [331, 145] width 631 height 192
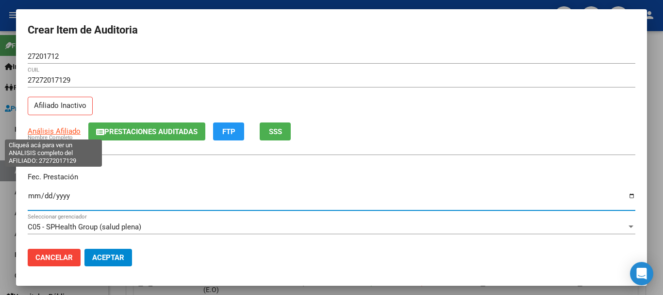
click at [58, 130] on span "Análisis Afiliado" at bounding box center [54, 131] width 53 height 9
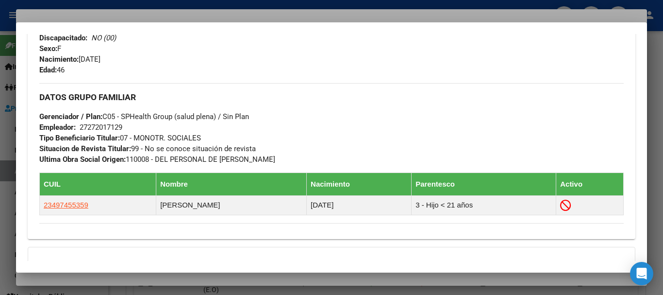
scroll to position [543, 0]
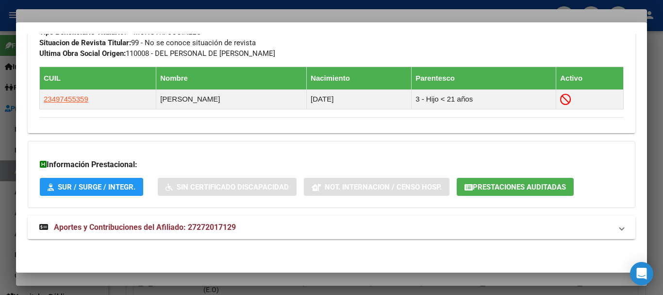
click at [172, 222] on span "Aportes y Contribuciones del Afiliado: 27272017129" at bounding box center [145, 226] width 182 height 9
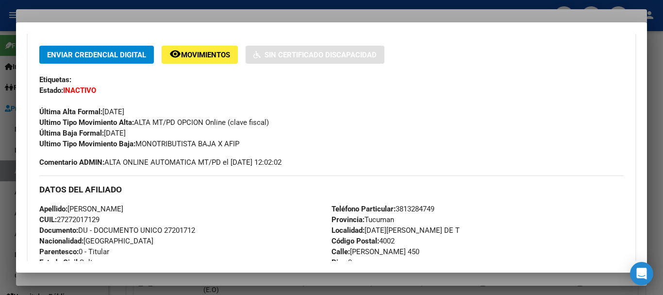
scroll to position [0, 0]
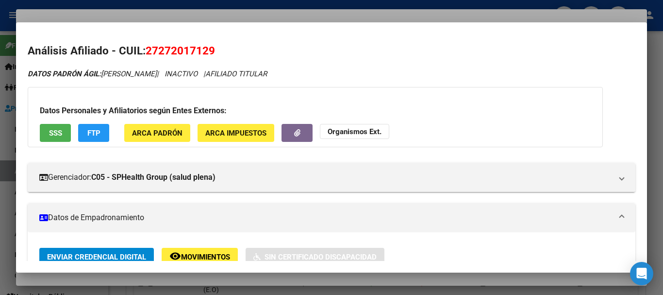
click at [235, 19] on div at bounding box center [331, 147] width 663 height 295
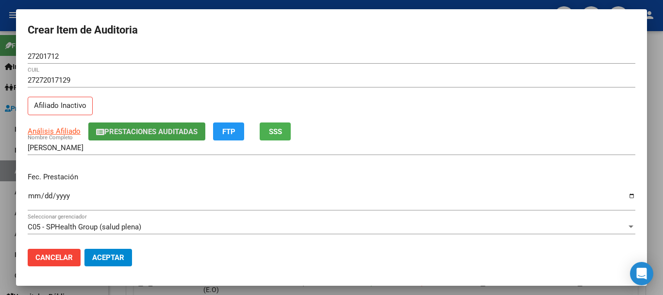
click at [152, 124] on button "Prestaciones Auditadas" at bounding box center [146, 131] width 117 height 18
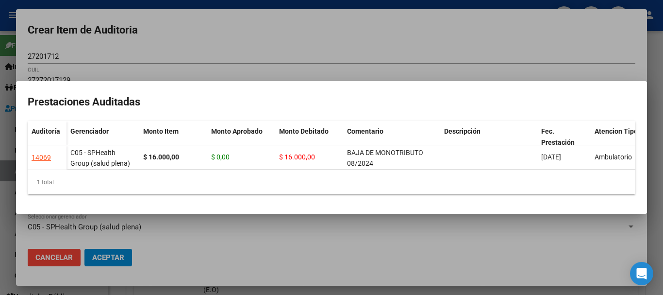
click at [242, 36] on div at bounding box center [331, 147] width 663 height 295
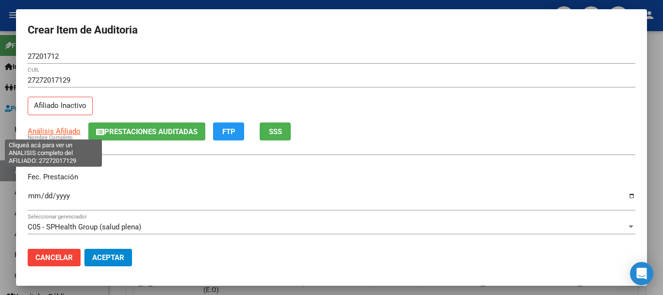
click at [48, 128] on span "Análisis Afiliado" at bounding box center [54, 131] width 53 height 9
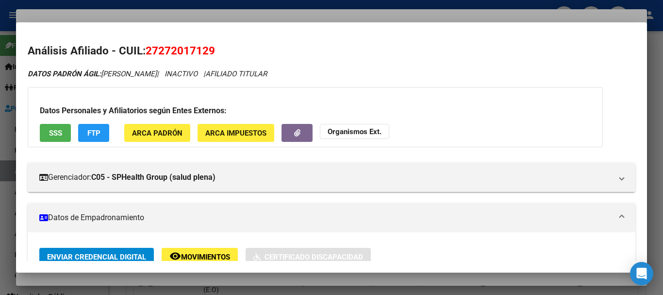
click at [345, 134] on strong "Organismos Ext." at bounding box center [355, 131] width 54 height 9
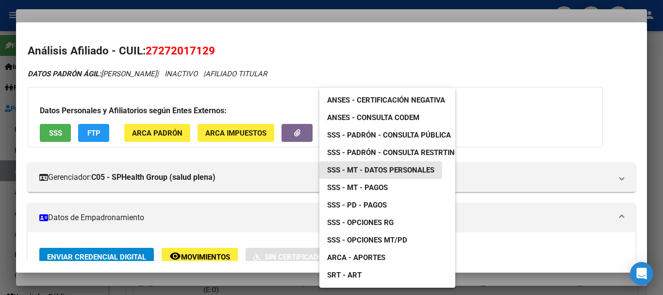
click at [401, 166] on span "SSS - MT - Datos Personales" at bounding box center [380, 169] width 107 height 9
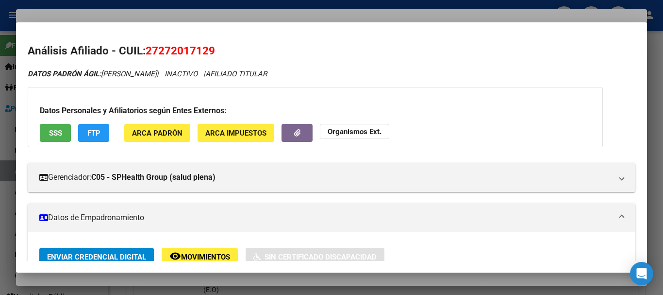
click at [308, 15] on div at bounding box center [331, 147] width 663 height 295
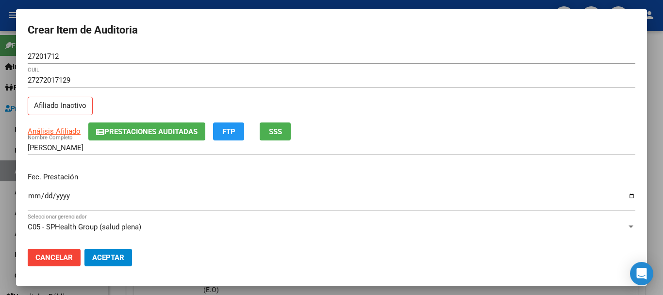
drag, startPoint x: 470, startPoint y: 88, endPoint x: 471, endPoint y: 106, distance: 17.5
click at [470, 90] on div "27272017129 CUIL" at bounding box center [332, 85] width 608 height 24
click at [169, 128] on span "Prestaciones Auditadas" at bounding box center [150, 131] width 93 height 9
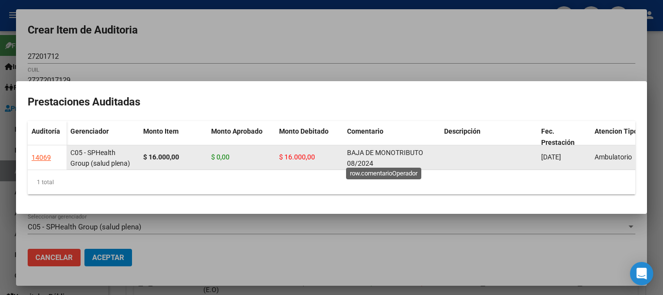
click at [361, 157] on span "BAJA DE MONOTRIBUTO 08/2024" at bounding box center [385, 157] width 76 height 19
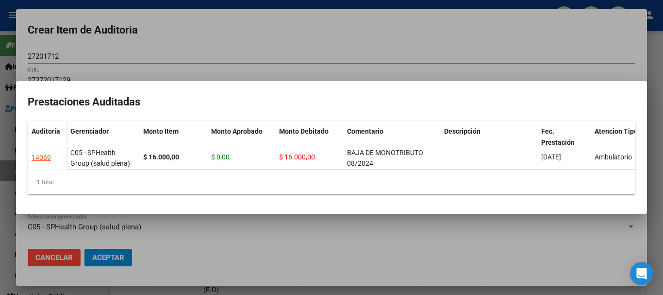
copy span "BAJA DE MONOTRIBUTO 08/2024"
click at [359, 51] on div at bounding box center [331, 147] width 663 height 295
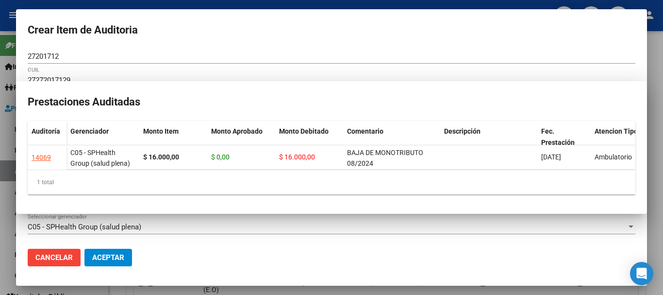
drag, startPoint x: 495, startPoint y: 165, endPoint x: 494, endPoint y: 171, distance: 6.6
click at [494, 171] on mat-dialog-content "27201712 Nro Documento 27272017129 CUIL Afiliado Inactivo Análisis Afiliado Pre…" at bounding box center [331, 145] width 631 height 192
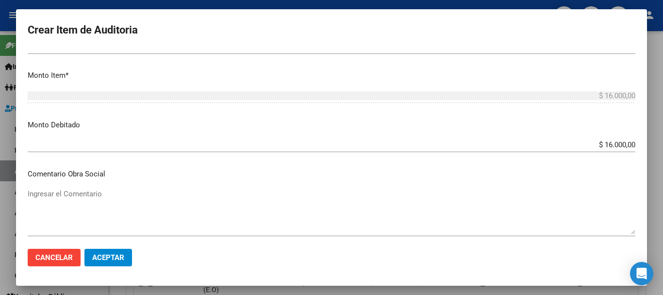
scroll to position [461, 0]
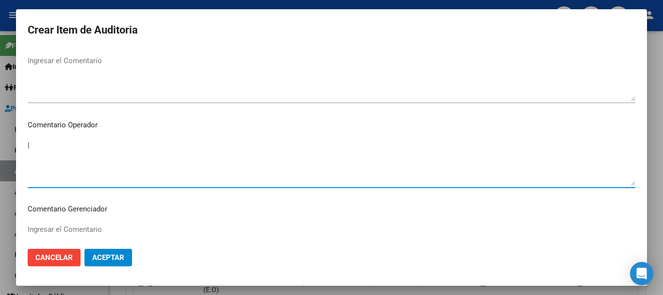
paste textarea "BAJA DE MONOTRIBUTO 08/2024"
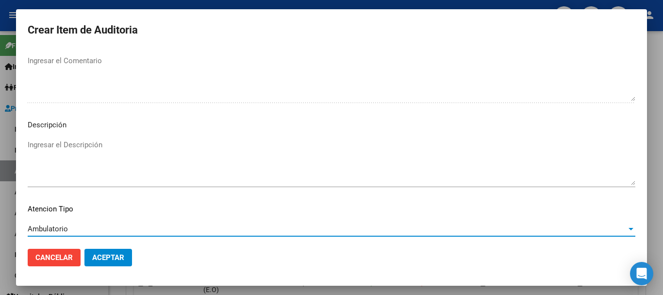
scroll to position [682, 0]
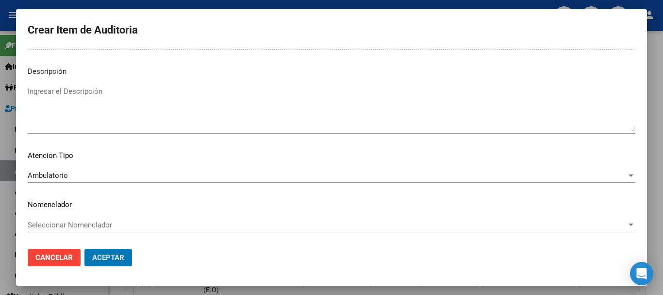
click at [84, 248] on button "Aceptar" at bounding box center [108, 256] width 48 height 17
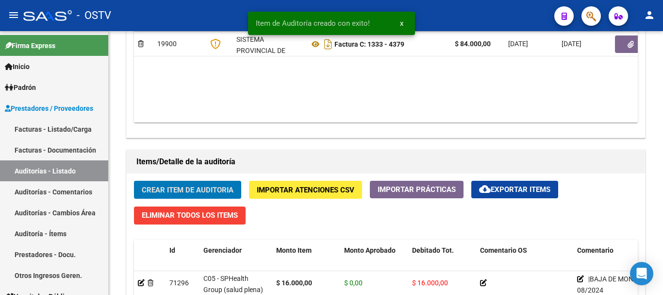
click at [134, 181] on button "Crear Item de Auditoria" at bounding box center [187, 190] width 107 height 18
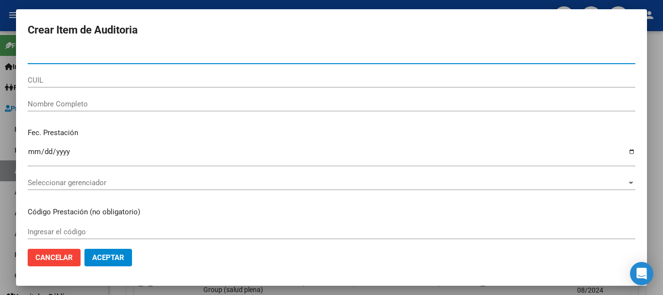
paste input "21028157"
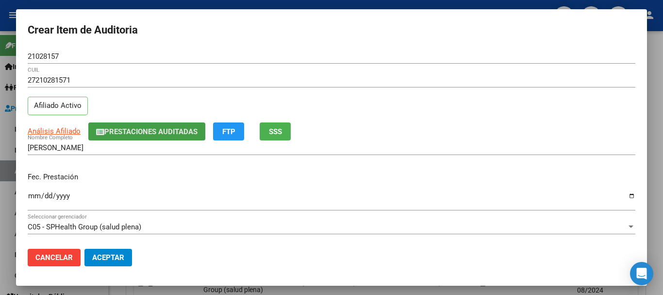
click at [140, 124] on button "Prestaciones Auditadas" at bounding box center [146, 131] width 117 height 18
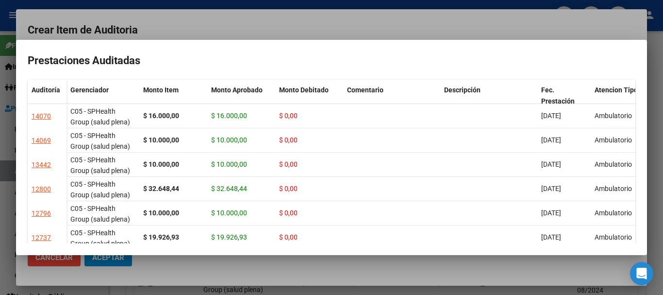
click at [226, 30] on div at bounding box center [331, 147] width 663 height 295
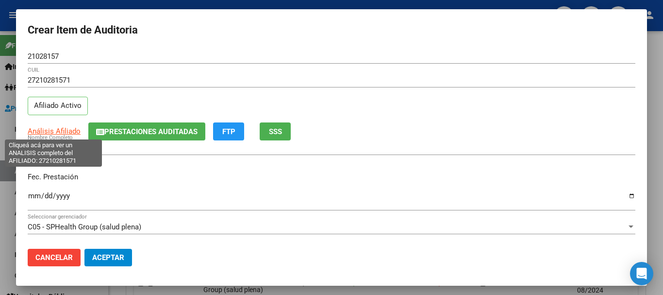
click at [72, 132] on span "Análisis Afiliado" at bounding box center [54, 131] width 53 height 9
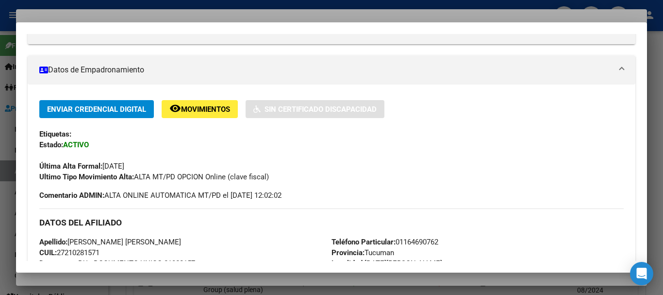
scroll to position [0, 0]
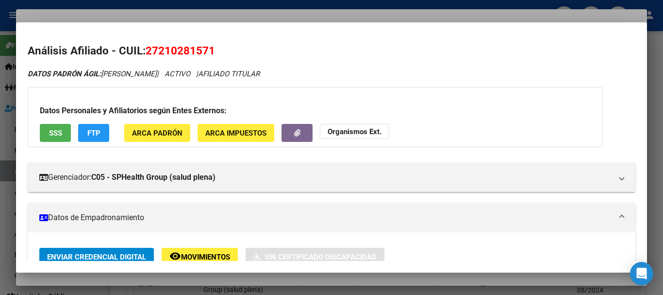
click at [363, 128] on strong "Organismos Ext." at bounding box center [355, 131] width 54 height 9
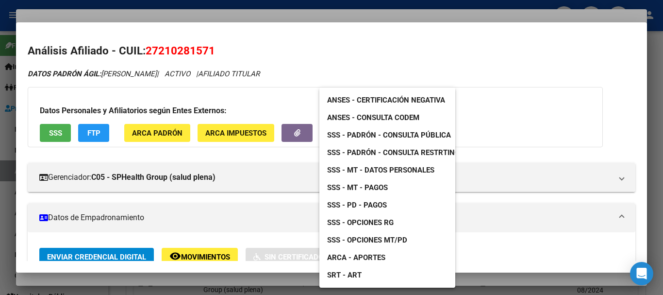
click at [288, 36] on div at bounding box center [331, 147] width 663 height 295
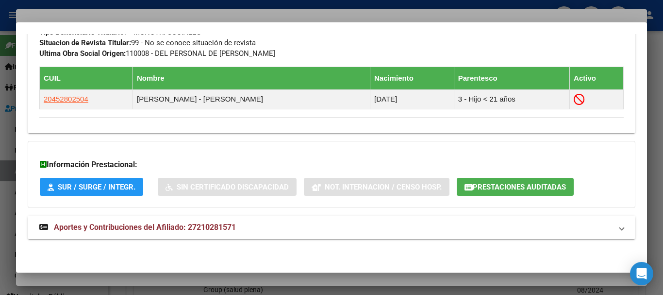
click at [156, 225] on span "Aportes y Contribuciones del Afiliado: 27210281571" at bounding box center [145, 226] width 182 height 9
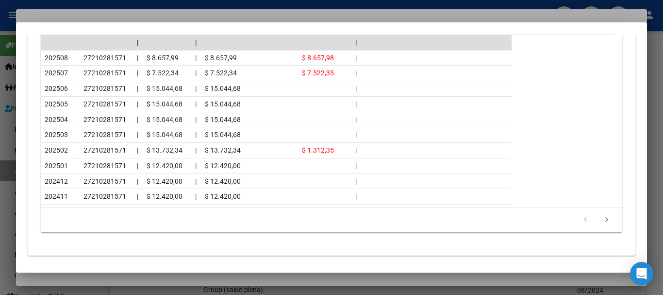
scroll to position [957, 0]
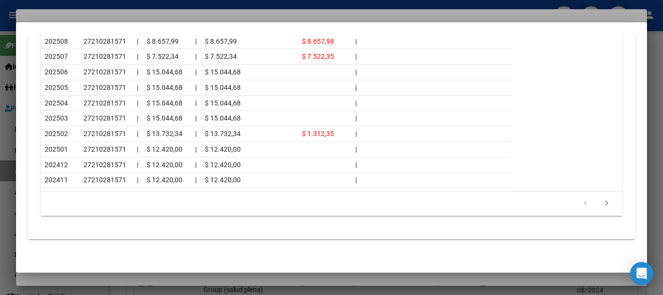
click at [193, 13] on div at bounding box center [331, 147] width 663 height 295
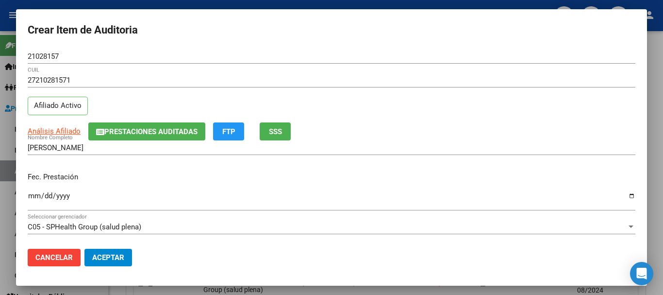
click at [472, 127] on div "Análisis Afiliado Prestaciones Auditadas FTP SSS" at bounding box center [332, 131] width 608 height 18
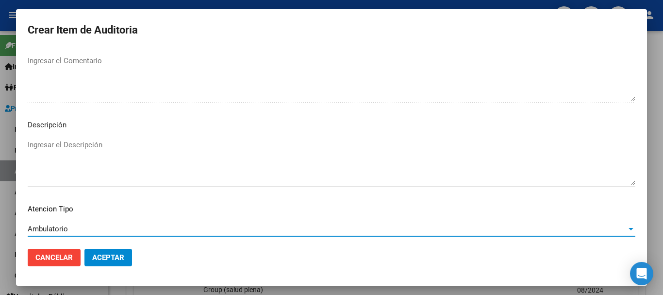
scroll to position [682, 0]
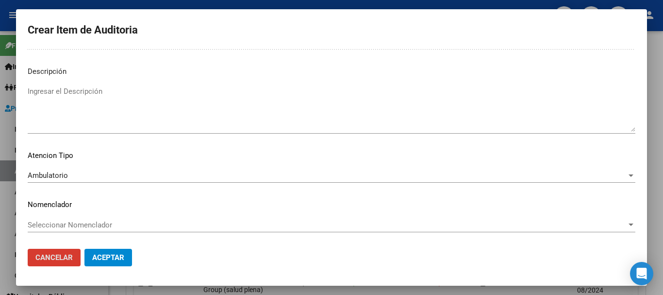
click at [84, 248] on button "Aceptar" at bounding box center [108, 256] width 48 height 17
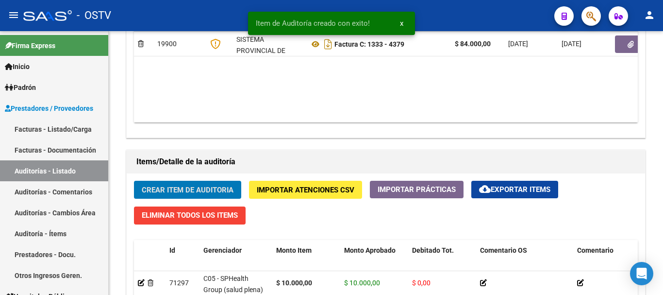
click at [134, 181] on button "Crear Item de Auditoria" at bounding box center [187, 190] width 107 height 18
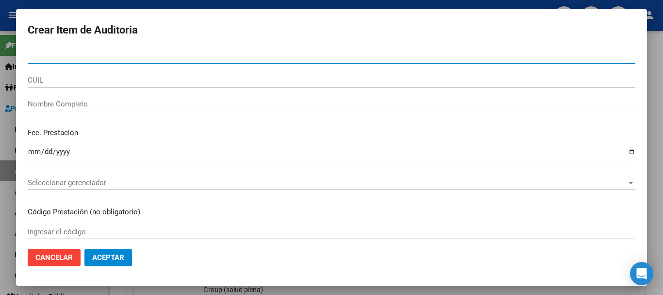
paste input "2602926"
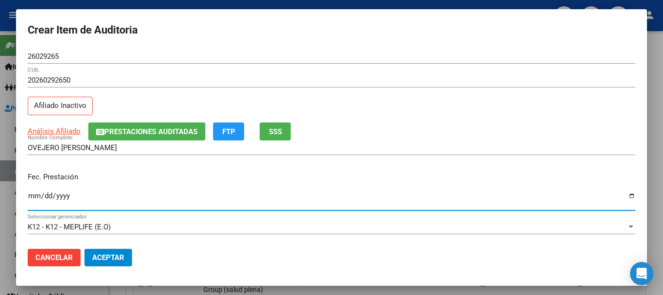
click at [119, 128] on span "Prestaciones Auditadas" at bounding box center [150, 131] width 93 height 9
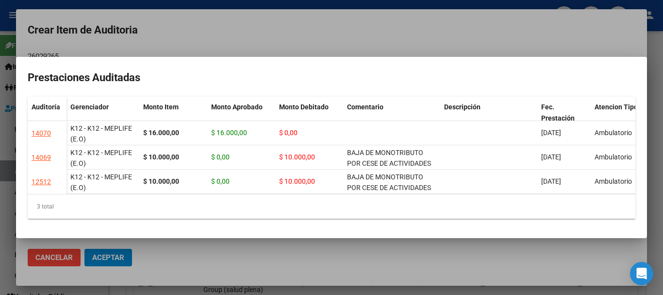
click at [192, 41] on div at bounding box center [331, 147] width 663 height 295
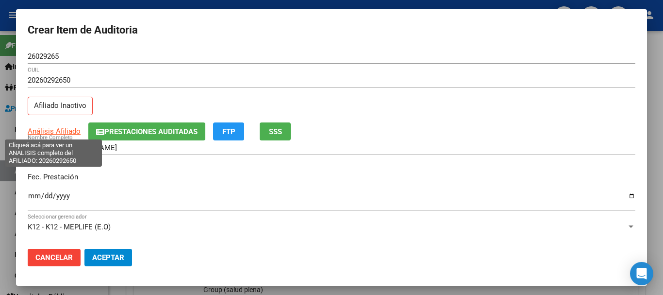
click at [64, 130] on span "Análisis Afiliado" at bounding box center [54, 131] width 53 height 9
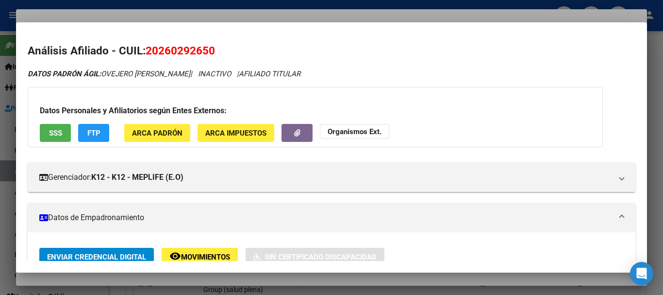
click at [182, 15] on div at bounding box center [331, 147] width 663 height 295
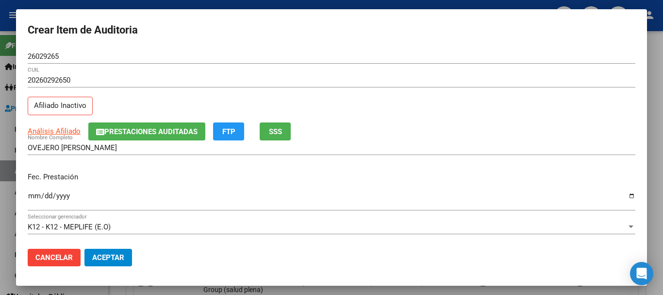
click at [164, 129] on span "Prestaciones Auditadas" at bounding box center [150, 131] width 93 height 9
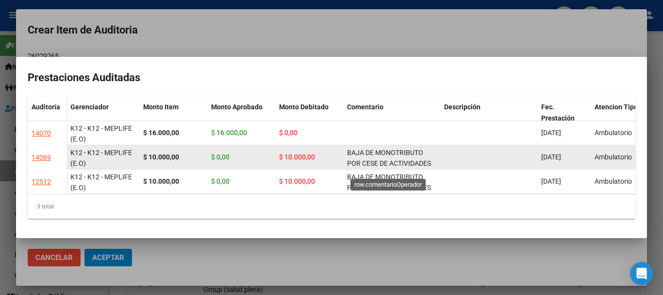
click at [402, 150] on span "BAJA DE MONOTRIBUTO POR CESE DE ACTIVIDADES 08/2024" at bounding box center [389, 163] width 84 height 30
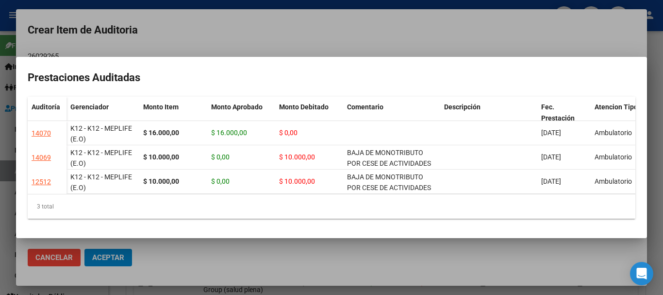
copy span "BAJA DE MONOTRIBUTO POR CESE DE ACTIVIDADES 08/2024"
click at [349, 27] on div at bounding box center [331, 147] width 663 height 295
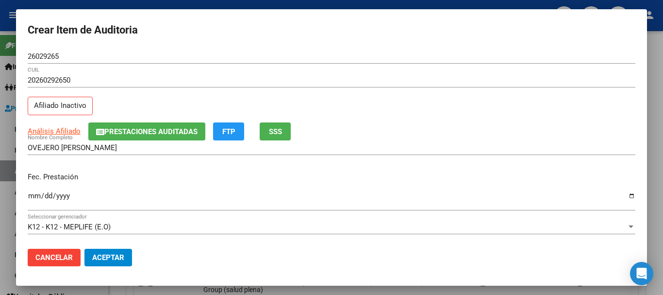
drag, startPoint x: 398, startPoint y: 103, endPoint x: 398, endPoint y: 113, distance: 9.7
click at [398, 104] on div "20260292650 CUIL Afiliado Inactivo" at bounding box center [332, 97] width 608 height 49
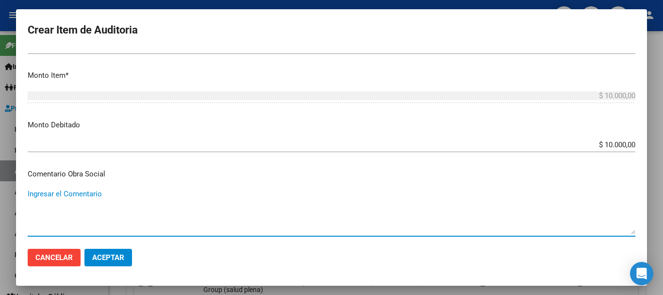
scroll to position [461, 0]
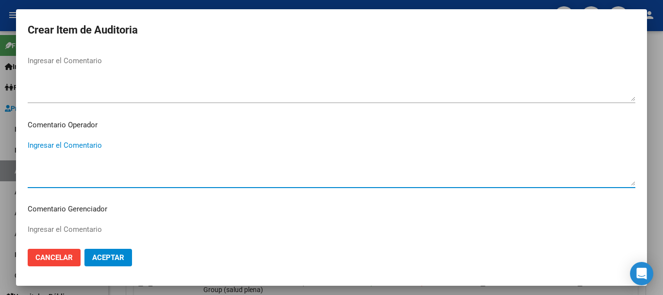
paste textarea "BAJA DE MONOTRIBUTO POR CESE DE ACTIVIDADES 08/2024"
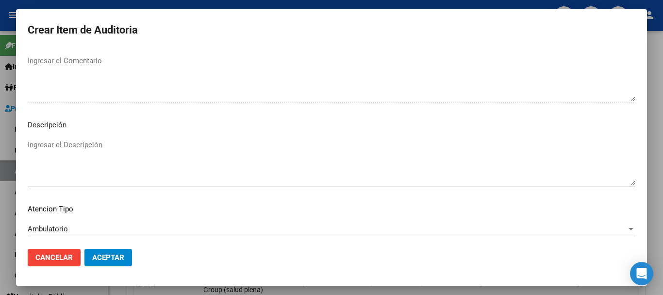
scroll to position [682, 0]
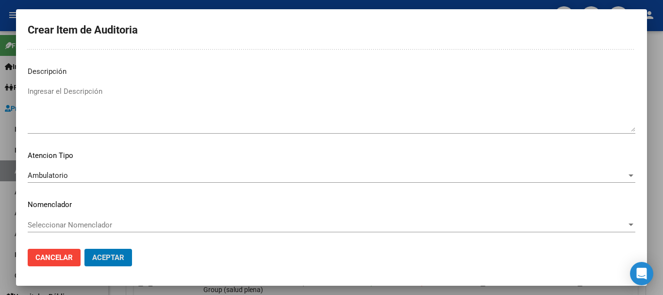
click at [84, 248] on button "Aceptar" at bounding box center [108, 256] width 48 height 17
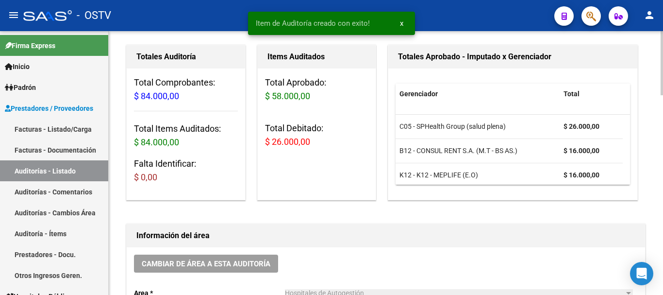
scroll to position [0, 0]
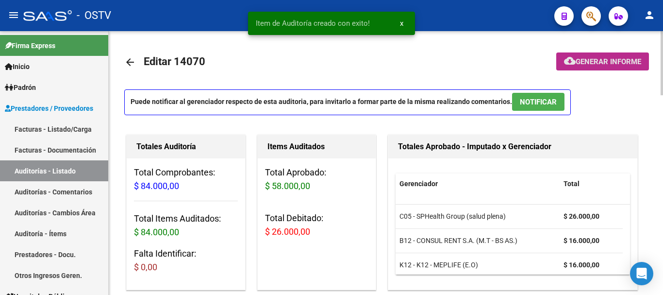
click at [613, 56] on button "cloud_download Generar informe" at bounding box center [602, 61] width 93 height 18
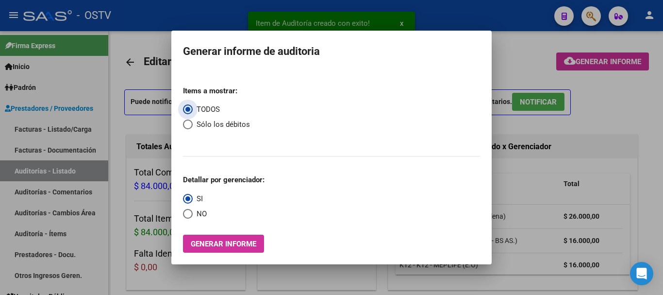
click at [188, 126] on span "Select an option" at bounding box center [188, 124] width 10 height 10
click at [188, 126] on input "Sólo los débitos" at bounding box center [188, 124] width 10 height 10
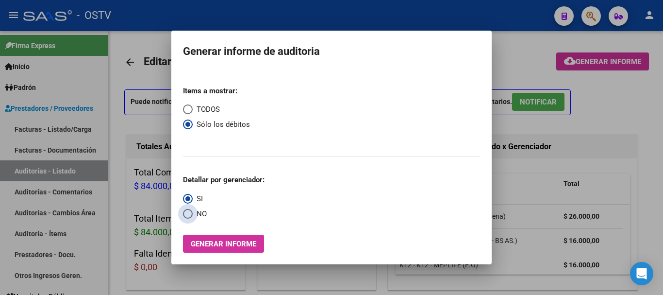
click at [184, 211] on span "Select an option" at bounding box center [188, 214] width 10 height 10
click at [184, 211] on input "NO" at bounding box center [188, 214] width 10 height 10
drag, startPoint x: 198, startPoint y: 233, endPoint x: 201, endPoint y: 237, distance: 5.0
click at [199, 233] on div "Items a mostrar: TODOS Sólo los débitos Detallar por gerenciador: SI NO Generar…" at bounding box center [331, 165] width 297 height 175
click at [205, 241] on span "Generar informe" at bounding box center [224, 243] width 66 height 9
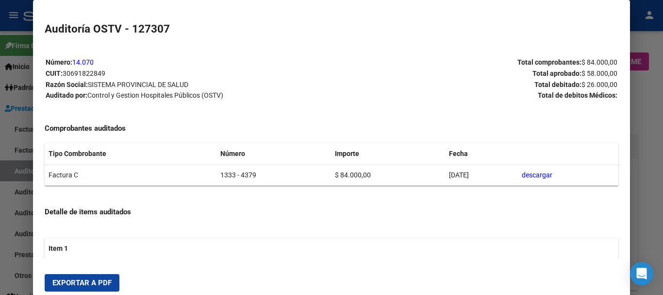
click at [110, 276] on button "Exportar a PDF" at bounding box center [82, 282] width 75 height 17
click at [645, 222] on div at bounding box center [331, 147] width 663 height 295
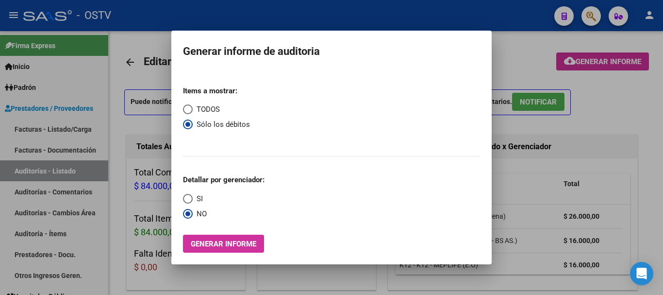
click at [645, 222] on div at bounding box center [331, 147] width 663 height 295
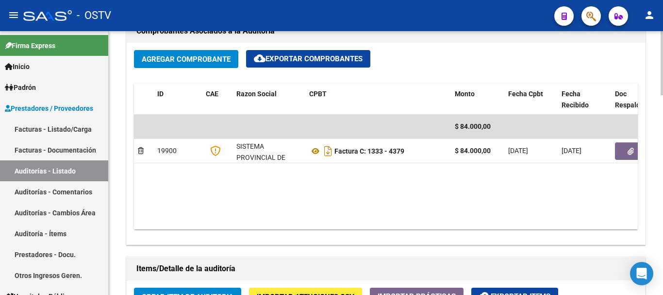
scroll to position [485, 0]
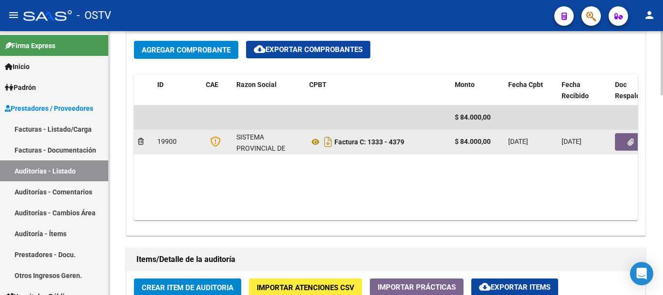
click at [633, 144] on icon "button" at bounding box center [630, 141] width 6 height 7
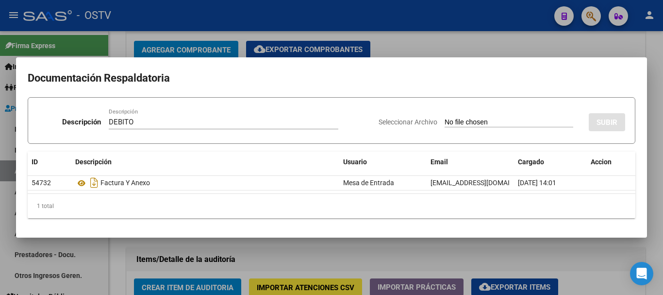
click at [445, 118] on input "Seleccionar Archivo" at bounding box center [509, 122] width 129 height 9
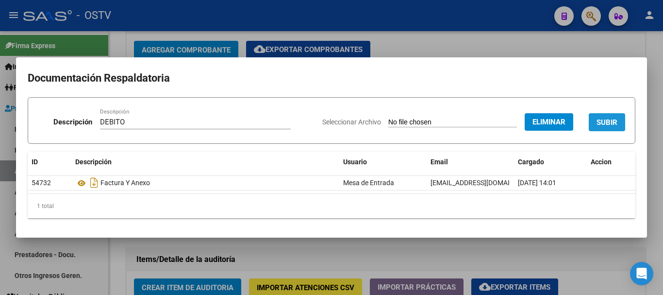
click at [608, 124] on span "SUBIR" at bounding box center [606, 122] width 21 height 9
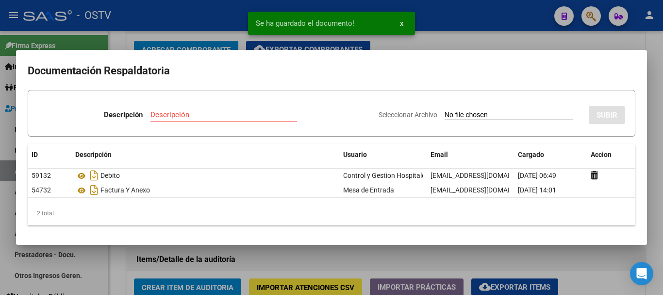
click at [652, 165] on div at bounding box center [331, 147] width 663 height 295
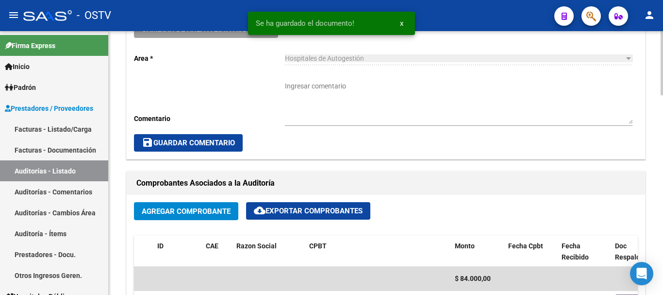
scroll to position [194, 0]
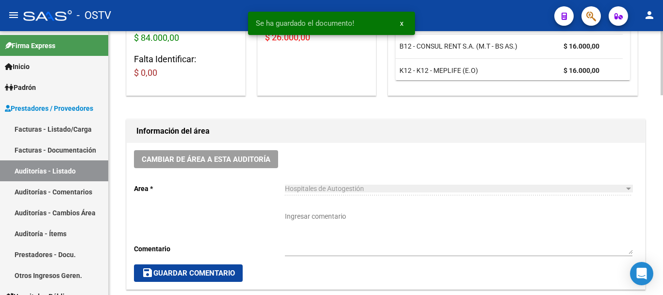
click at [370, 217] on textarea "Ingresar comentario" at bounding box center [458, 232] width 347 height 43
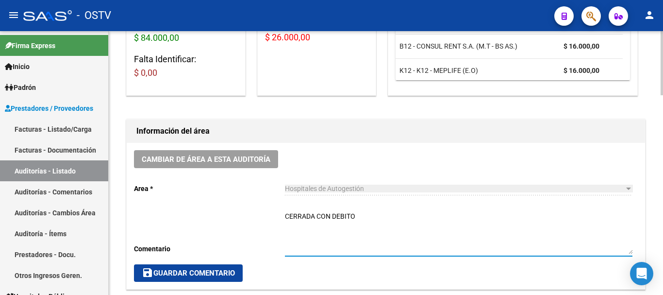
click at [249, 286] on div "Cambiar de área a esta auditoría Area * Hospitales de Autogestión Seleccionar a…" at bounding box center [386, 216] width 518 height 146
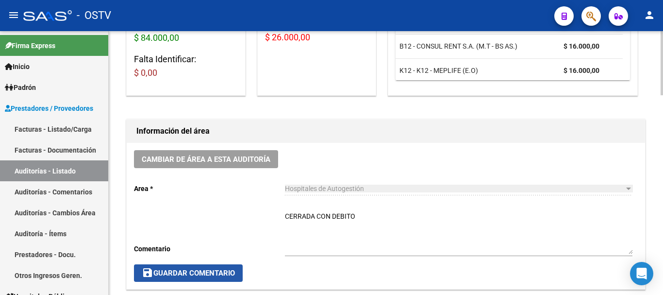
drag, startPoint x: 207, startPoint y: 267, endPoint x: 204, endPoint y: 271, distance: 5.5
click at [204, 270] on button "save Guardar Comentario" at bounding box center [188, 272] width 109 height 17
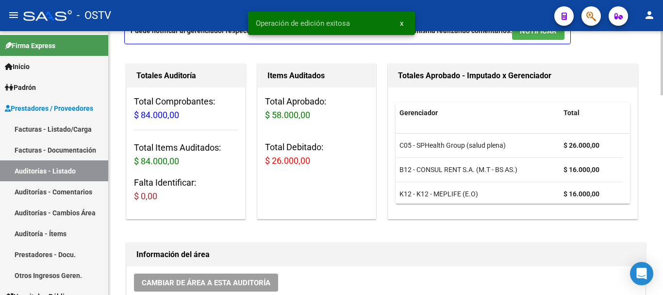
scroll to position [0, 0]
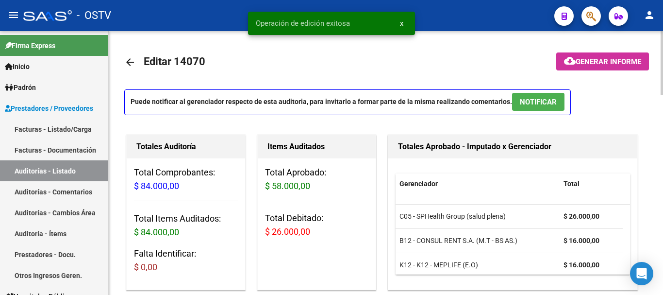
click at [125, 60] on mat-icon "arrow_back" at bounding box center [130, 62] width 12 height 12
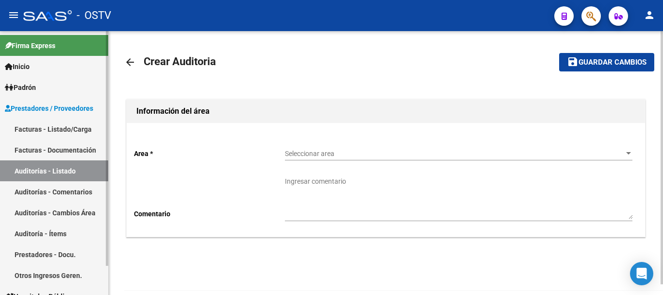
click at [56, 168] on link "Auditorías - Listado" at bounding box center [54, 170] width 108 height 21
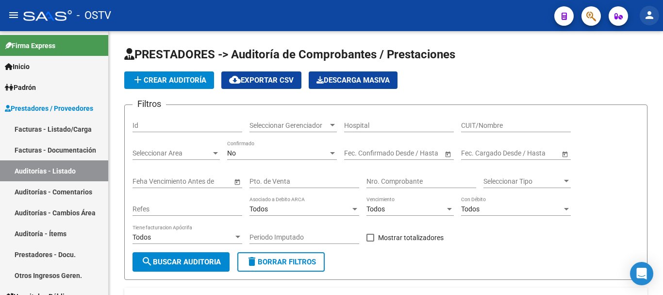
click at [649, 15] on mat-icon "person" at bounding box center [649, 15] width 12 height 12
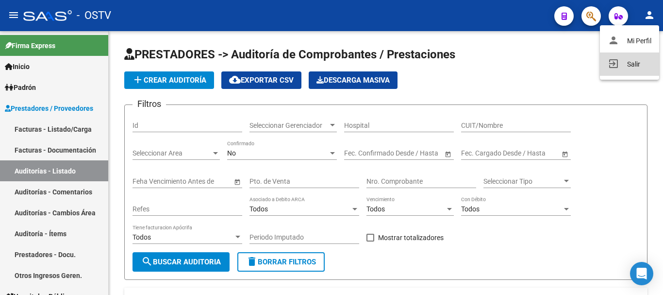
click at [623, 61] on button "exit_to_app Salir" at bounding box center [629, 63] width 59 height 23
